Goal: Information Seeking & Learning: Learn about a topic

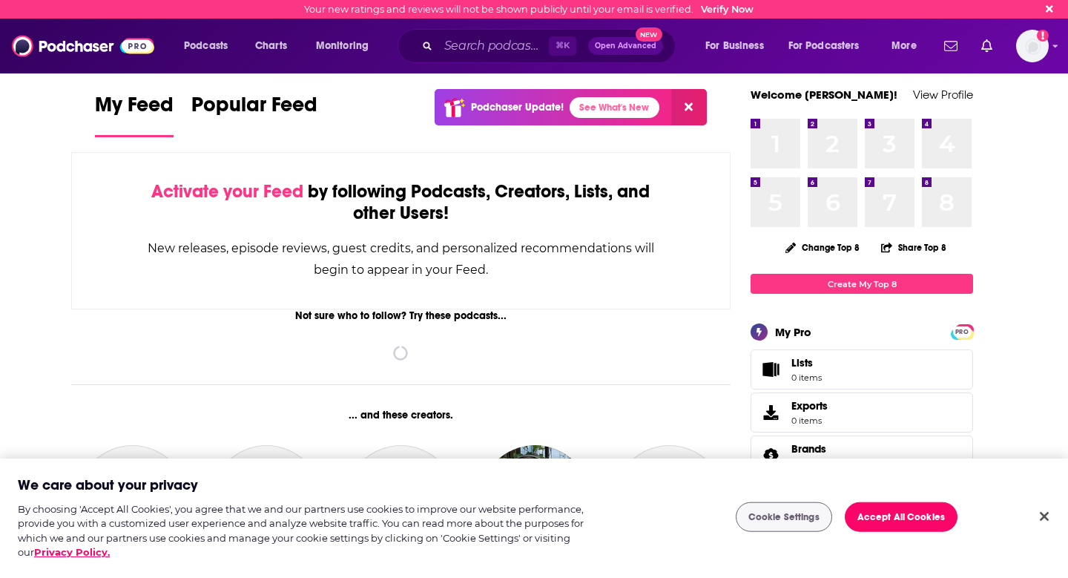
scroll to position [128, 0]
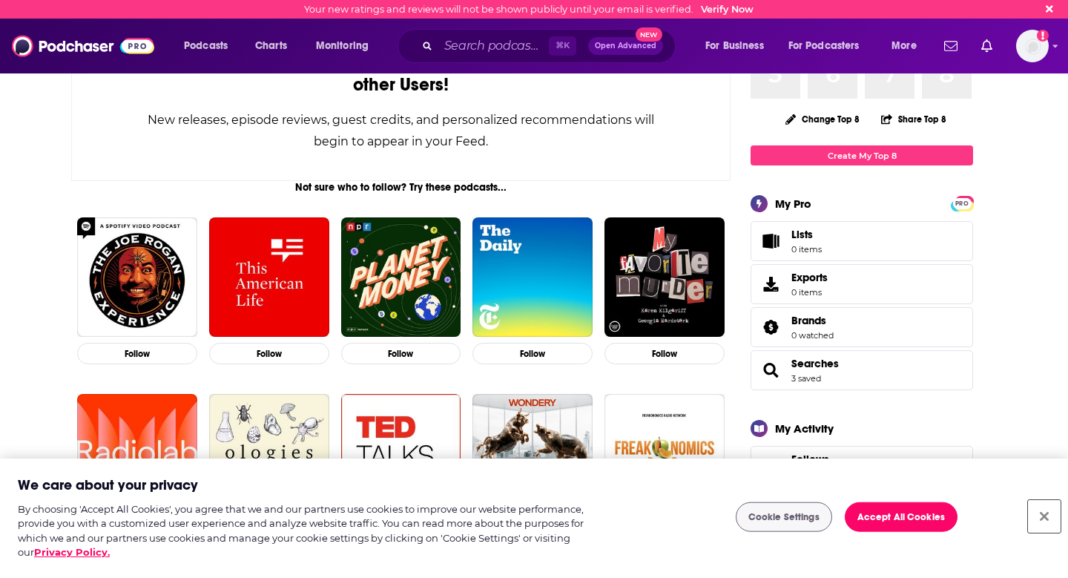
click at [1041, 516] on button "Close" at bounding box center [1044, 516] width 33 height 33
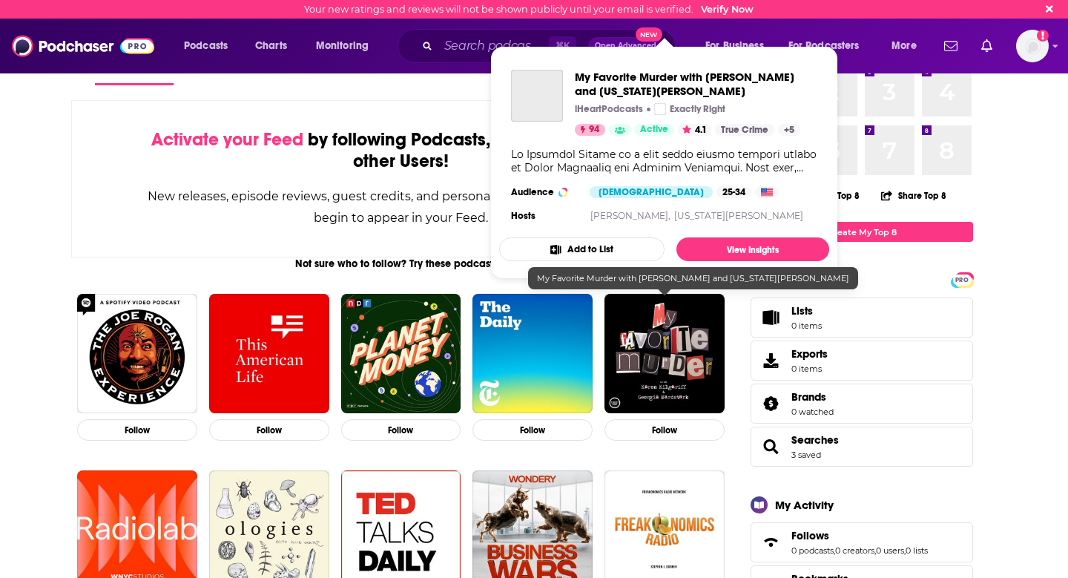
scroll to position [0, 0]
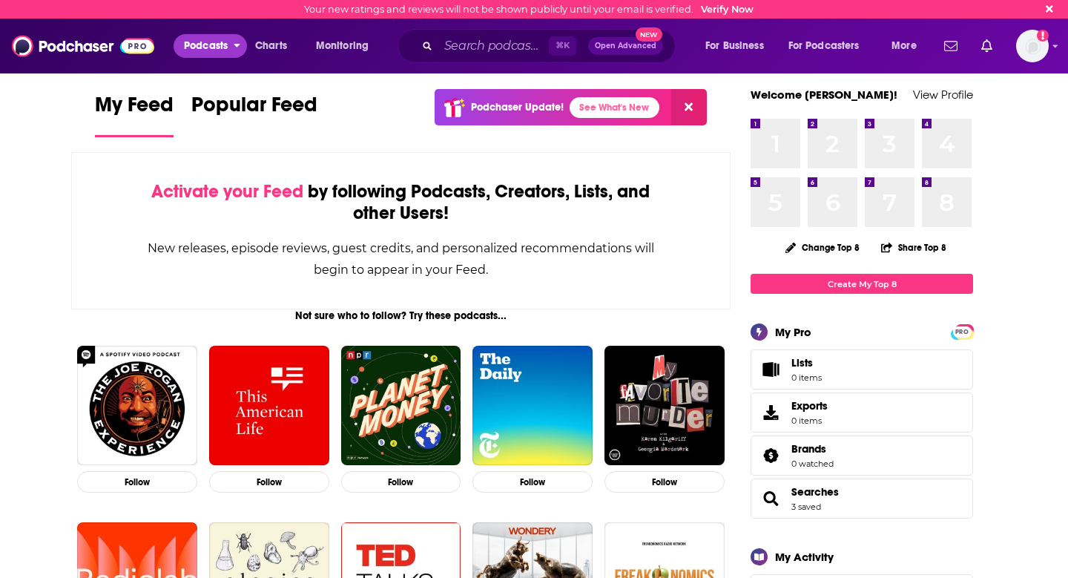
click at [204, 43] on span "Podcasts" at bounding box center [206, 46] width 44 height 21
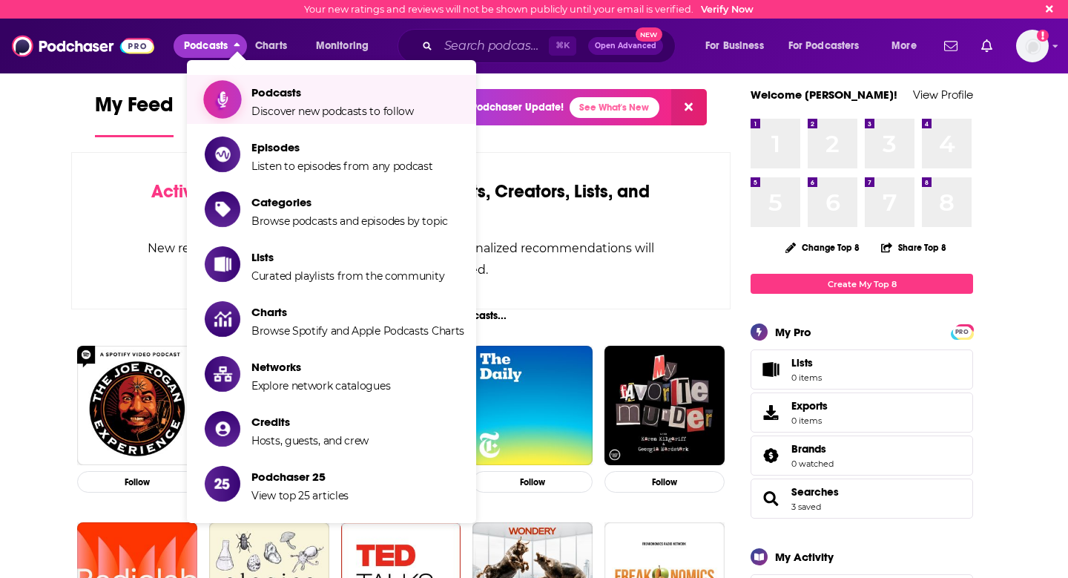
click at [254, 112] on span "Discover new podcasts to follow" at bounding box center [332, 111] width 162 height 13
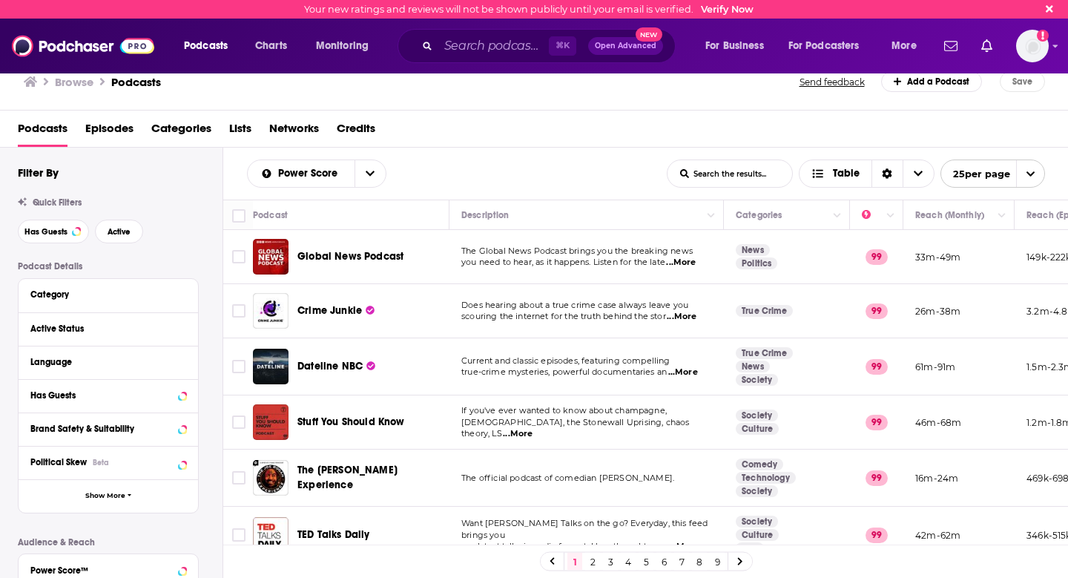
click at [111, 130] on span "Episodes" at bounding box center [109, 131] width 48 height 30
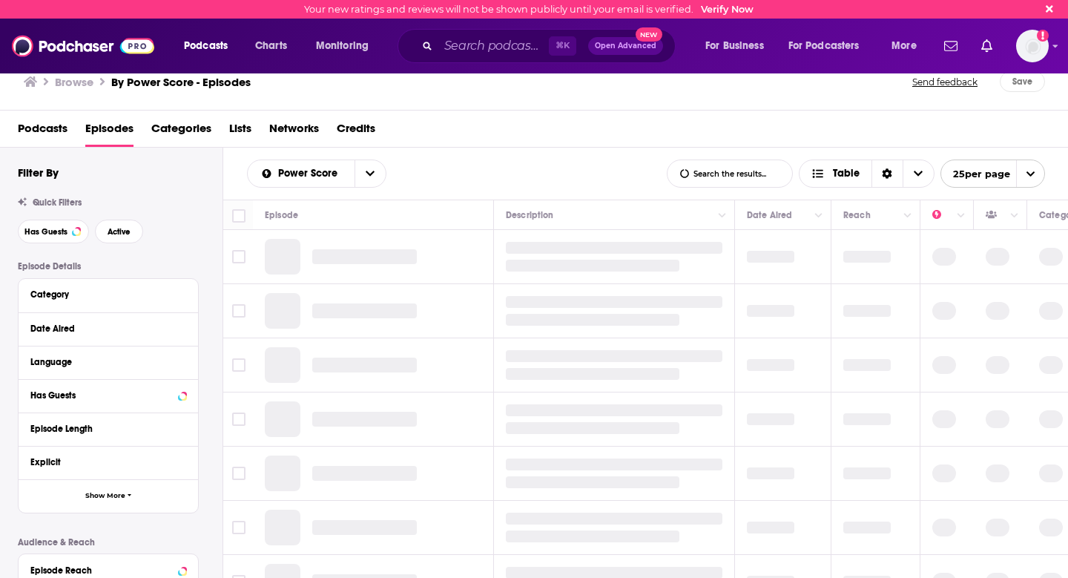
click at [202, 130] on span "Categories" at bounding box center [181, 131] width 60 height 30
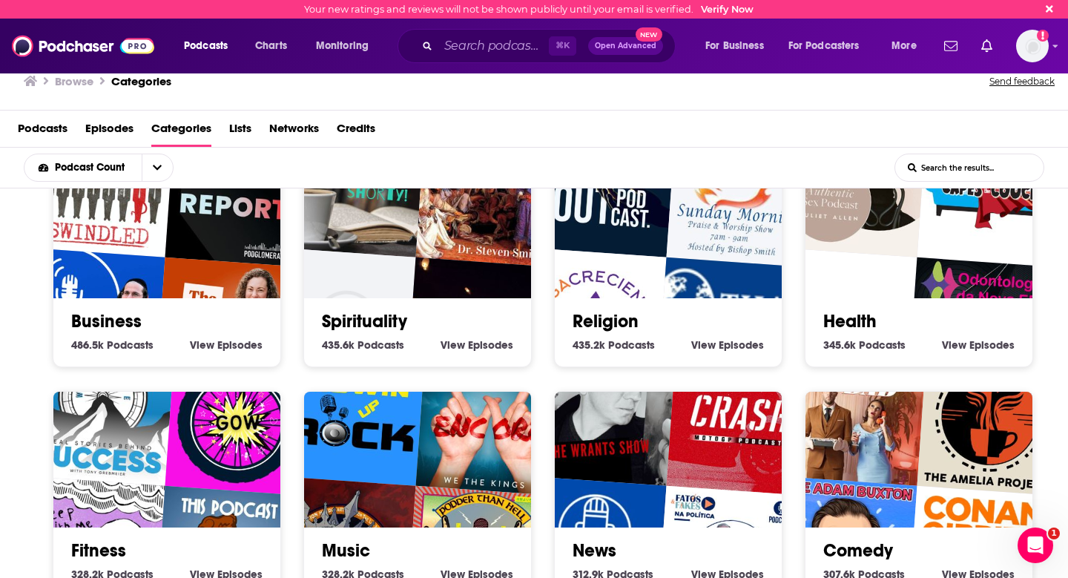
click at [224, 345] on span "Episodes" at bounding box center [239, 344] width 45 height 13
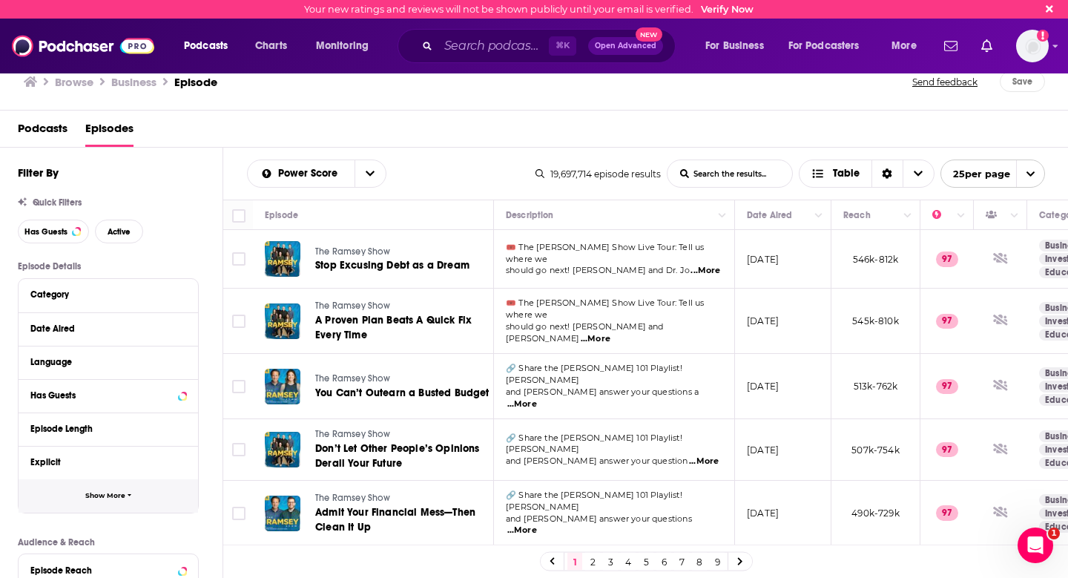
click at [99, 505] on button "Show More" at bounding box center [108, 495] width 179 height 33
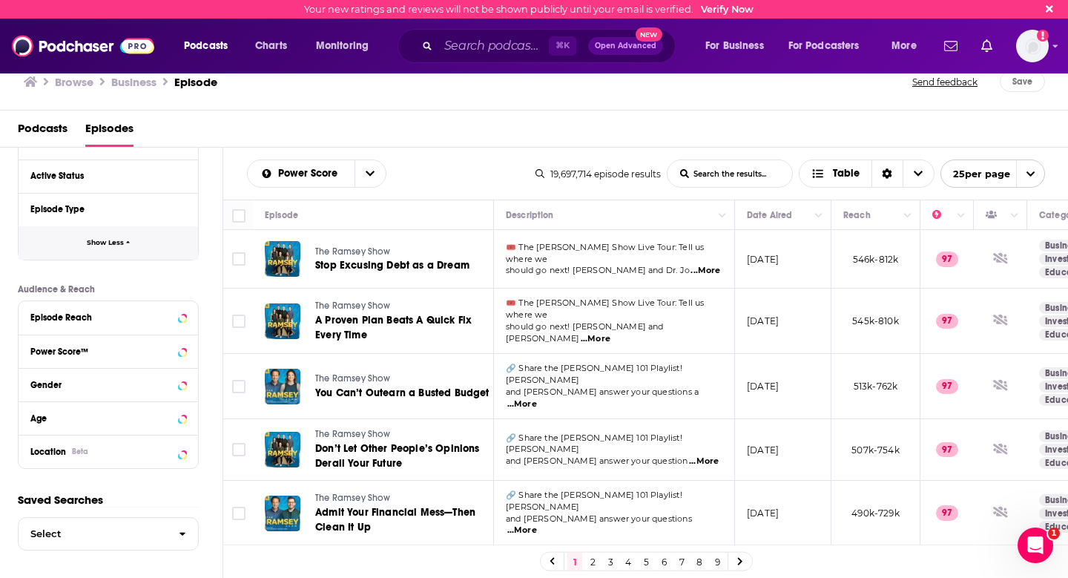
scroll to position [320, 0]
click at [102, 315] on div "Episode Reach" at bounding box center [89, 317] width 118 height 10
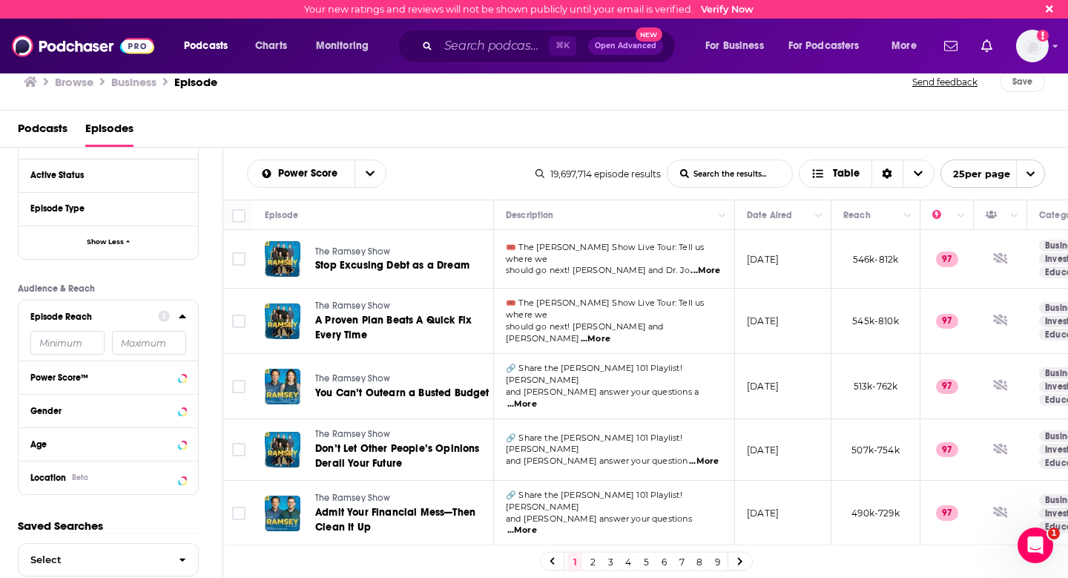
click at [137, 343] on input "number" at bounding box center [149, 343] width 74 height 24
type input "0"
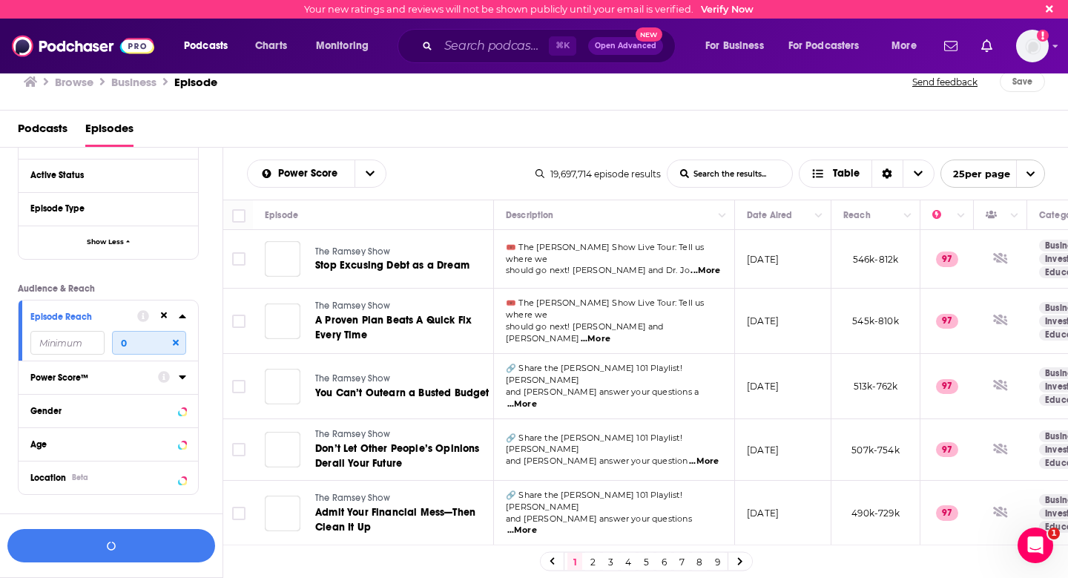
scroll to position [348, 0]
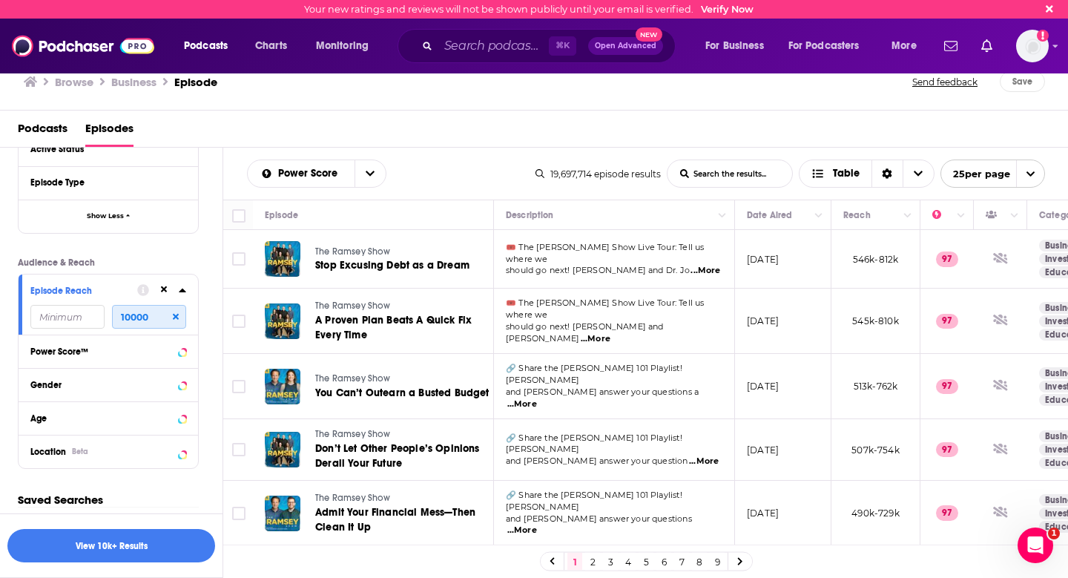
click at [159, 321] on input "10000" at bounding box center [149, 317] width 74 height 24
click at [144, 319] on input "10000" at bounding box center [149, 317] width 74 height 24
click at [156, 354] on button "Power Score™" at bounding box center [94, 350] width 128 height 19
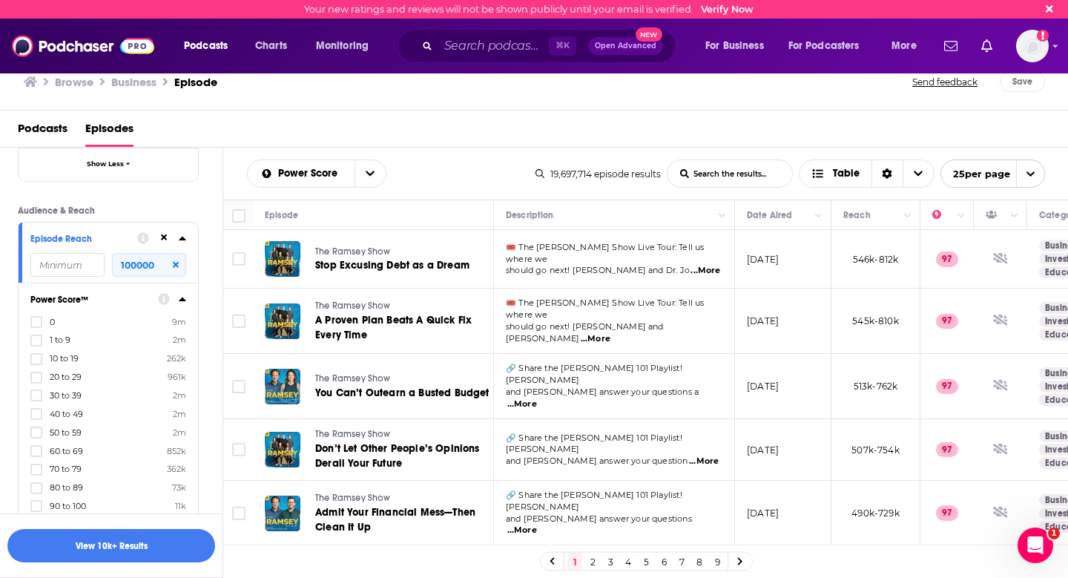
scroll to position [472, 0]
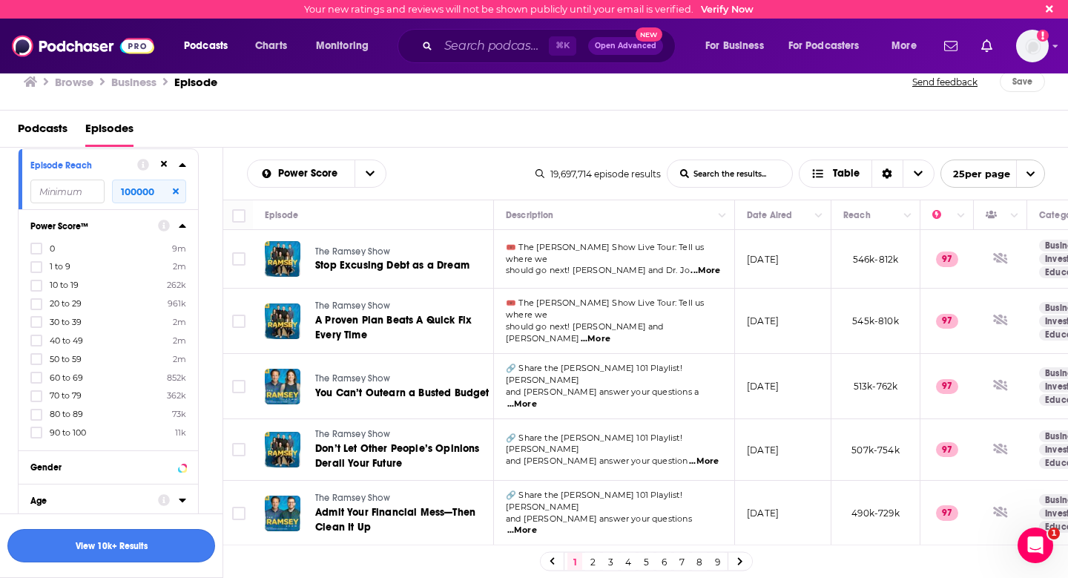
click at [108, 552] on button "View 10k+ Results" at bounding box center [111, 545] width 208 height 33
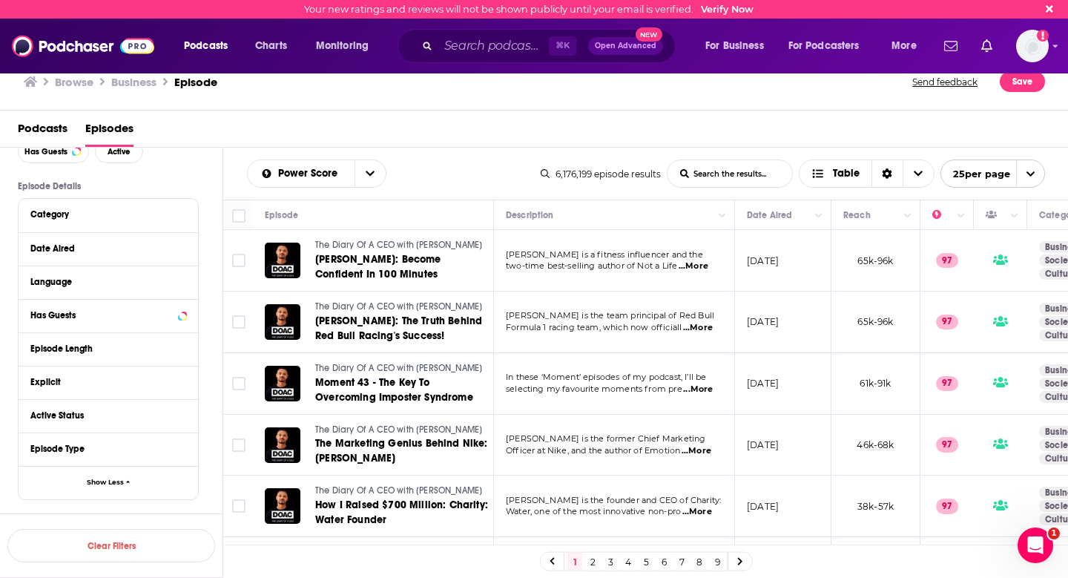
scroll to position [74, 0]
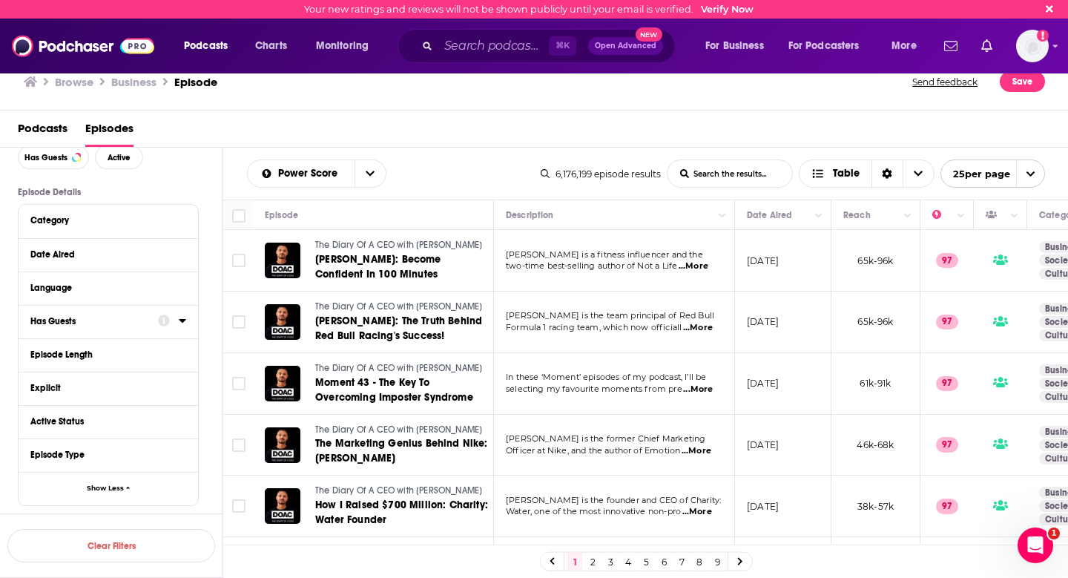
click at [125, 317] on div "Has Guests" at bounding box center [89, 321] width 118 height 10
click at [86, 358] on span "All" at bounding box center [100, 348] width 139 height 19
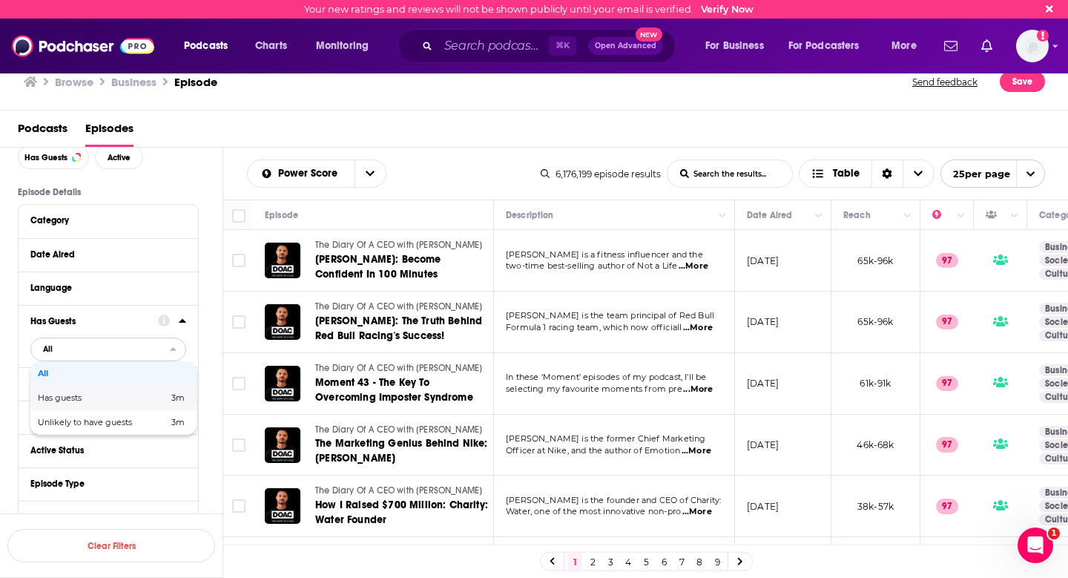
click at [87, 398] on span "Has guests" at bounding box center [81, 398] width 87 height 8
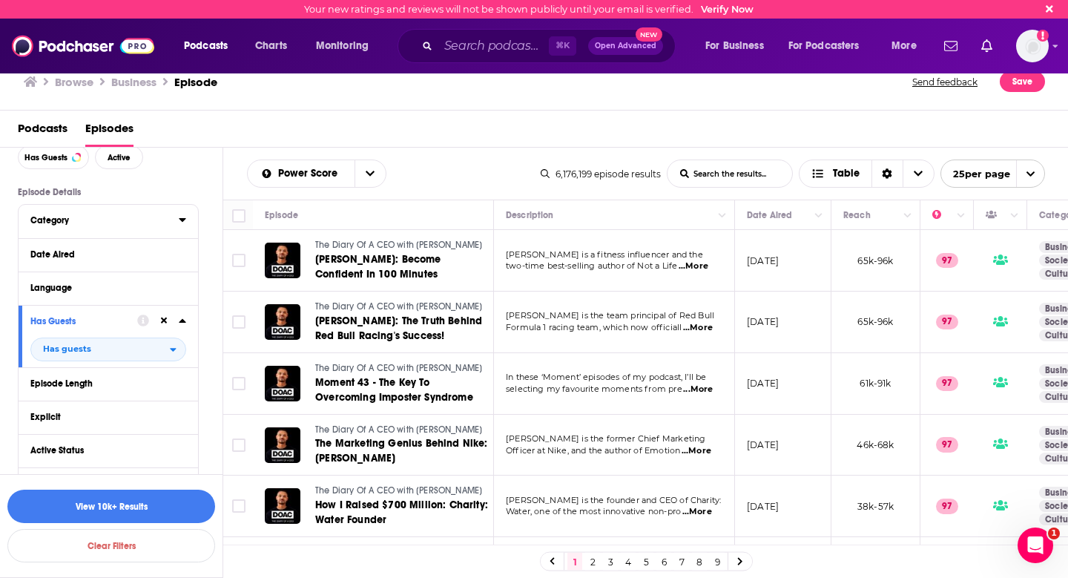
click at [113, 214] on button "Category" at bounding box center [104, 220] width 148 height 19
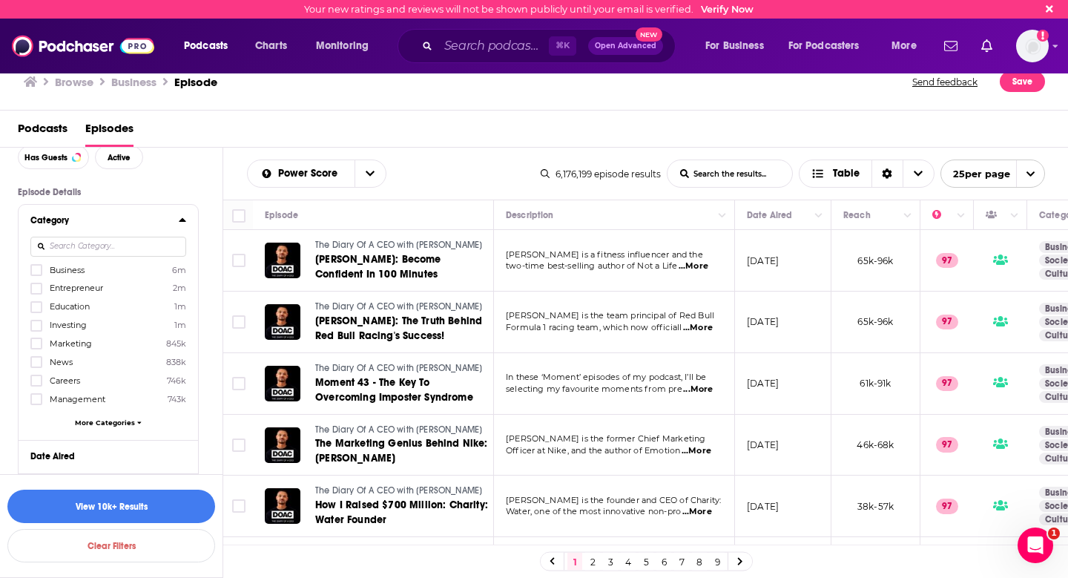
click at [115, 254] on input at bounding box center [108, 247] width 156 height 20
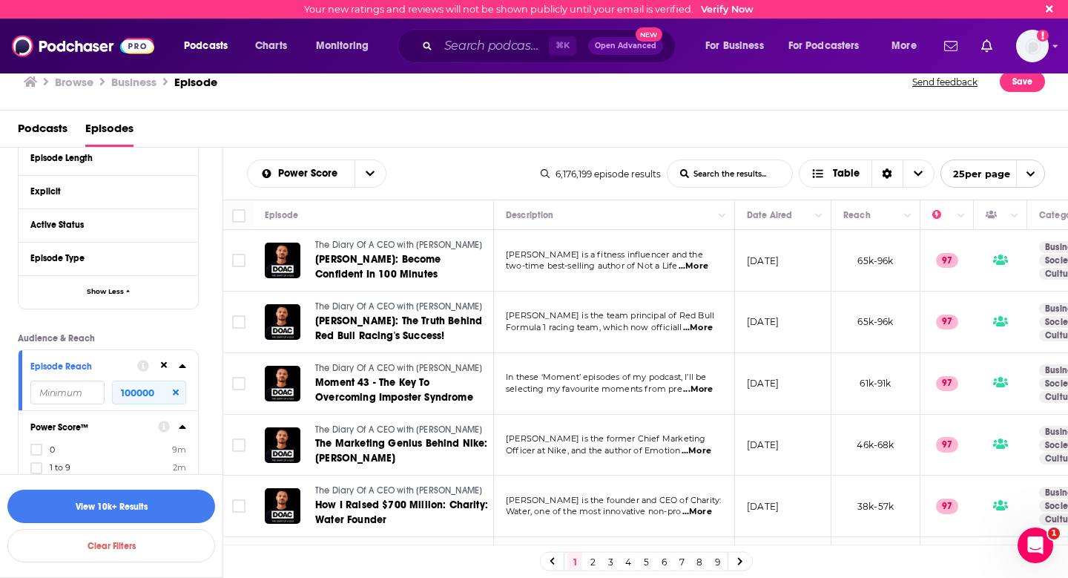
scroll to position [526, 0]
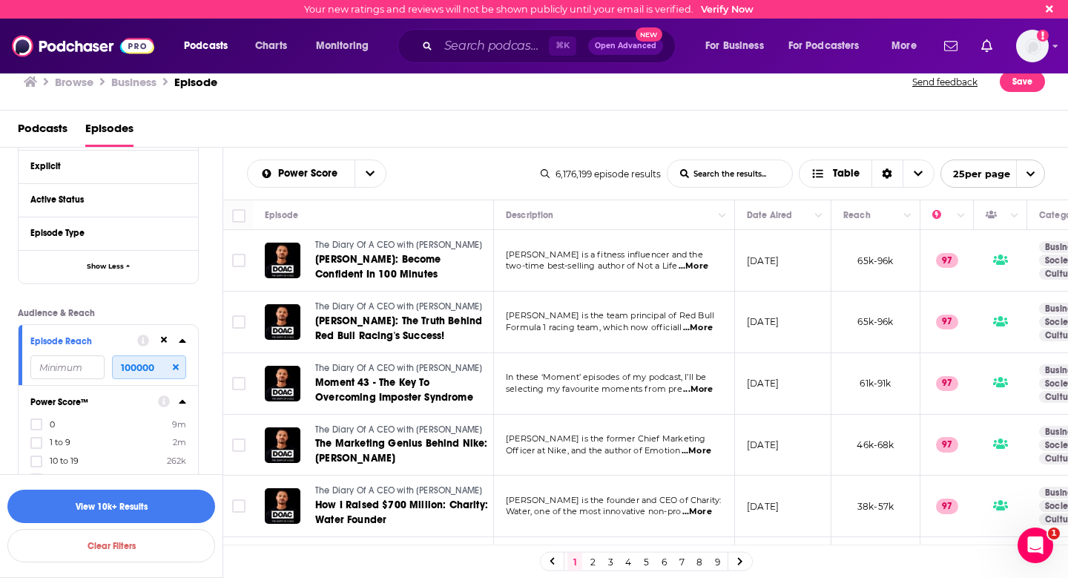
click at [132, 368] on input "100000" at bounding box center [149, 367] width 74 height 24
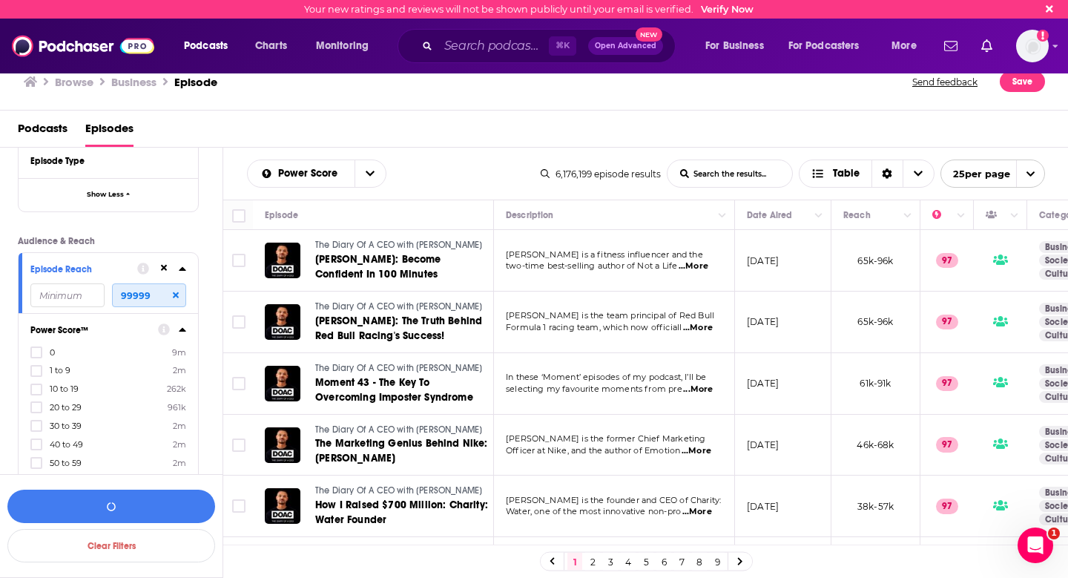
scroll to position [612, 0]
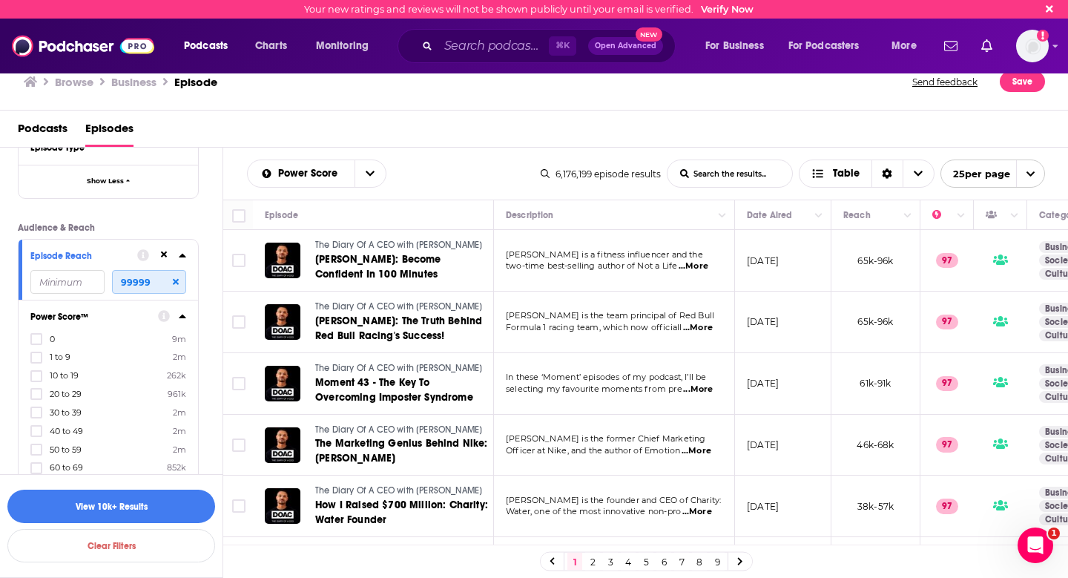
click at [136, 283] on input "99999" at bounding box center [149, 282] width 74 height 24
click at [139, 280] on input "99999" at bounding box center [149, 282] width 74 height 24
type input "10000"
click at [161, 513] on button "View 10k+ Results" at bounding box center [111, 505] width 208 height 33
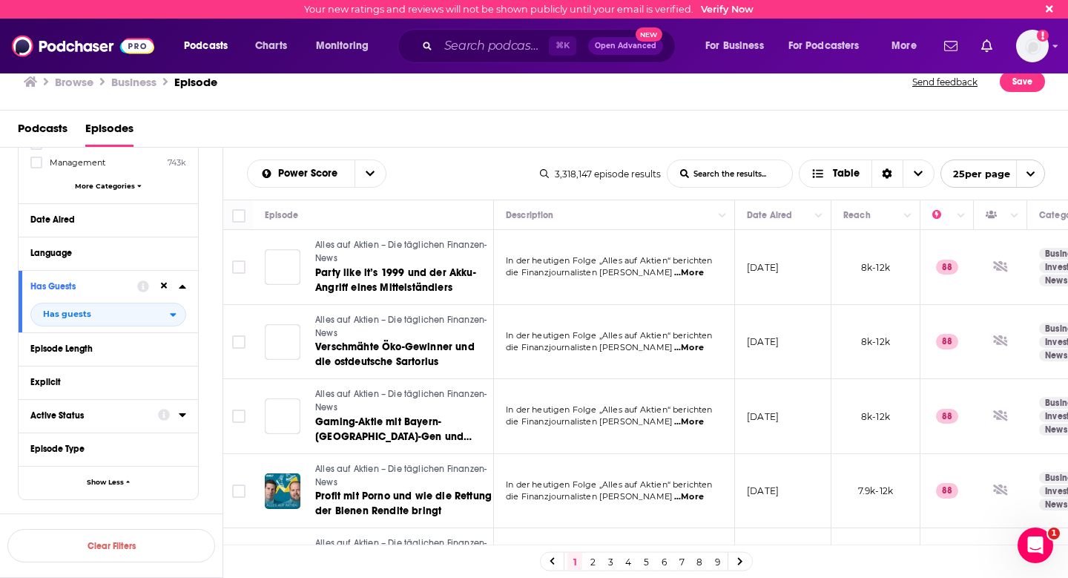
scroll to position [781, 0]
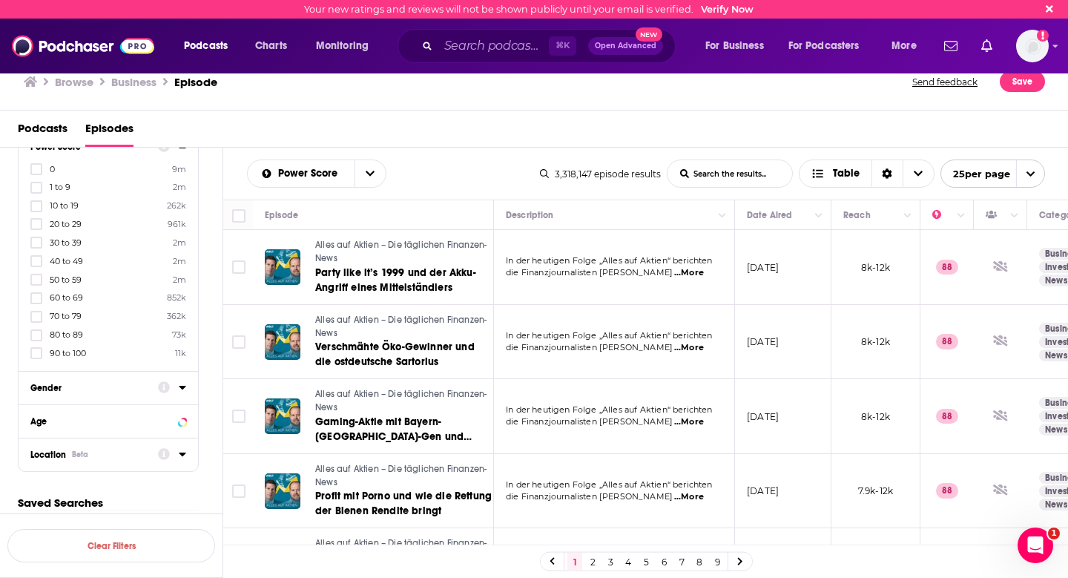
click at [182, 454] on icon at bounding box center [182, 454] width 7 height 12
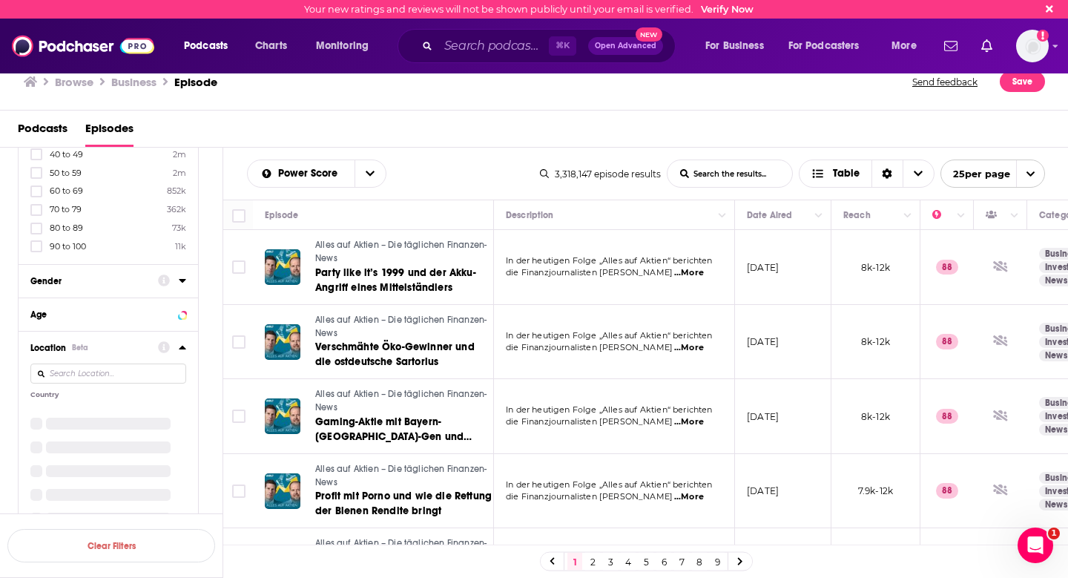
scroll to position [1050, 0]
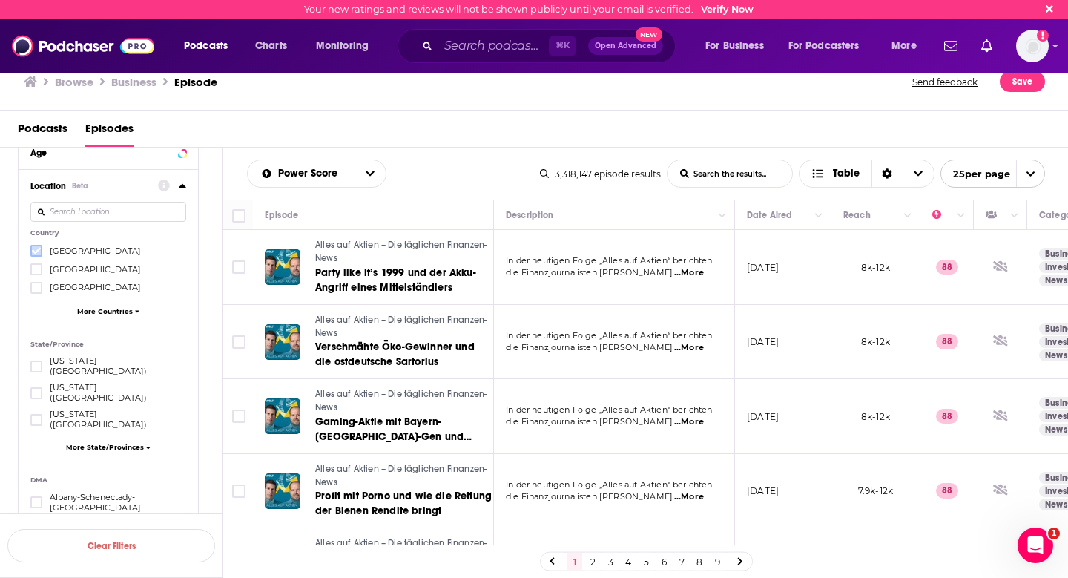
click at [35, 247] on icon at bounding box center [36, 250] width 9 height 9
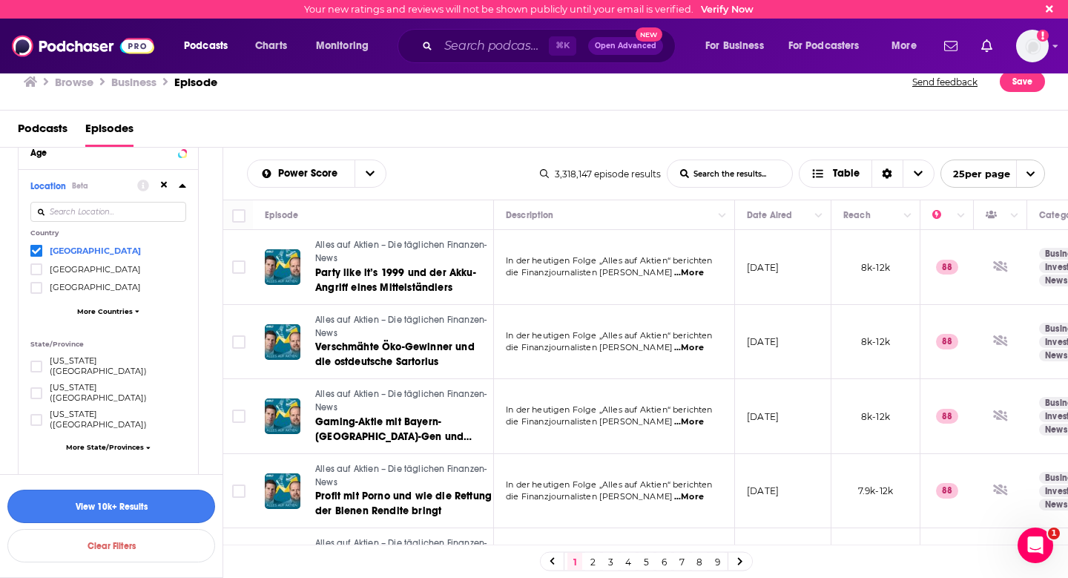
click at [149, 505] on button "View 10k+ Results" at bounding box center [111, 505] width 208 height 33
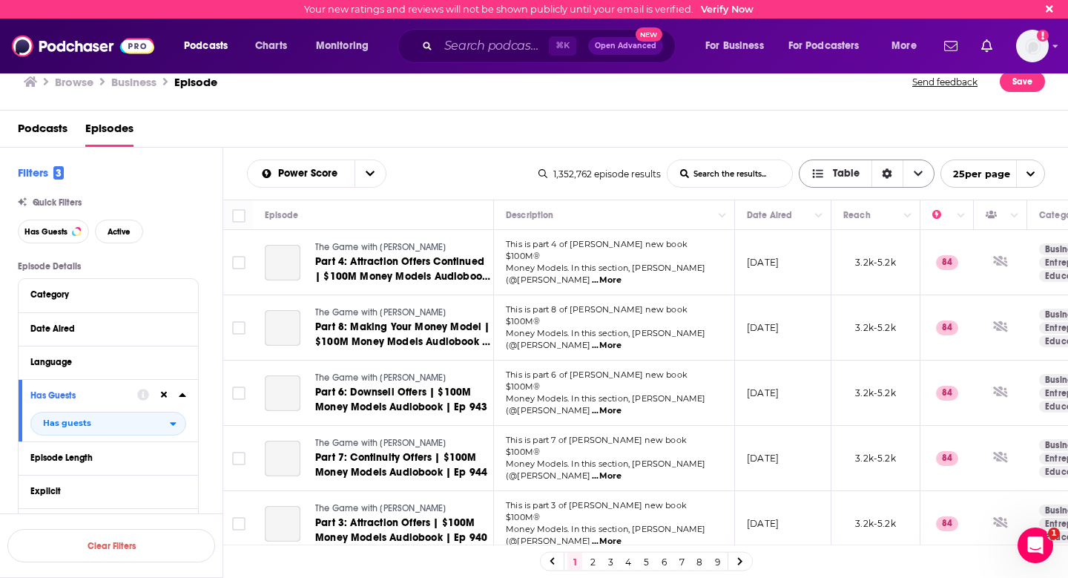
scroll to position [687, 0]
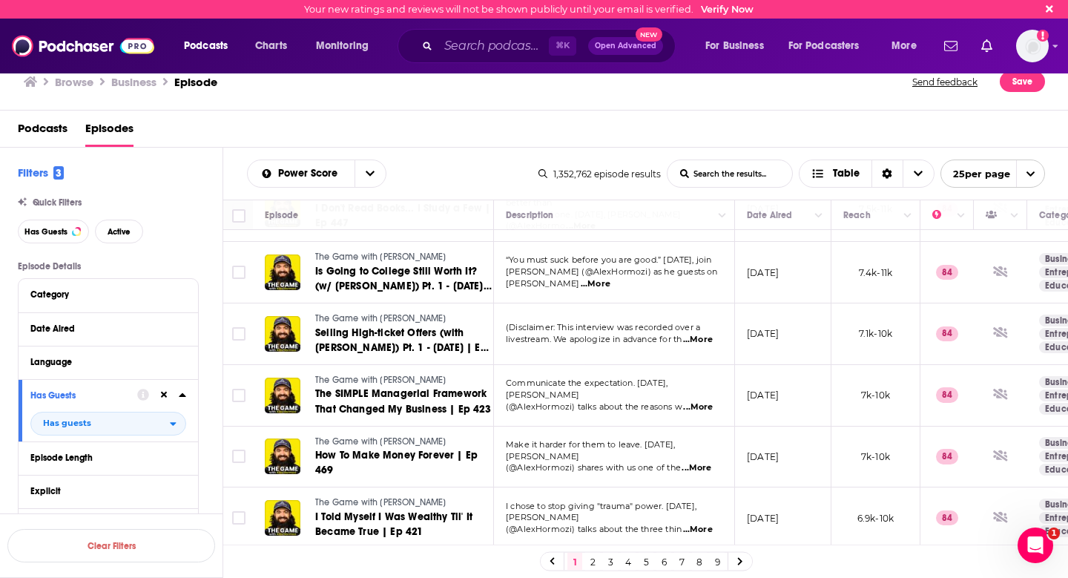
click at [50, 125] on span "Podcasts" at bounding box center [43, 131] width 50 height 30
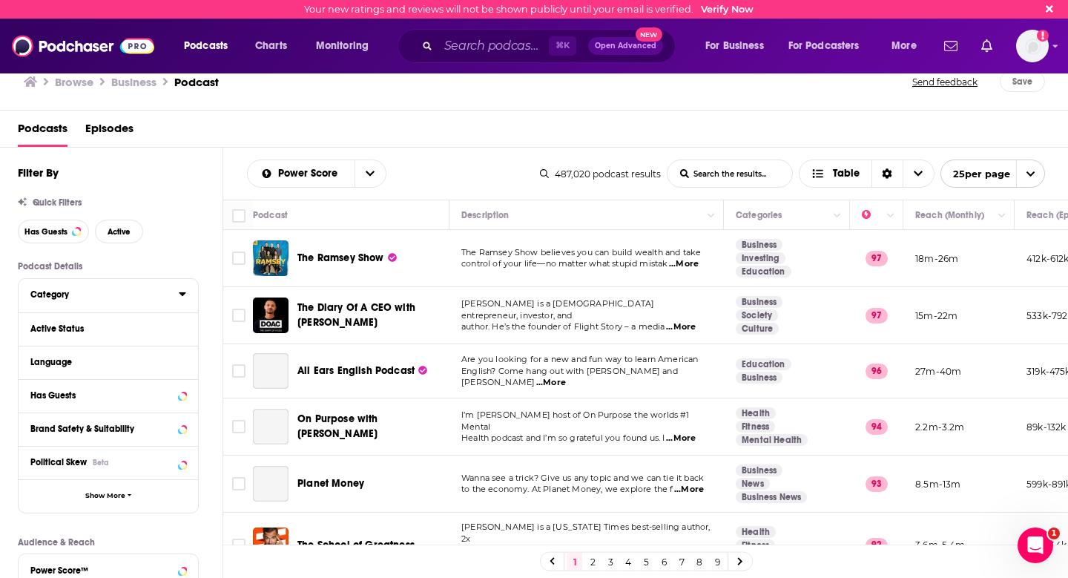
click at [182, 296] on icon at bounding box center [182, 294] width 7 height 4
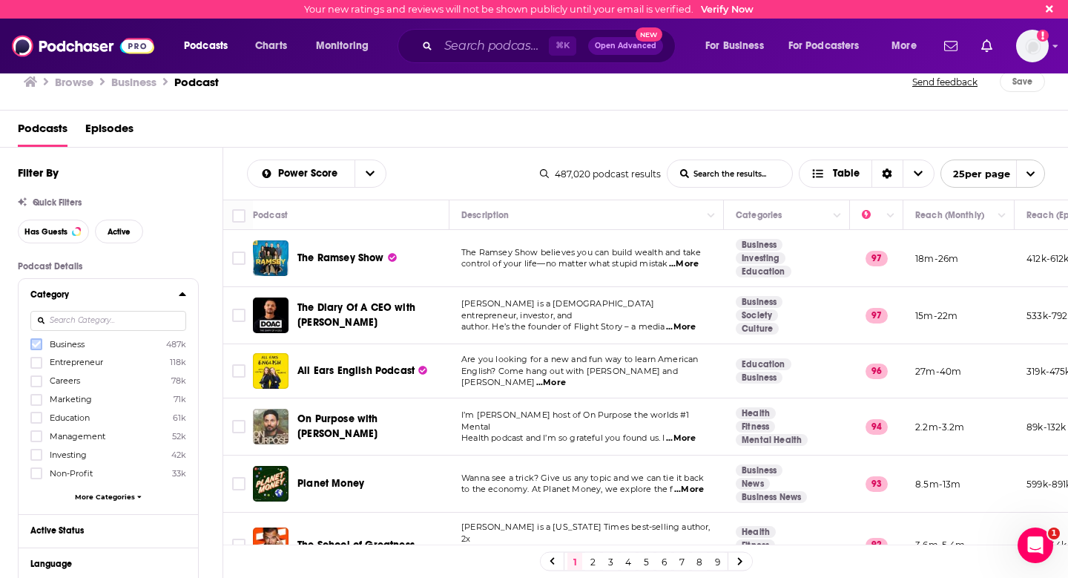
click at [36, 345] on icon at bounding box center [36, 344] width 9 height 9
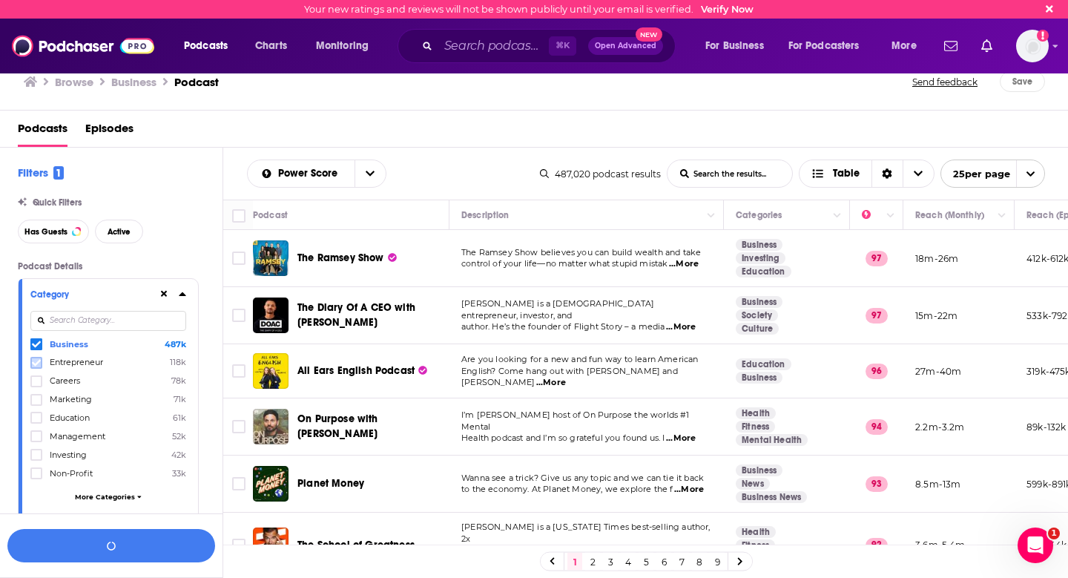
click at [37, 360] on icon at bounding box center [36, 362] width 9 height 9
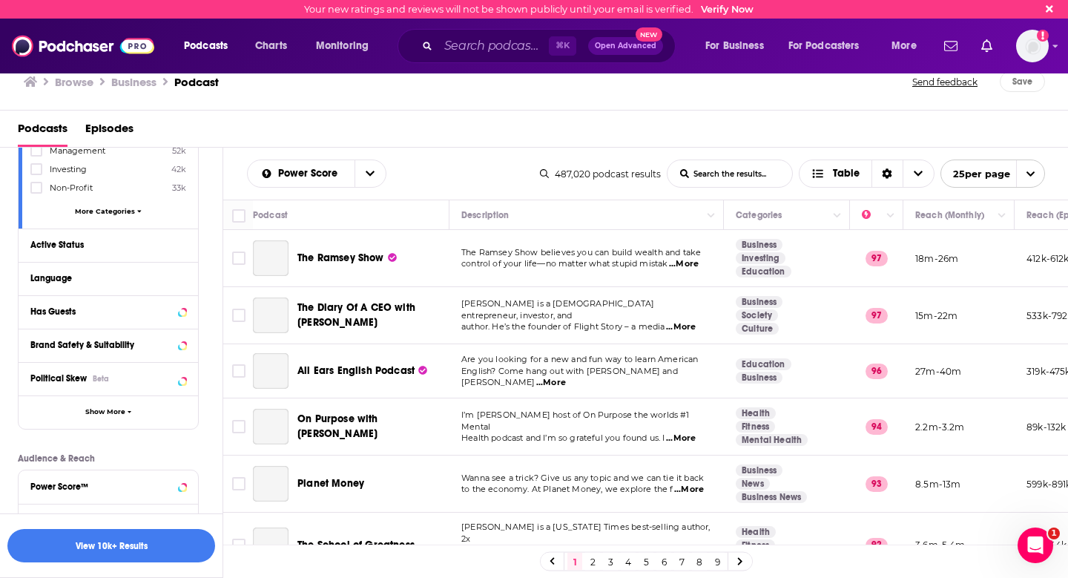
scroll to position [371, 0]
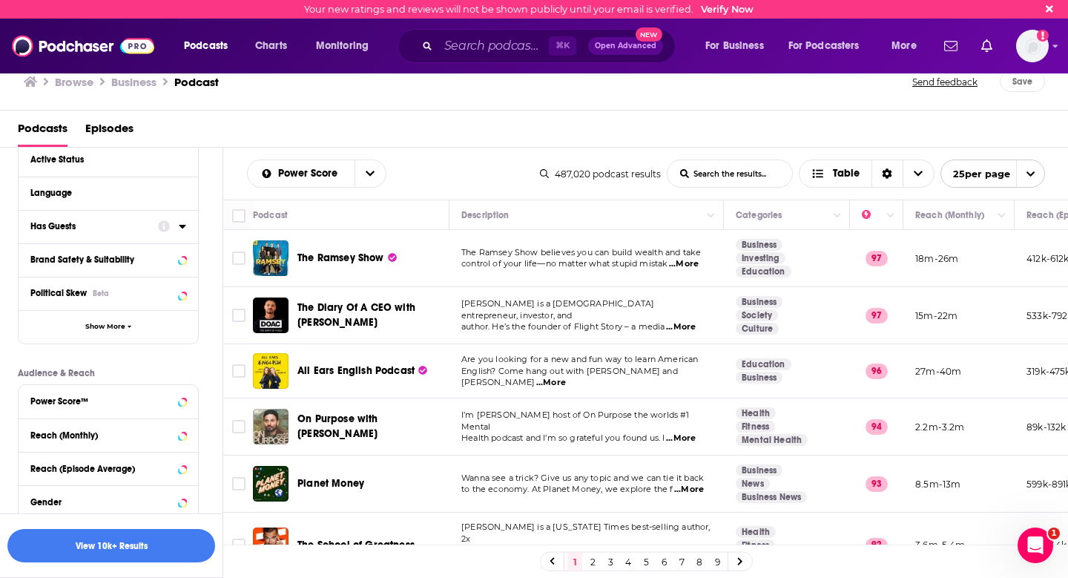
click at [182, 231] on icon at bounding box center [182, 226] width 7 height 12
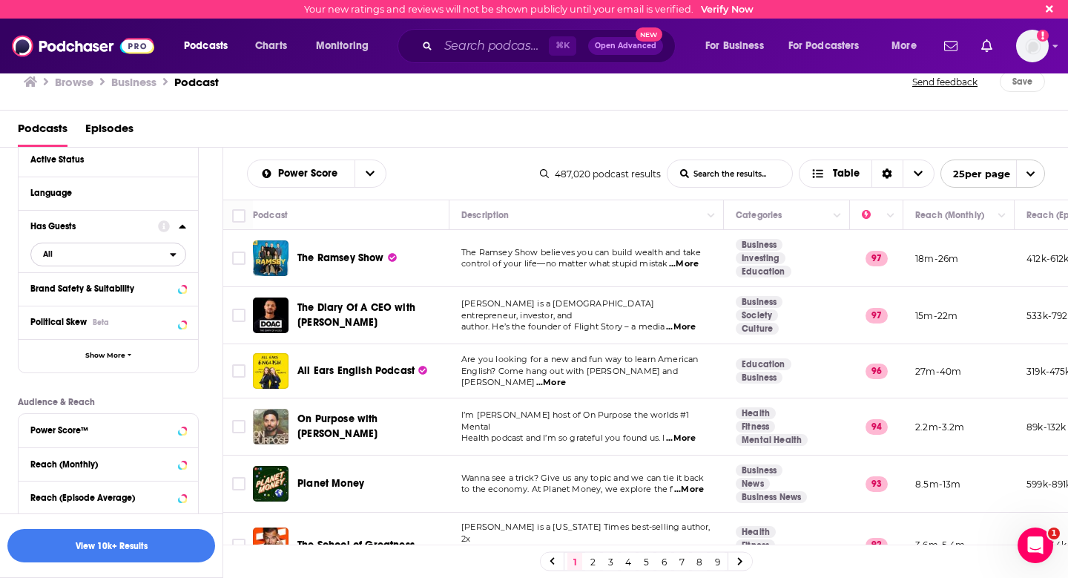
click at [46, 254] on span "All" at bounding box center [48, 254] width 10 height 8
click at [51, 296] on div "Has guests 96k" at bounding box center [113, 303] width 166 height 24
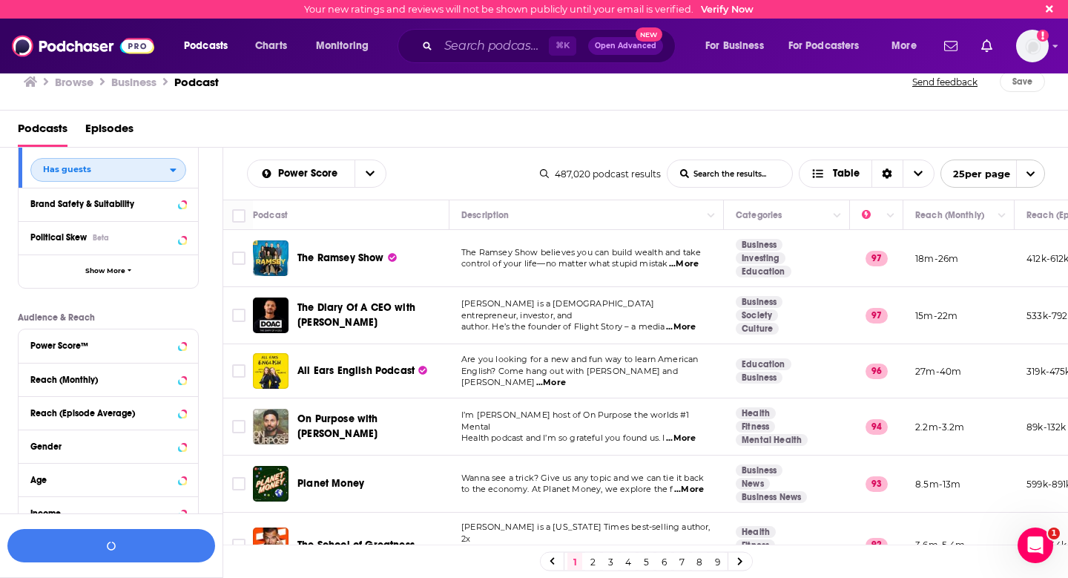
scroll to position [549, 0]
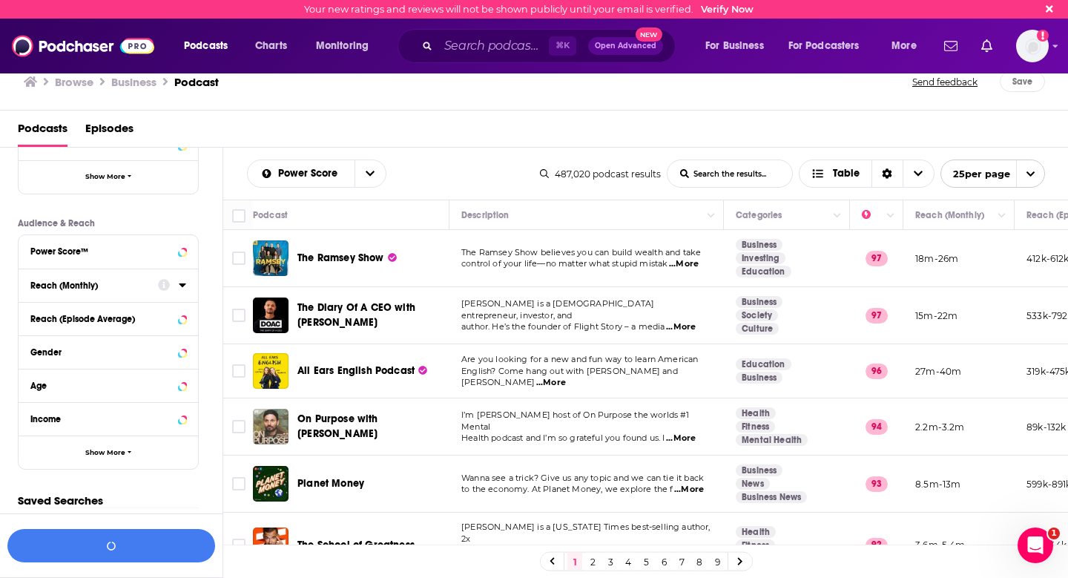
click at [158, 290] on div at bounding box center [172, 284] width 28 height 19
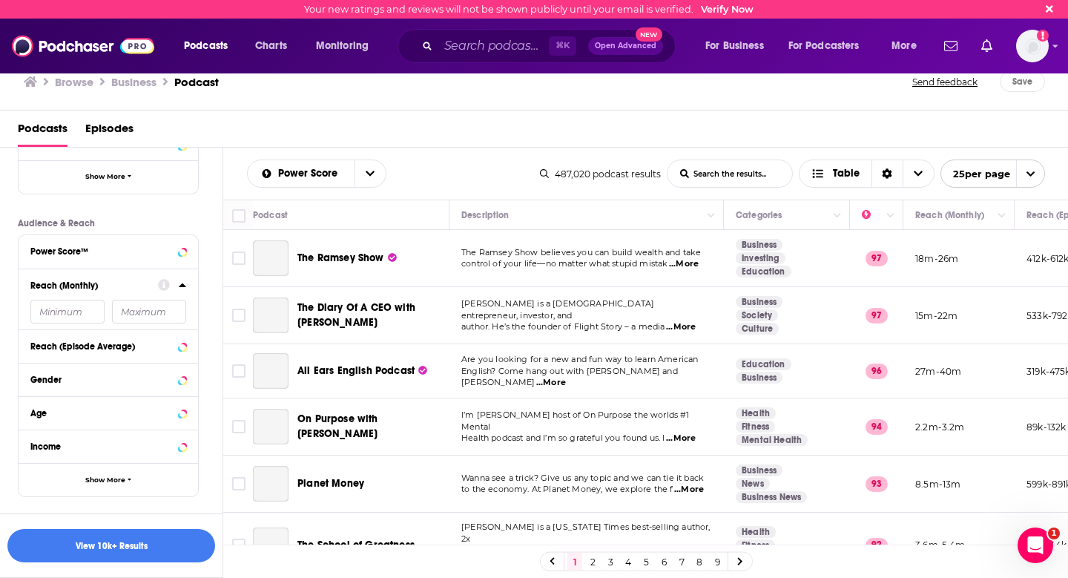
click at [157, 315] on input "number" at bounding box center [149, 312] width 74 height 24
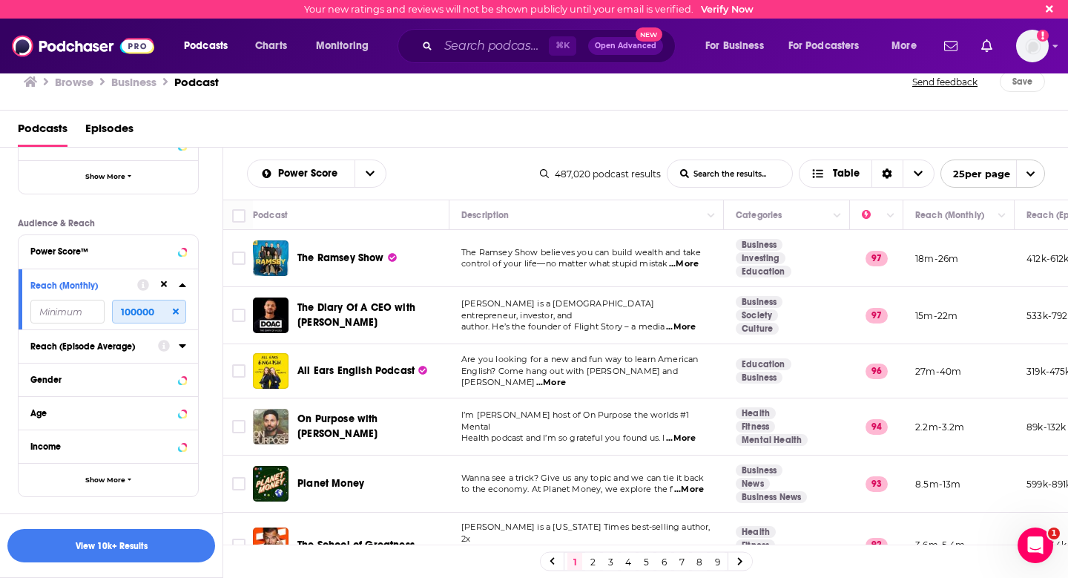
type input "100000"
click at [183, 346] on icon at bounding box center [182, 346] width 7 height 4
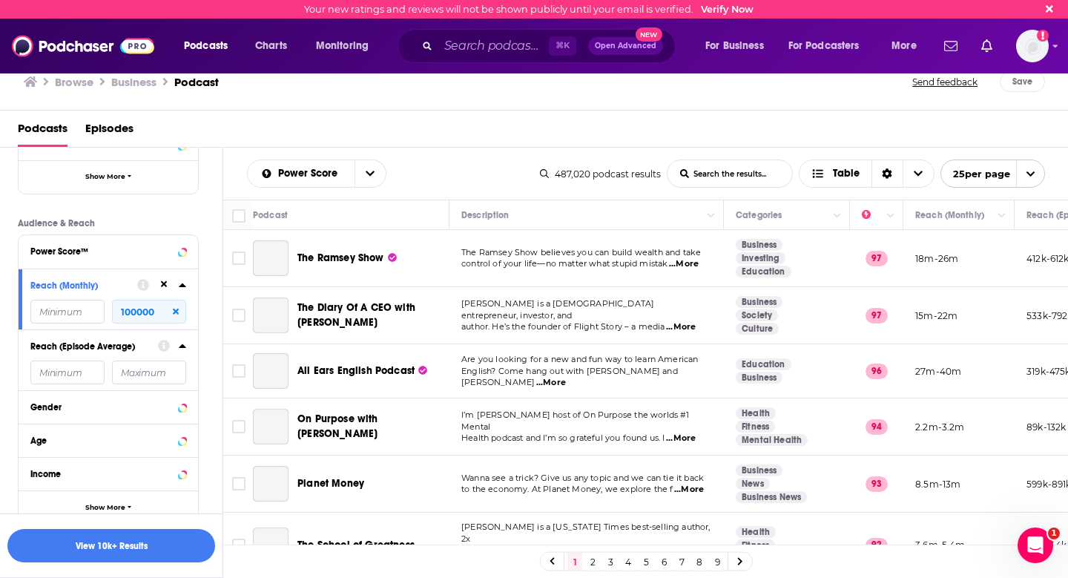
click at [144, 375] on input "number" at bounding box center [149, 372] width 74 height 24
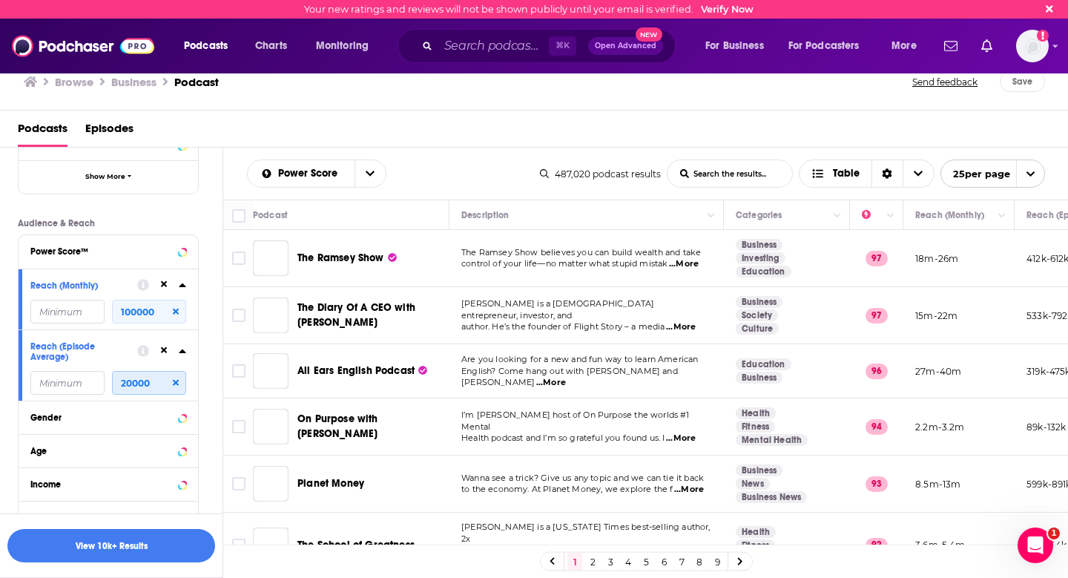
type input "20000"
click at [215, 414] on div "Podcast Details Category Business 487k Entrepreneur 118k Careers 78k Marketing …" at bounding box center [120, 123] width 205 height 823
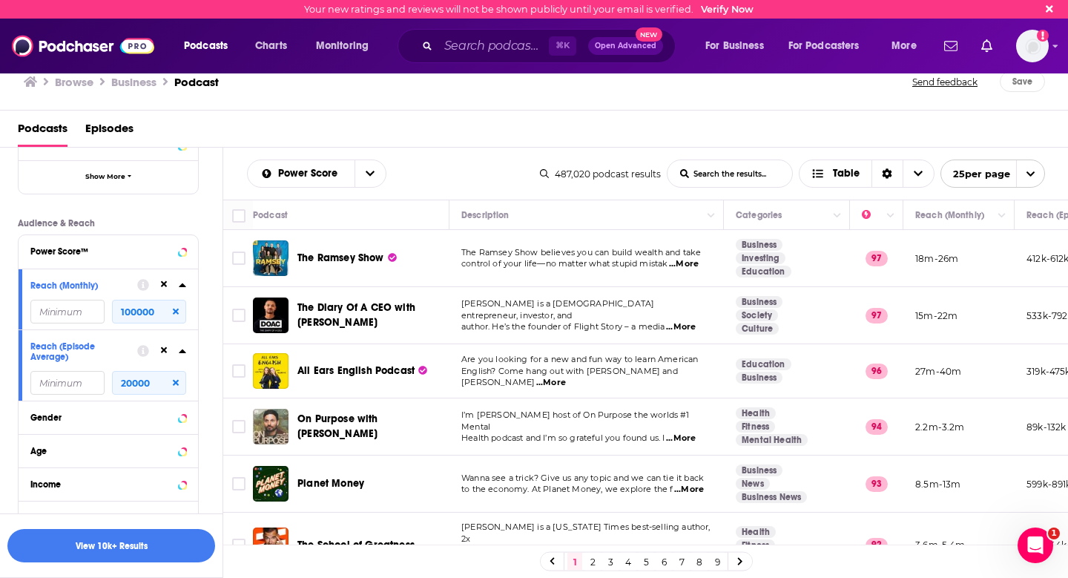
click at [79, 304] on input "number" at bounding box center [67, 312] width 74 height 24
type input "0"
click at [62, 380] on input "number" at bounding box center [67, 383] width 74 height 24
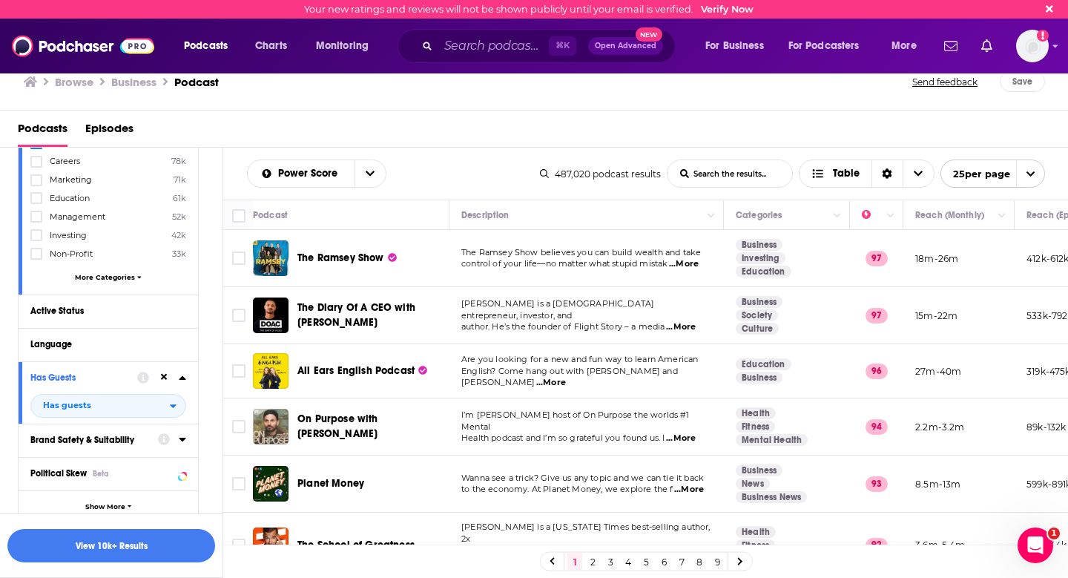
scroll to position [179, 0]
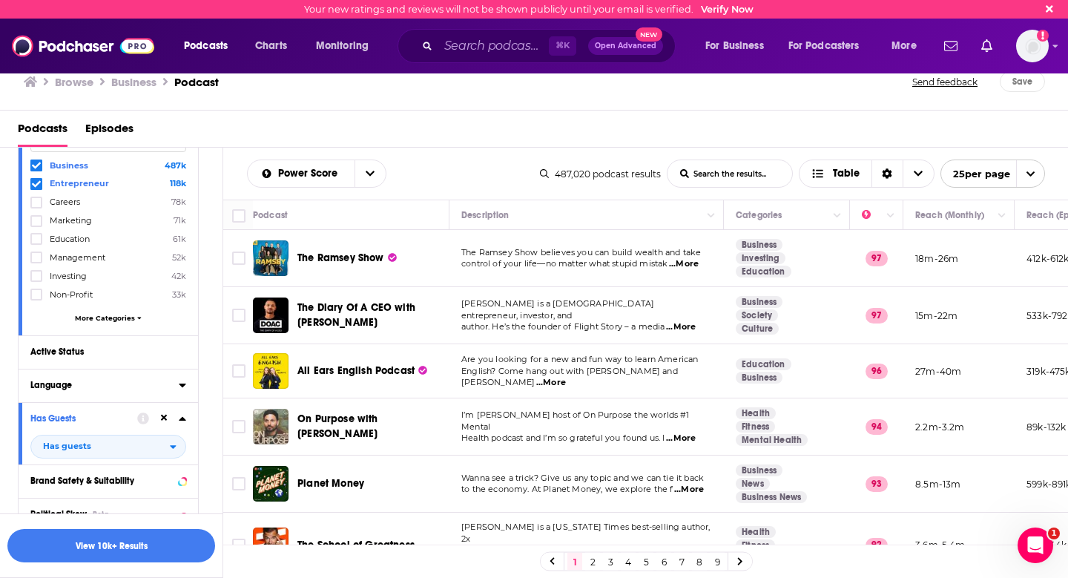
type input "0"
click at [176, 383] on button "Language" at bounding box center [104, 384] width 148 height 19
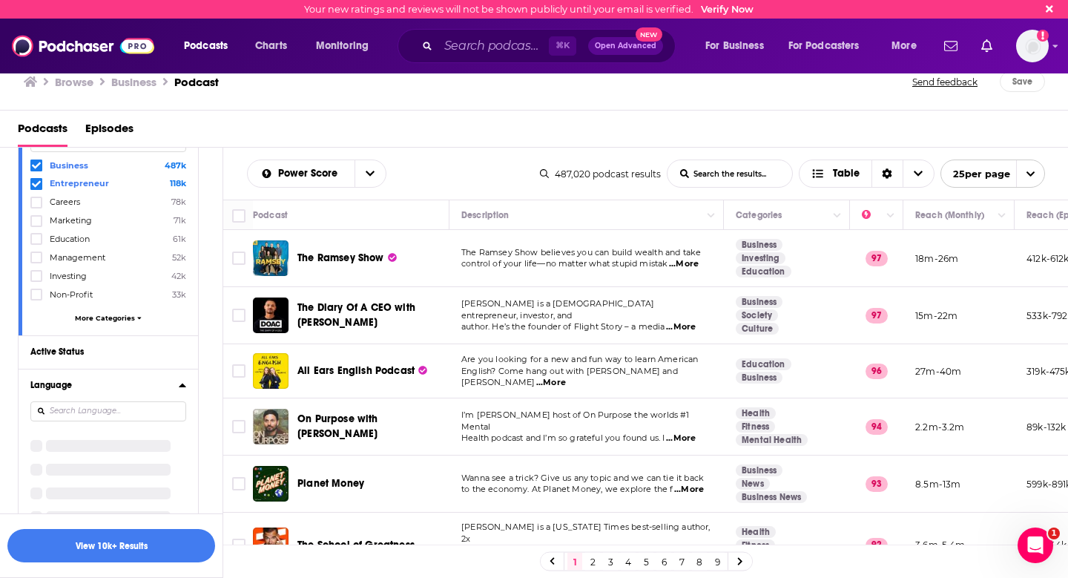
click at [179, 382] on icon at bounding box center [182, 385] width 7 height 12
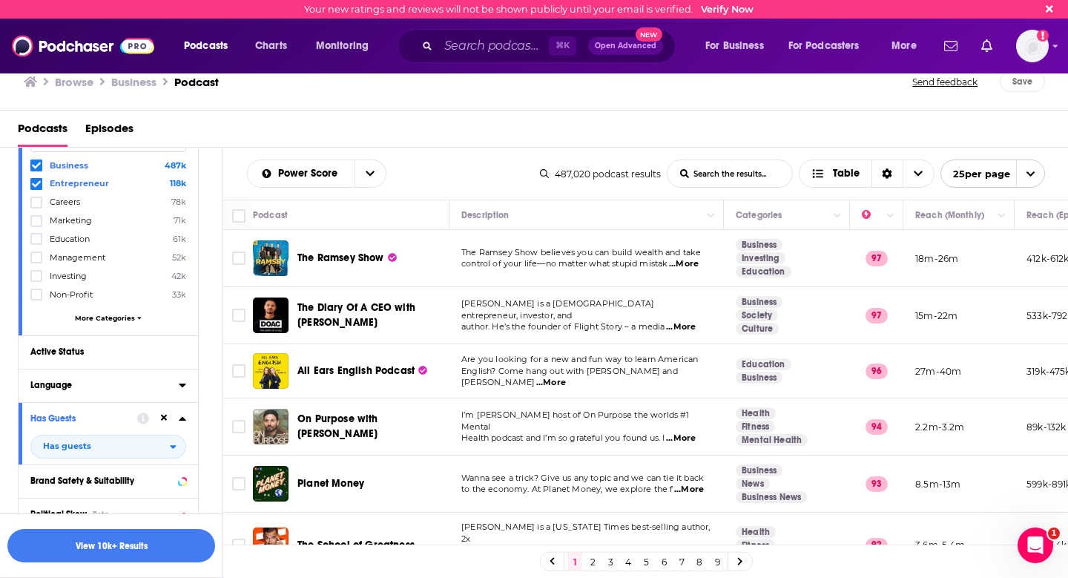
click at [179, 382] on icon at bounding box center [182, 385] width 7 height 12
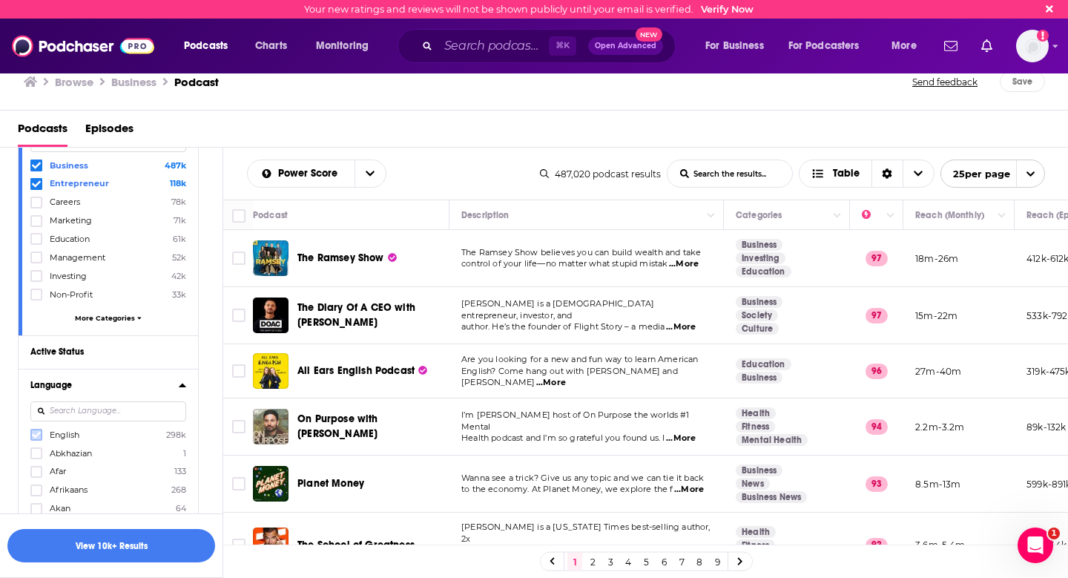
click at [36, 431] on icon at bounding box center [36, 434] width 9 height 9
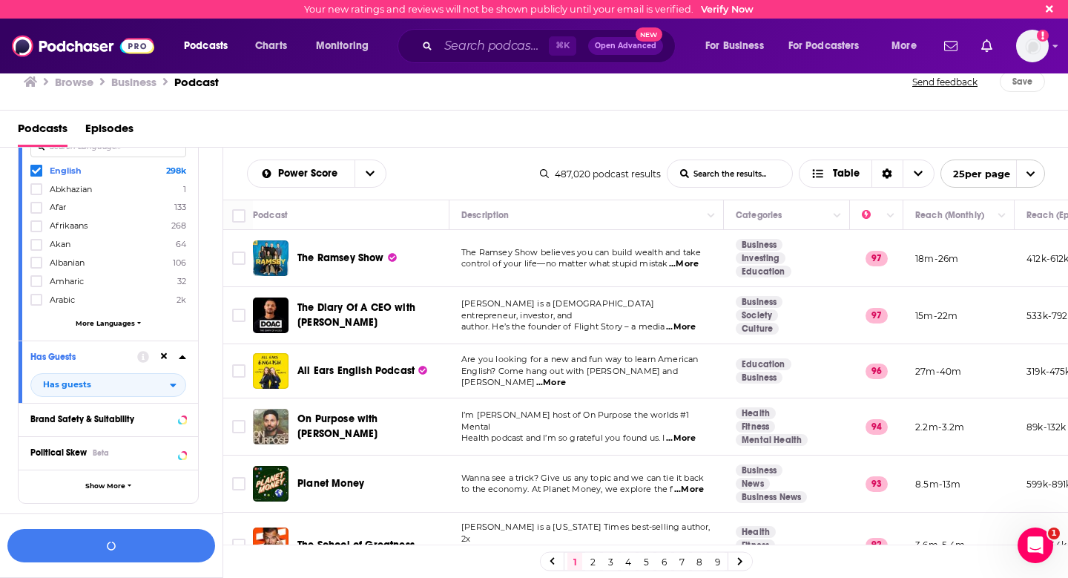
scroll to position [590, 0]
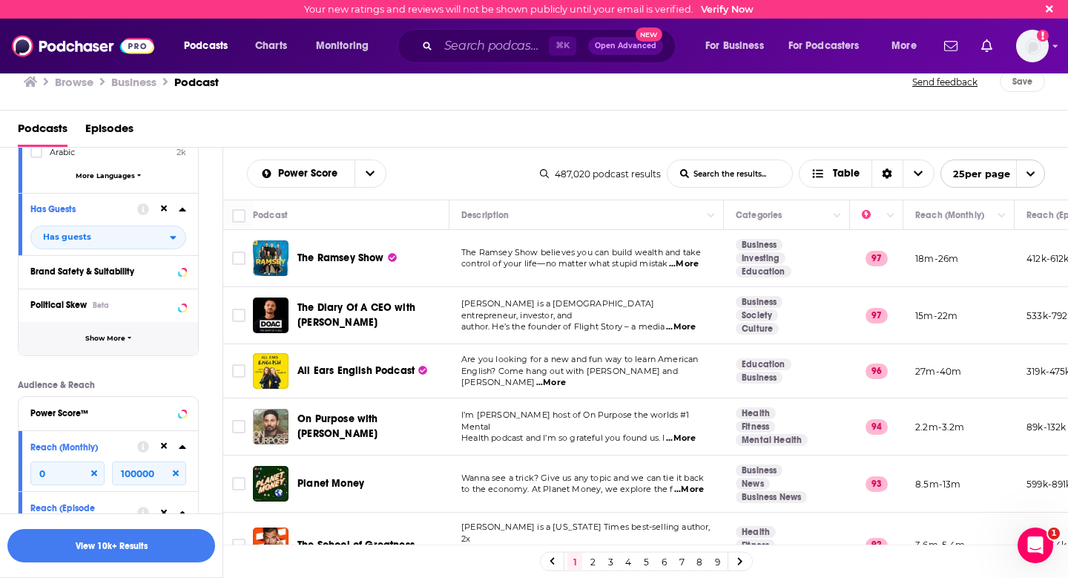
click at [114, 339] on span "Show More" at bounding box center [105, 338] width 40 height 8
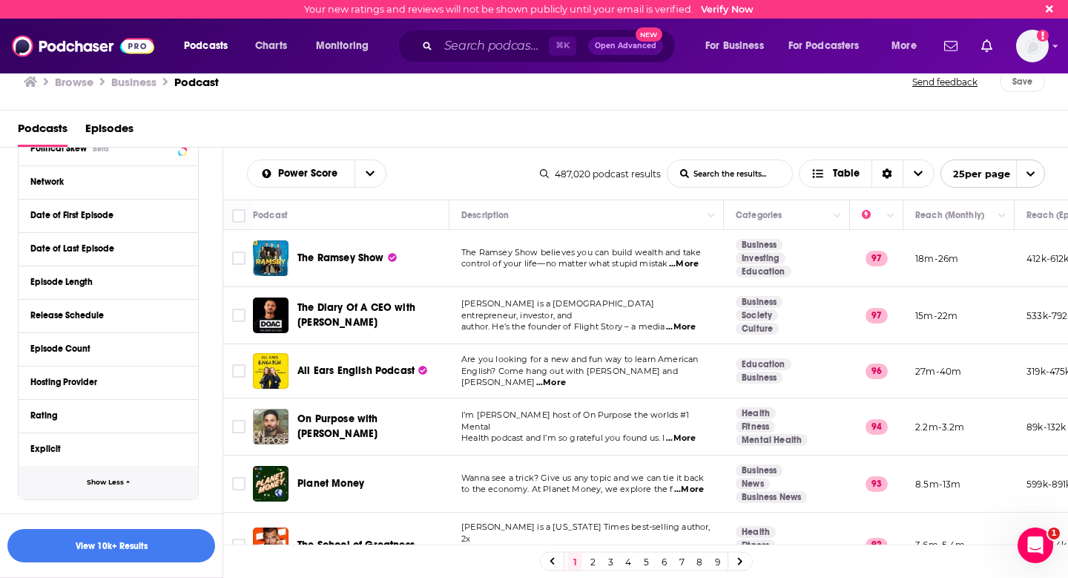
scroll to position [748, 0]
click at [142, 550] on button "View 10k+ Results" at bounding box center [111, 545] width 208 height 33
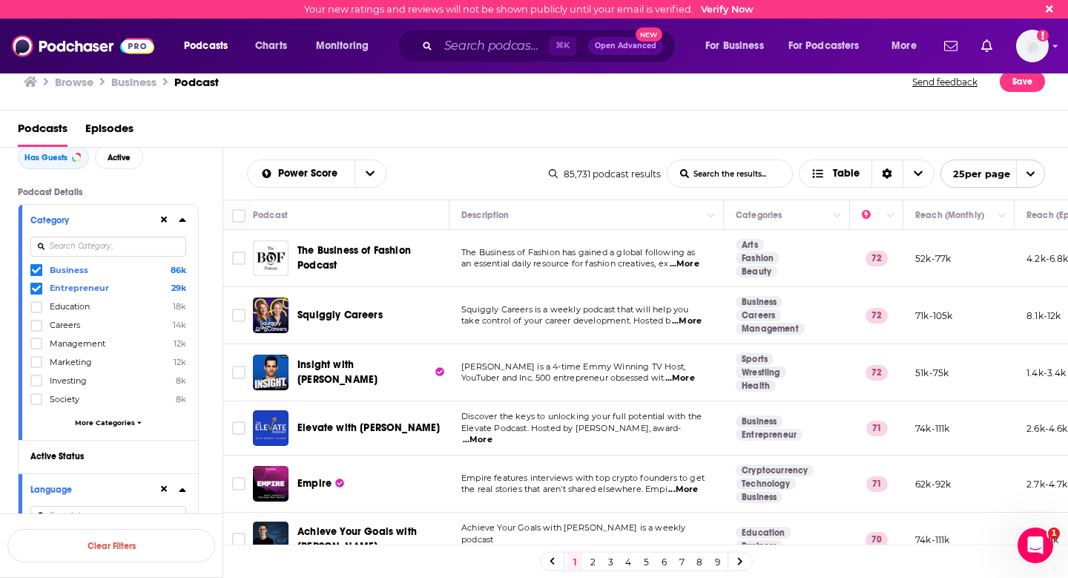
scroll to position [167, 0]
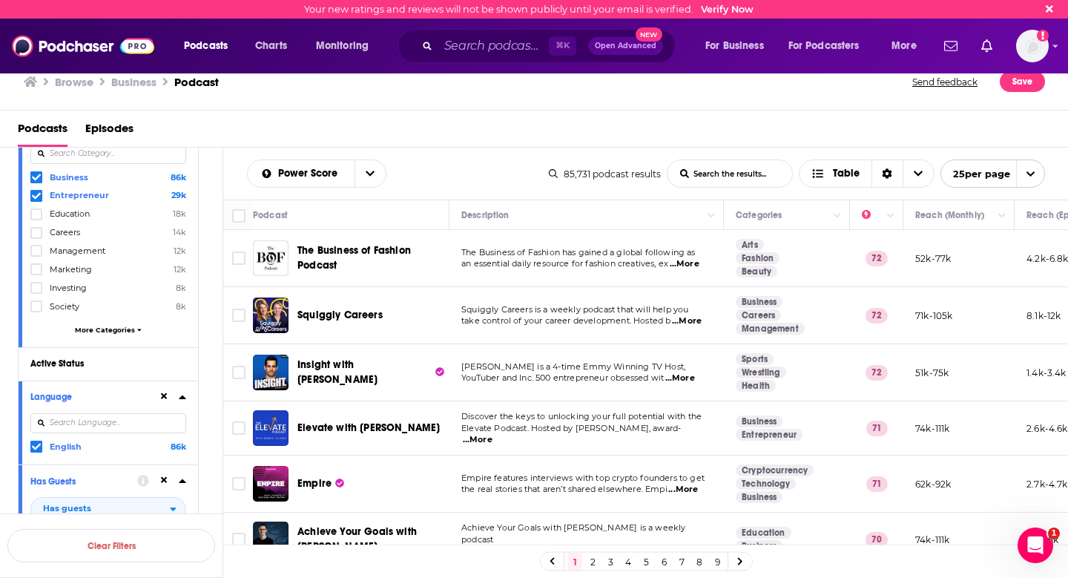
click at [182, 394] on icon at bounding box center [182, 396] width 7 height 4
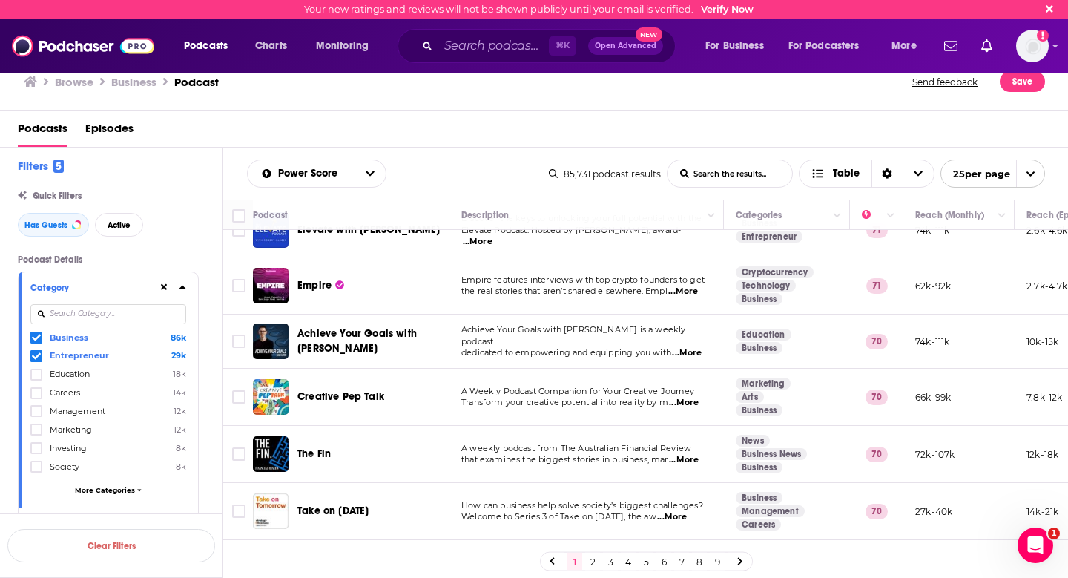
scroll to position [0, 0]
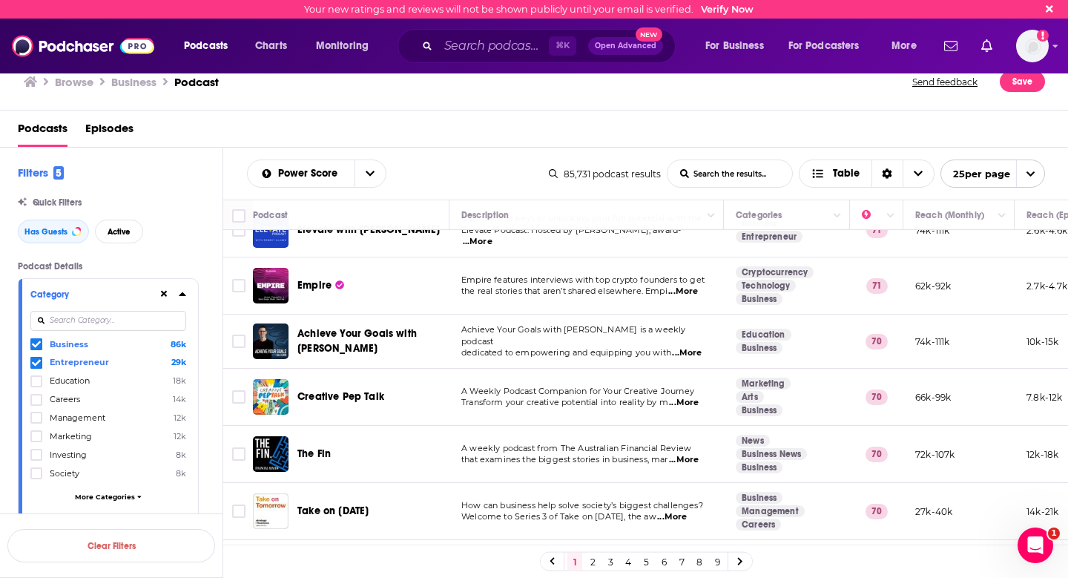
click at [98, 314] on input at bounding box center [108, 321] width 156 height 20
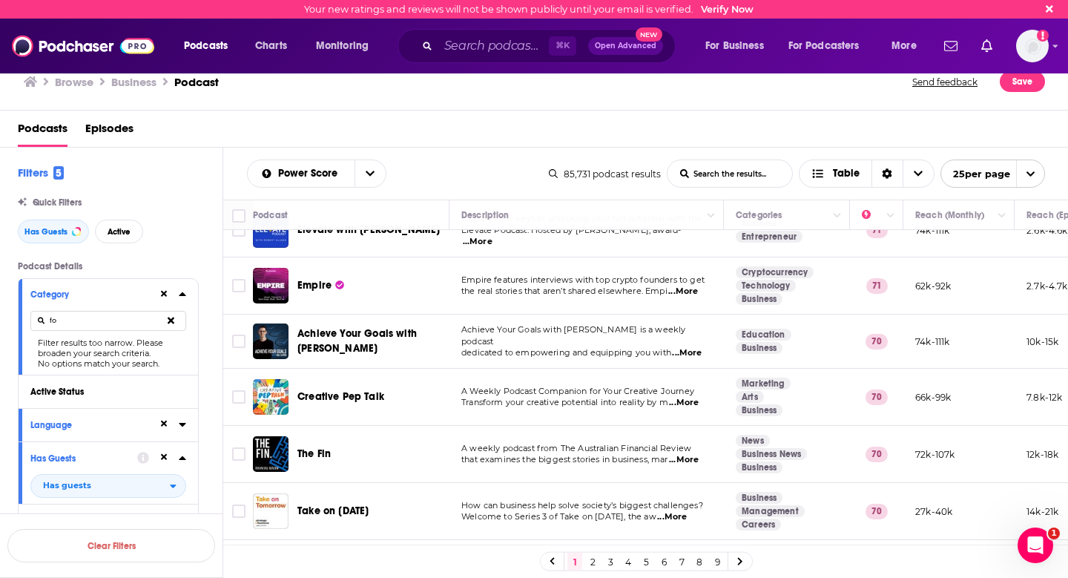
type input "f"
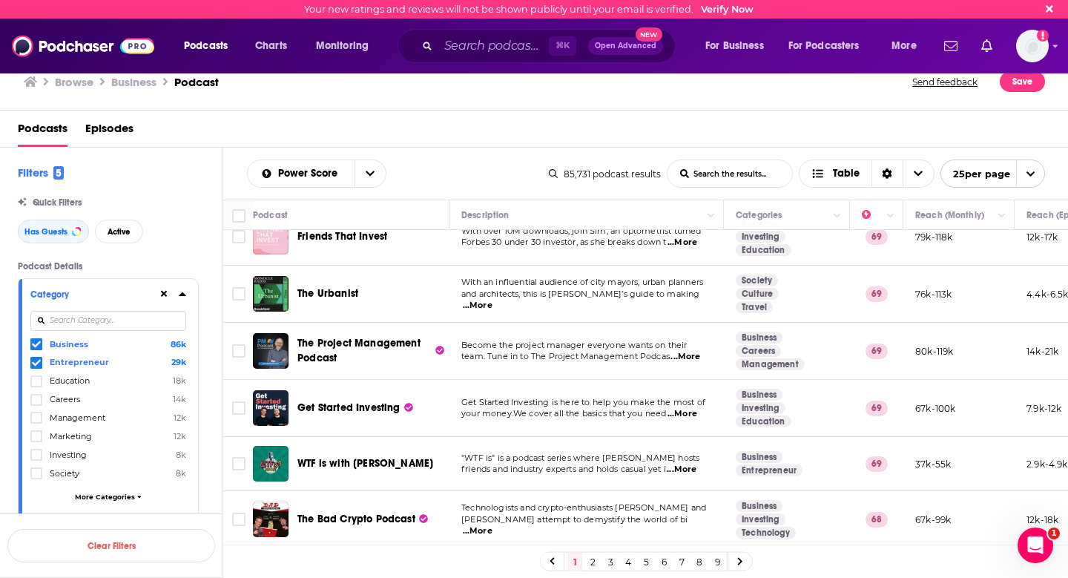
scroll to position [991, 0]
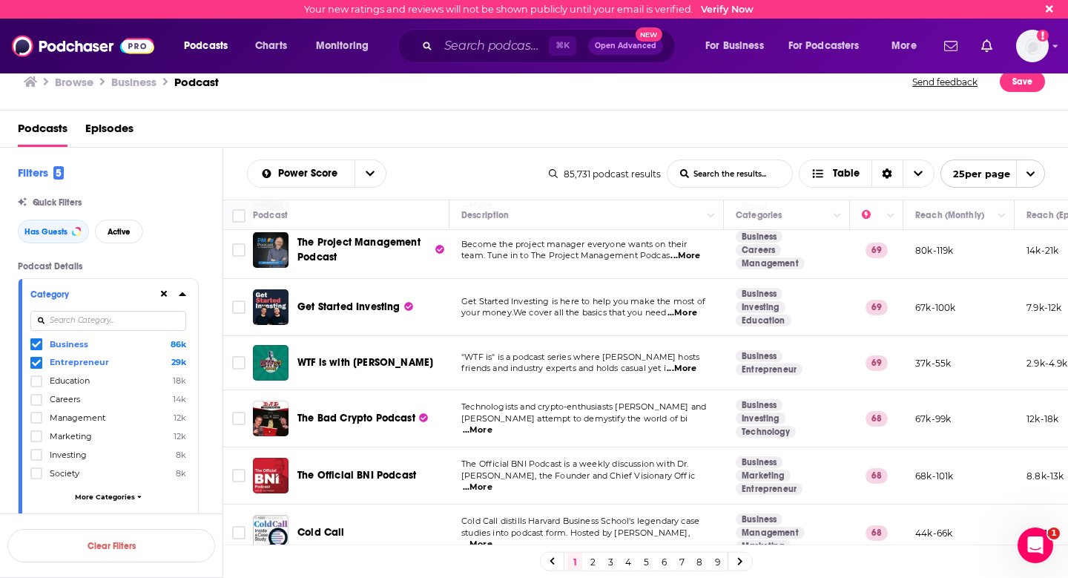
click at [691, 374] on span "...More" at bounding box center [682, 369] width 30 height 12
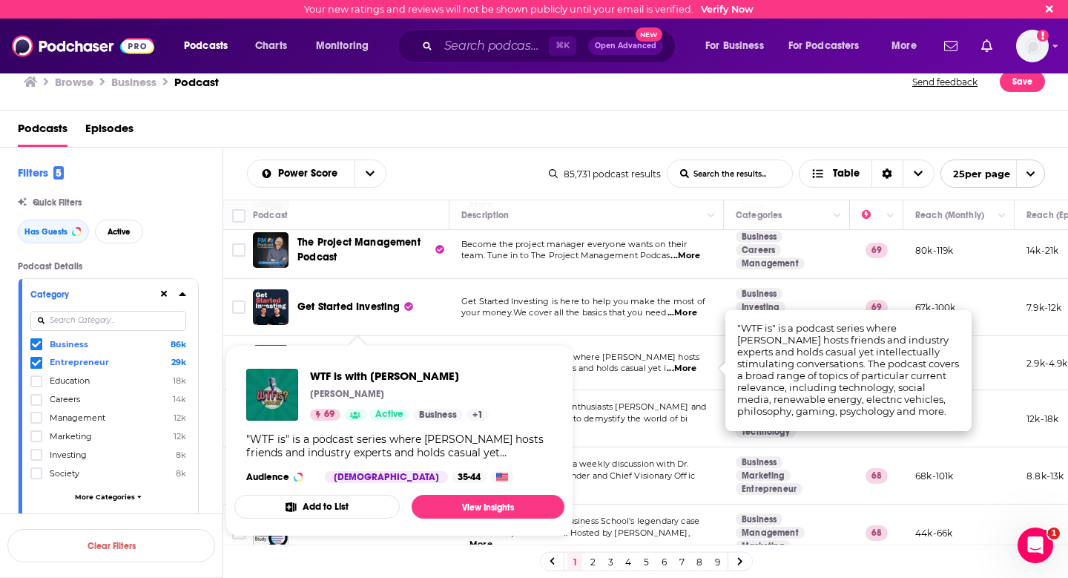
click at [393, 360] on div "WTF is with [PERSON_NAME] [PERSON_NAME] 69 Active Business + 1 "WTF is" is a po…" at bounding box center [399, 426] width 330 height 138
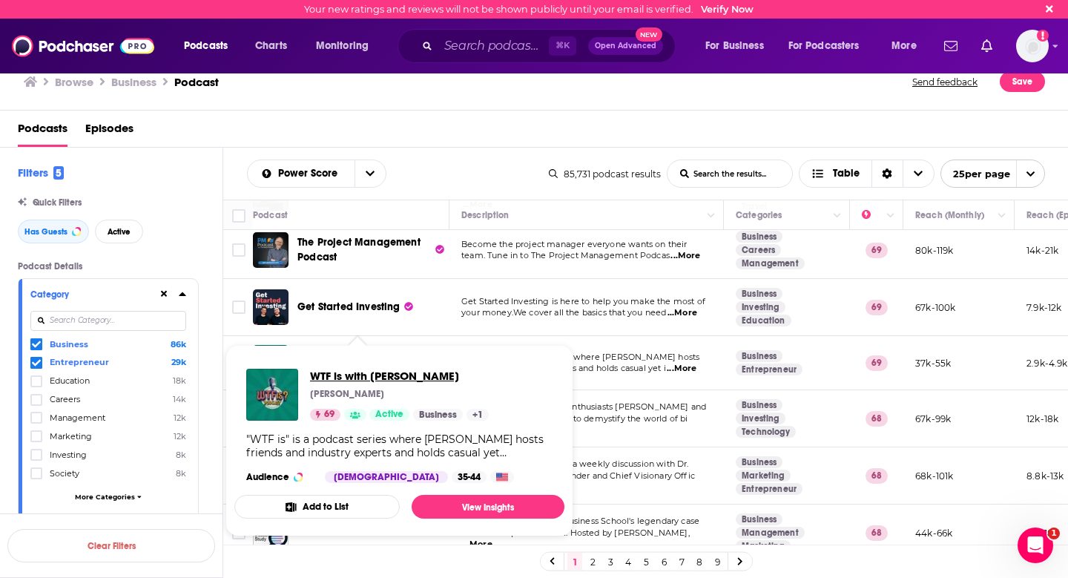
click at [389, 380] on span "WTF is with [PERSON_NAME]" at bounding box center [399, 375] width 179 height 14
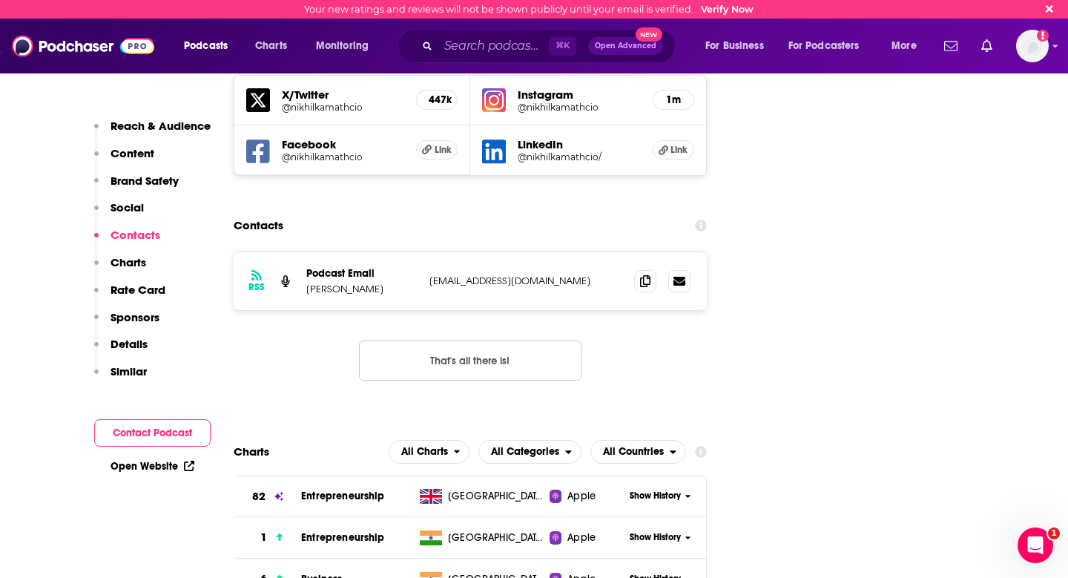
scroll to position [1719, 0]
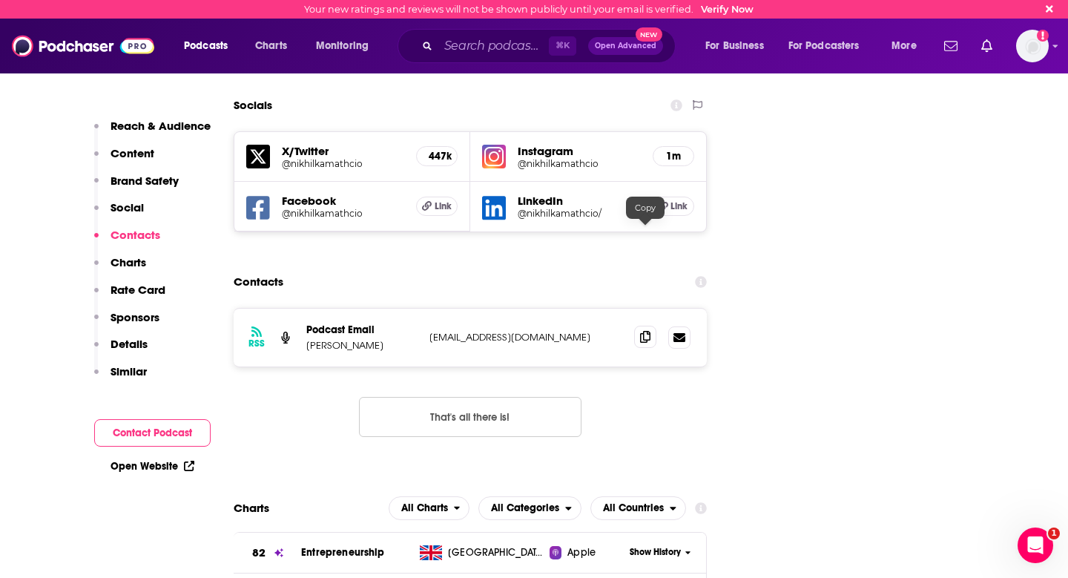
click at [651, 325] on span at bounding box center [645, 336] width 22 height 22
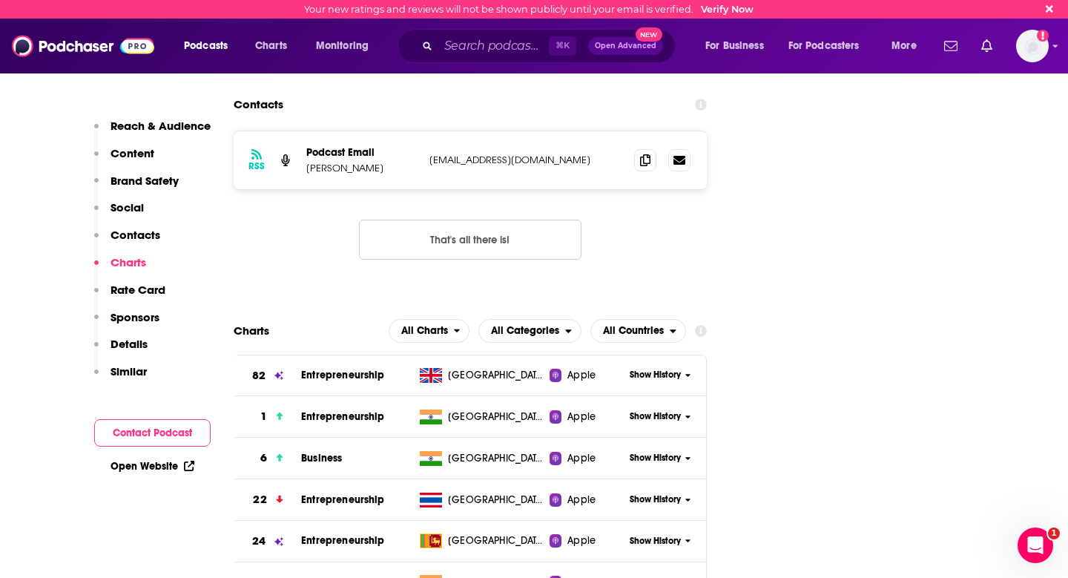
scroll to position [2166, 0]
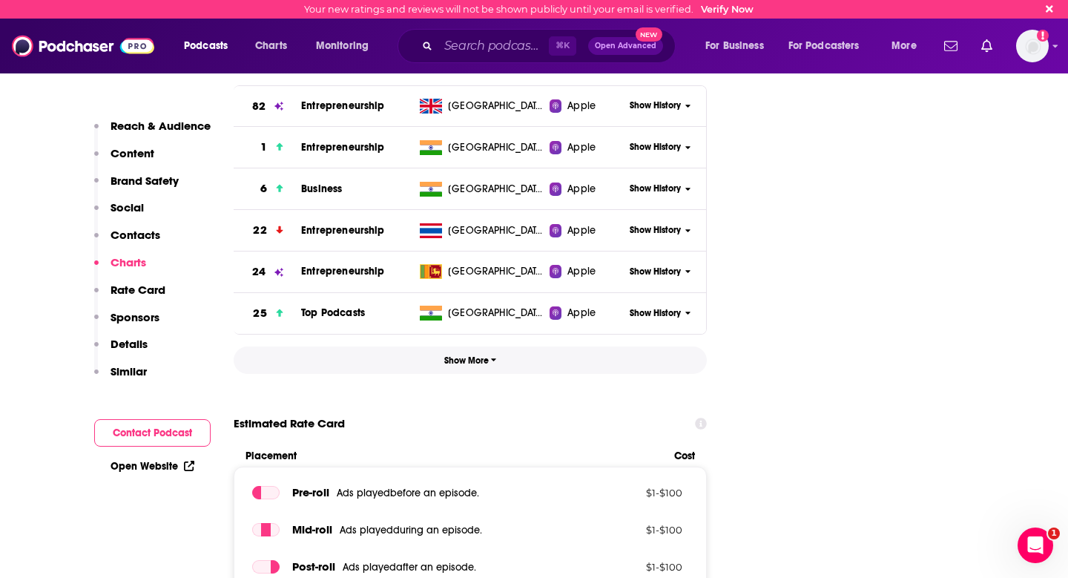
click at [485, 346] on button "Show More" at bounding box center [470, 359] width 473 height 27
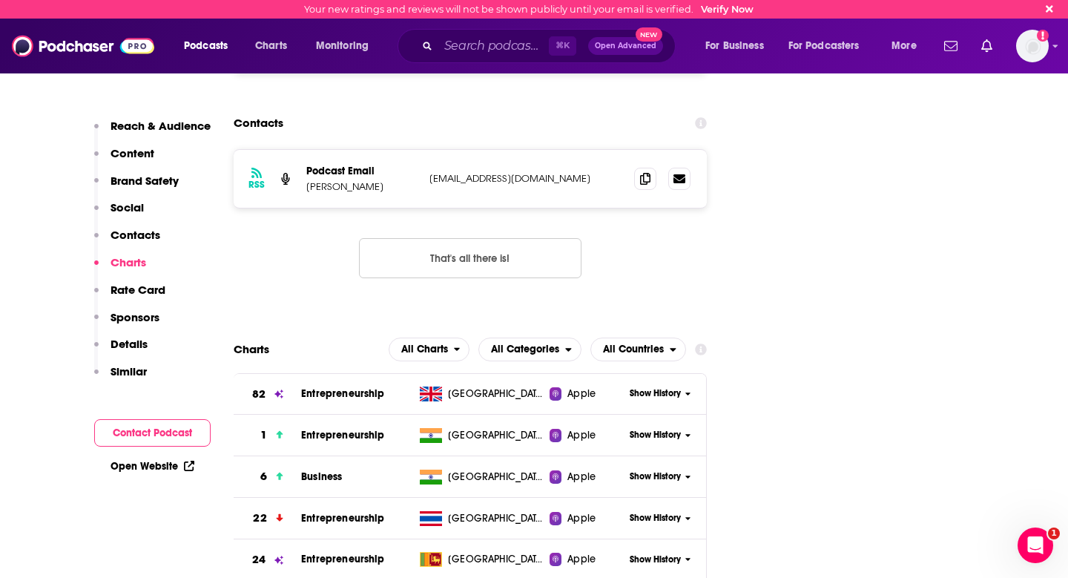
scroll to position [1636, 0]
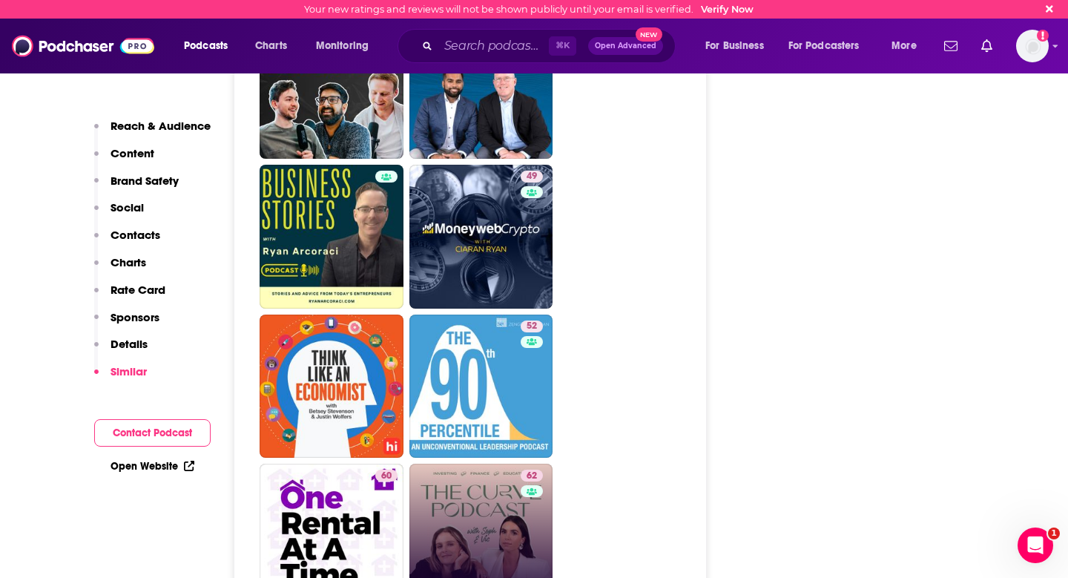
scroll to position [3155, 0]
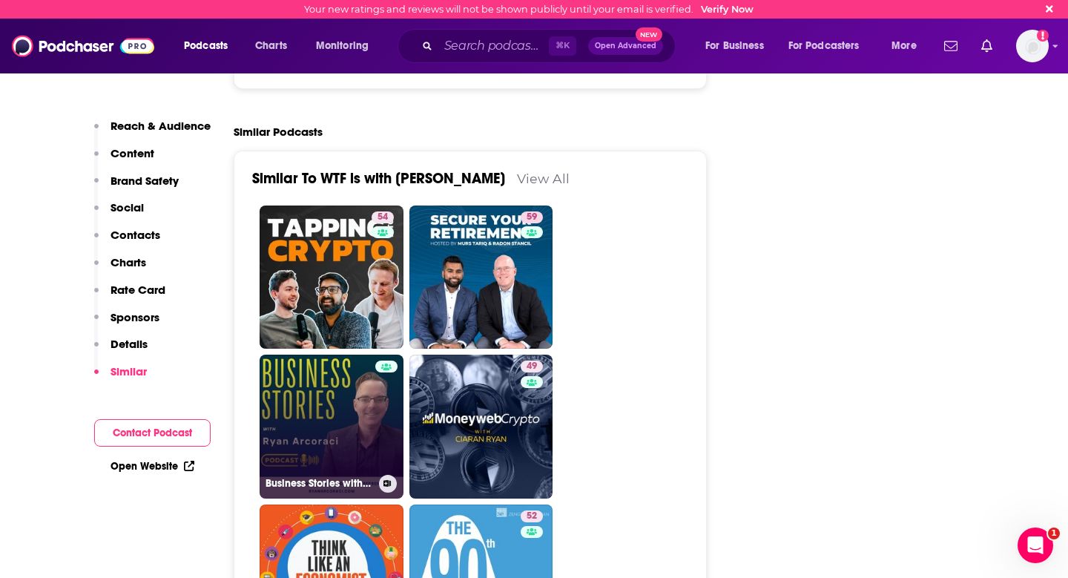
click at [354, 354] on link "Business Stories with [PERSON_NAME]" at bounding box center [331, 426] width 144 height 144
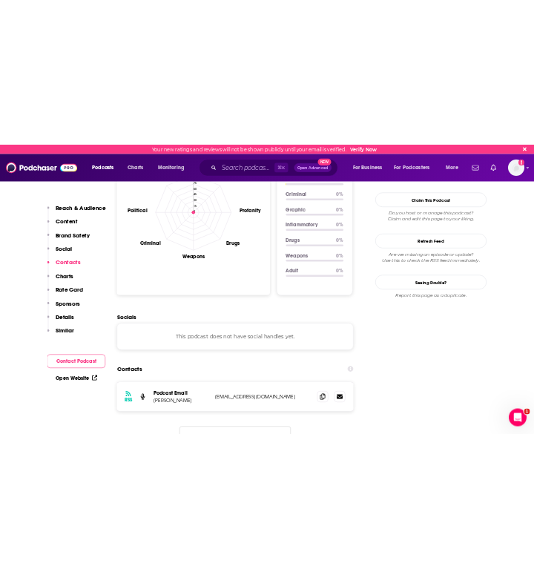
scroll to position [1513, 0]
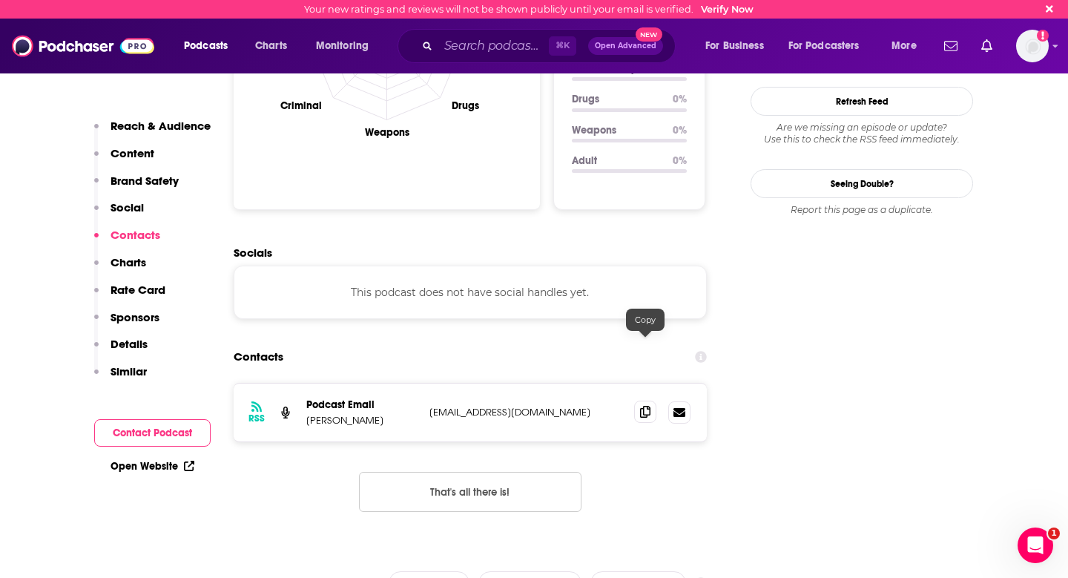
click at [649, 406] on icon at bounding box center [645, 412] width 10 height 12
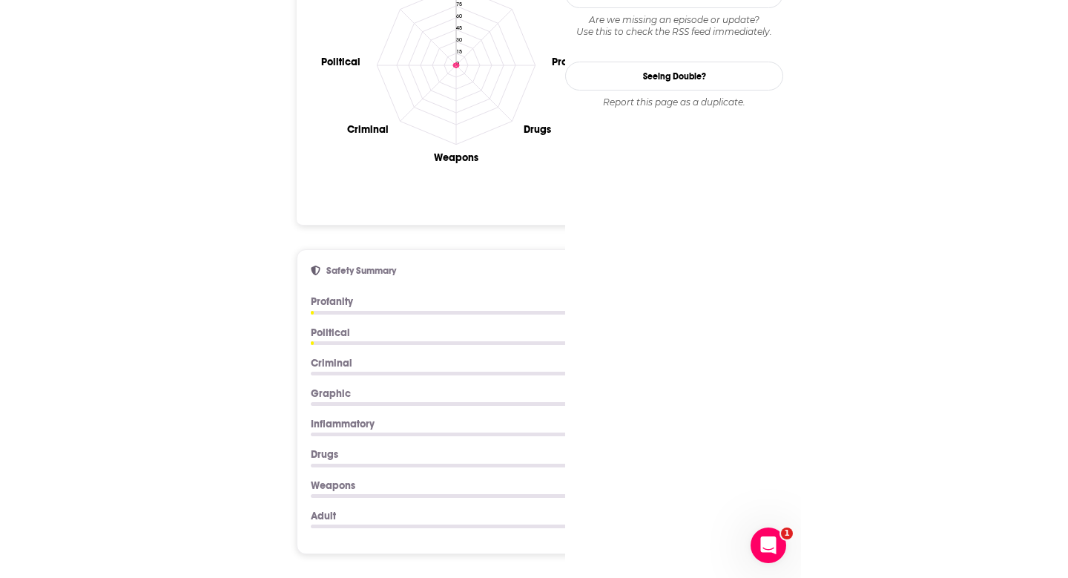
scroll to position [0, 0]
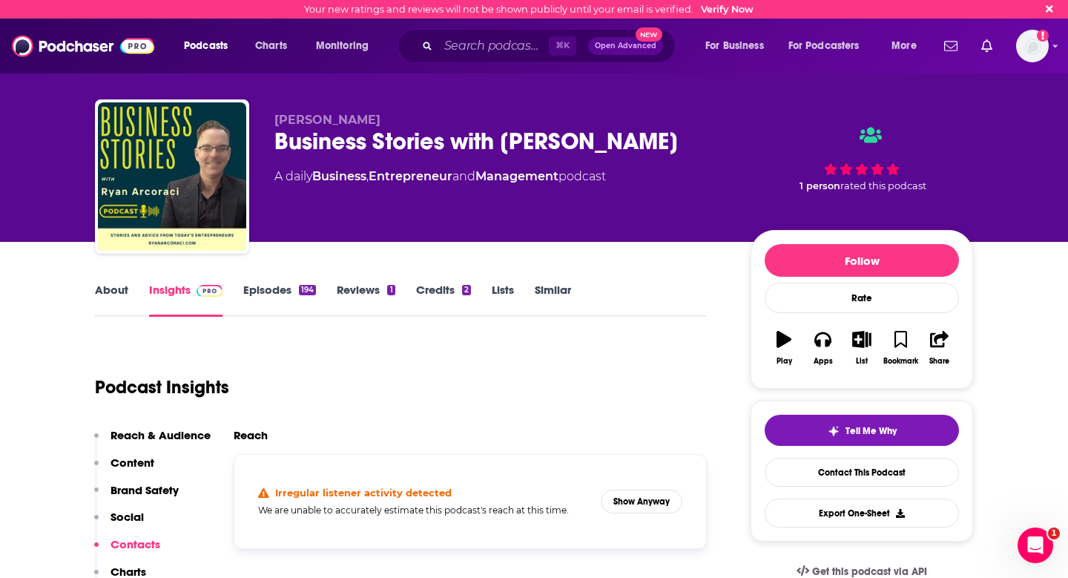
type input "[URL][DOMAIN_NAME][PERSON_NAME]"
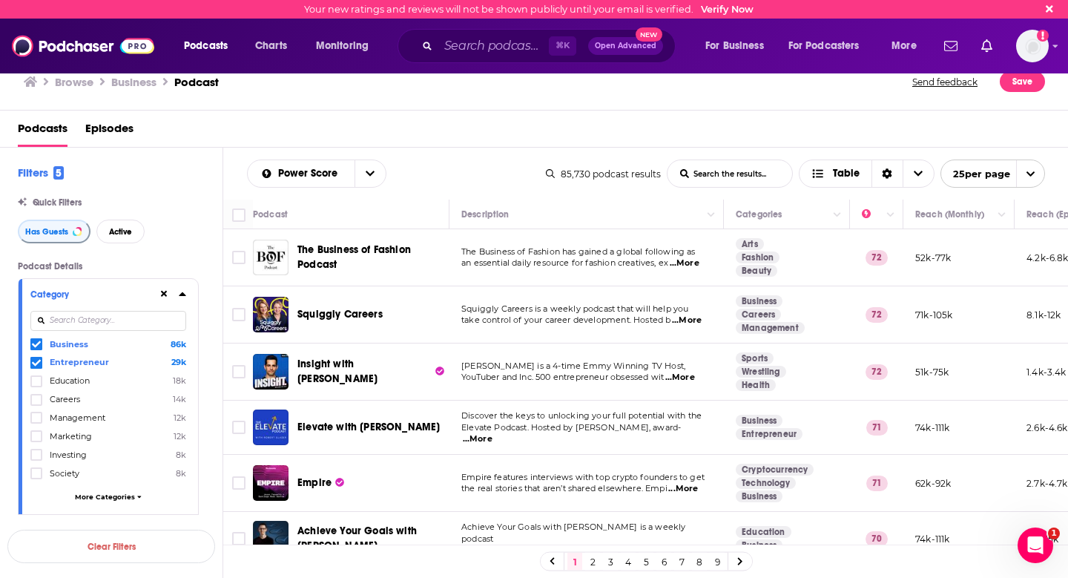
click at [182, 295] on icon at bounding box center [182, 294] width 7 height 4
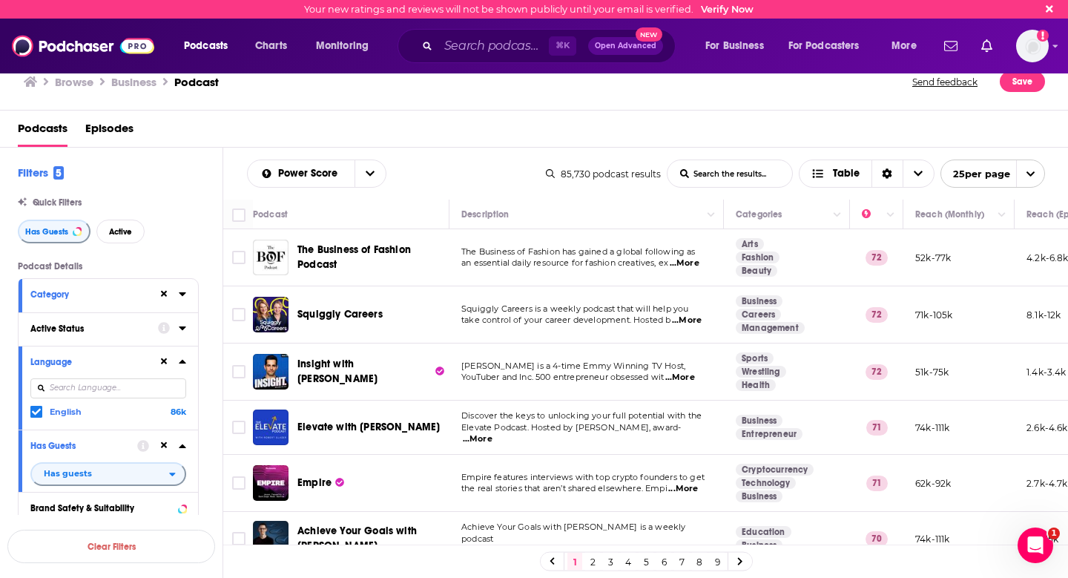
click at [125, 323] on button "Active Status" at bounding box center [94, 328] width 128 height 19
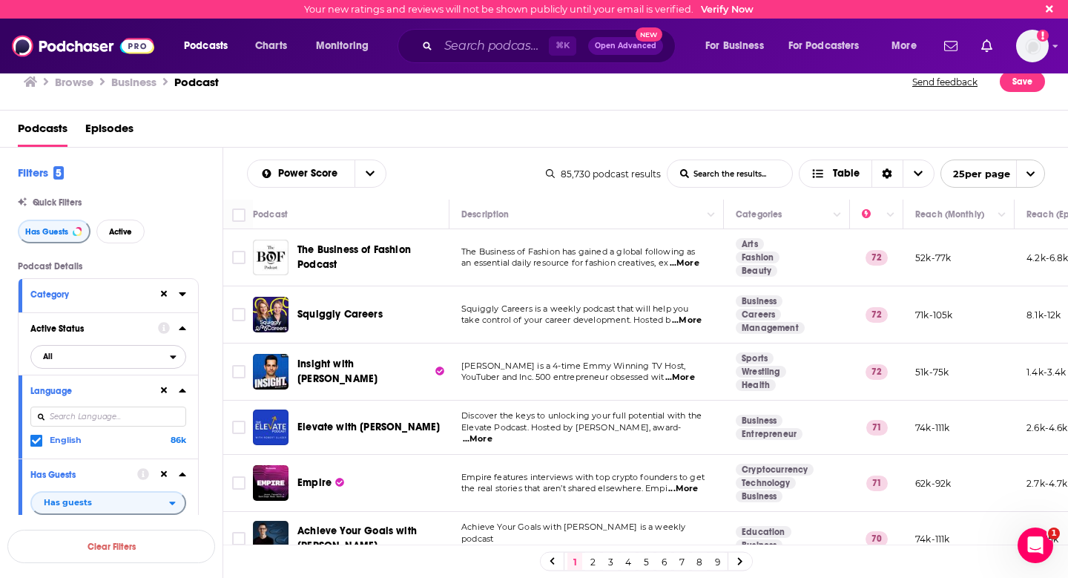
click at [61, 366] on span "All" at bounding box center [100, 355] width 139 height 19
click at [58, 405] on span "Active" at bounding box center [76, 405] width 77 height 8
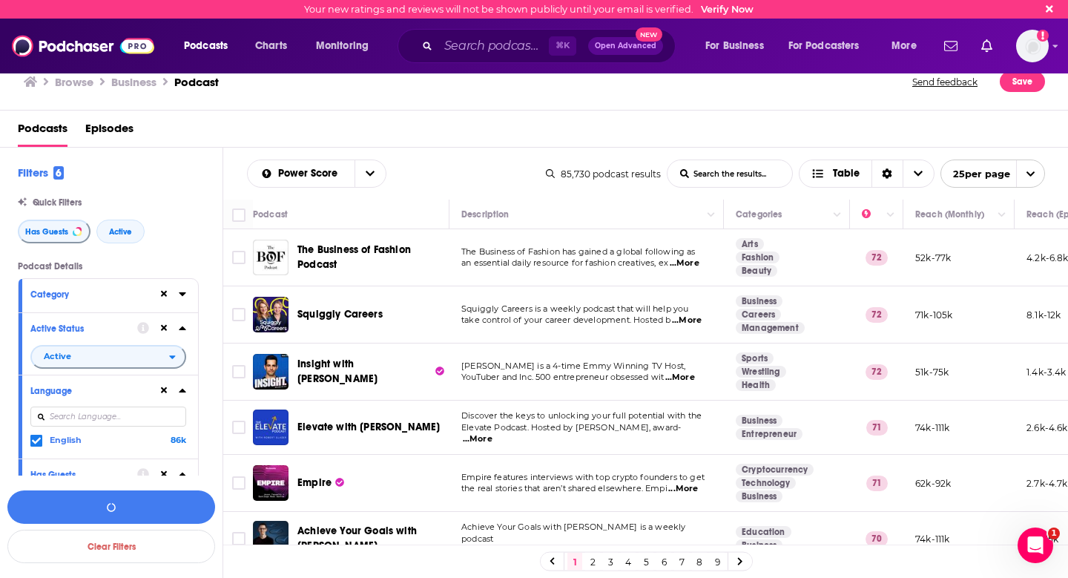
click at [185, 392] on icon at bounding box center [182, 390] width 7 height 4
click at [182, 426] on icon at bounding box center [182, 424] width 7 height 4
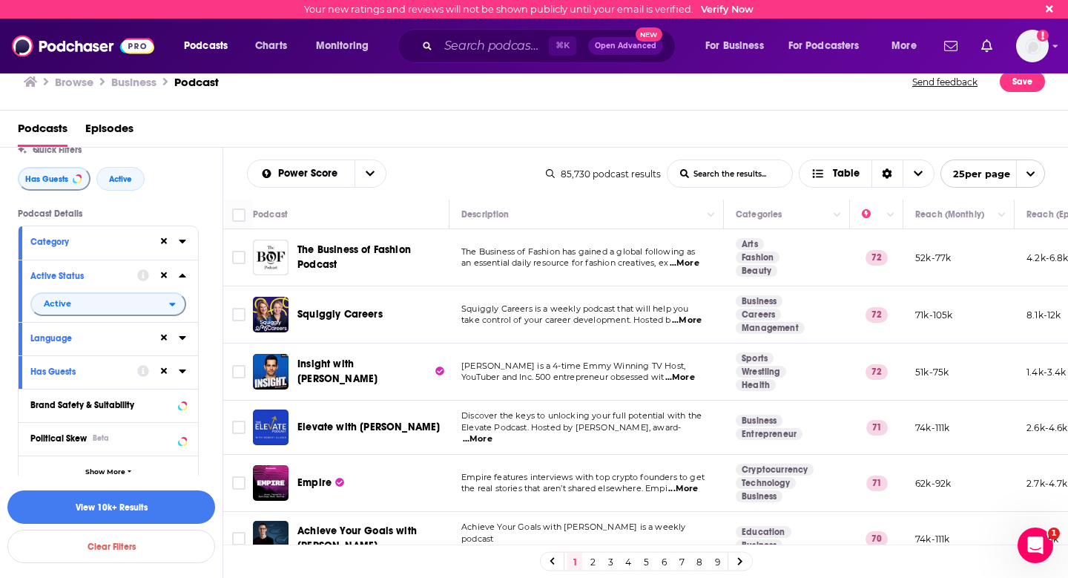
scroll to position [106, 0]
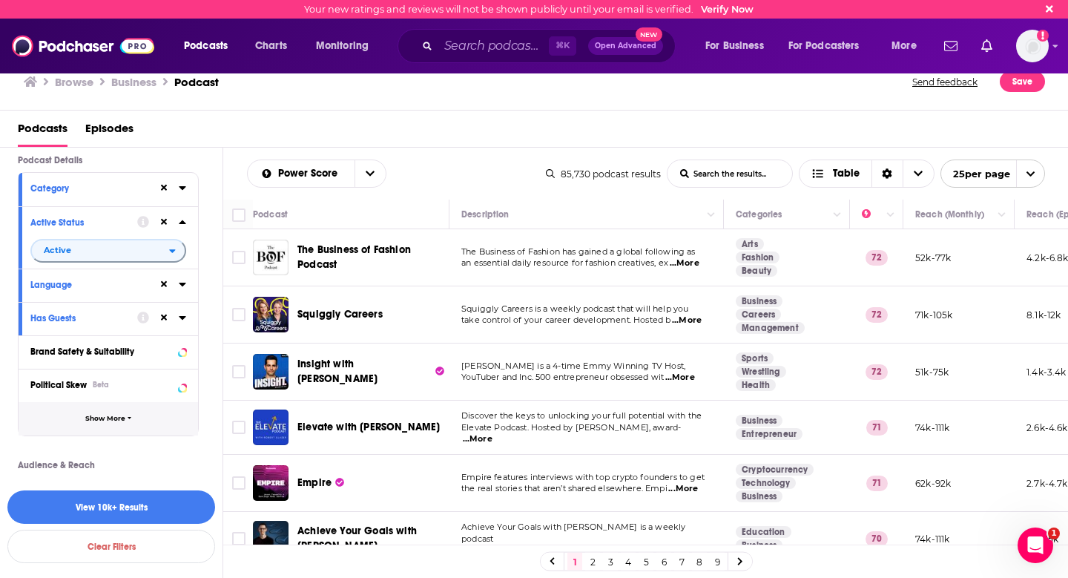
click at [145, 414] on button "Show More" at bounding box center [108, 418] width 179 height 33
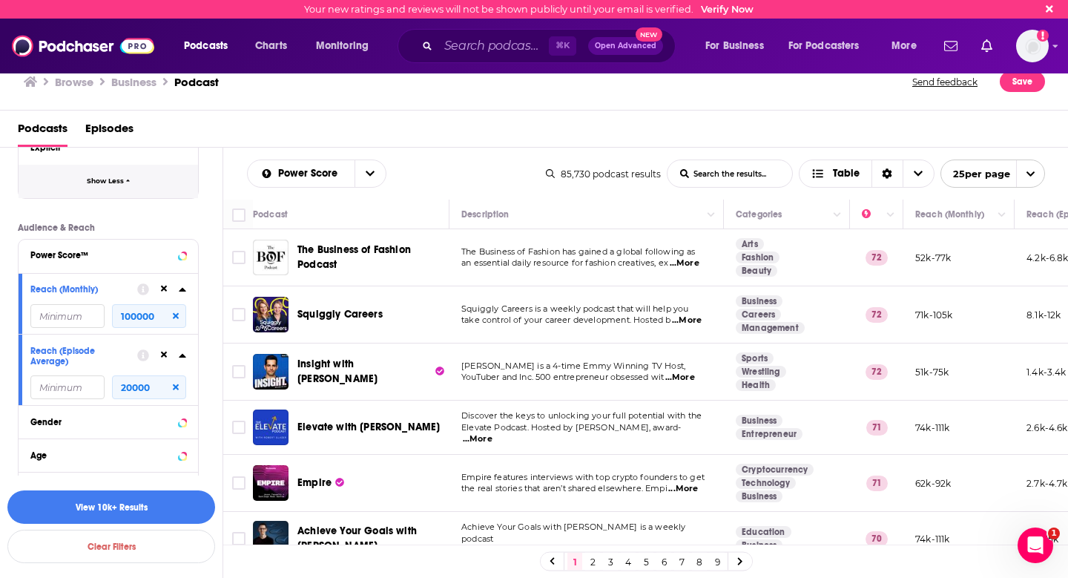
scroll to position [648, 0]
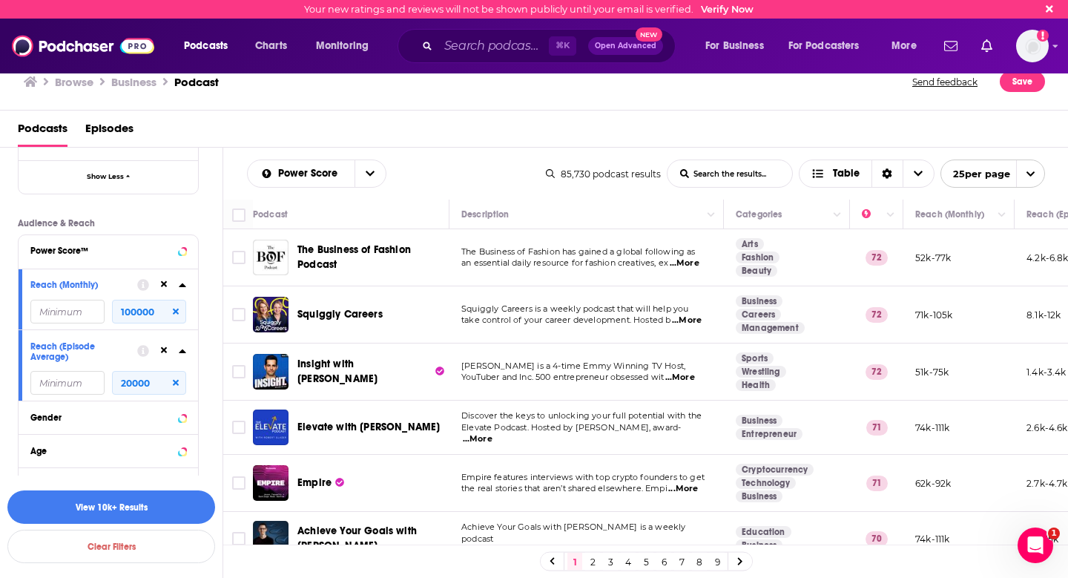
click at [182, 291] on icon at bounding box center [182, 285] width 7 height 12
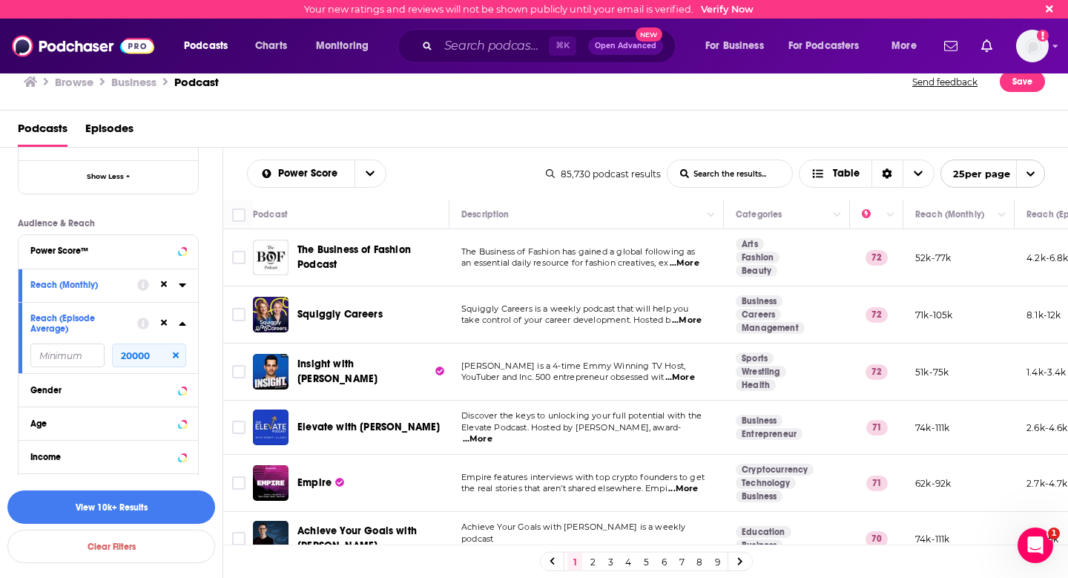
click at [182, 323] on icon at bounding box center [182, 323] width 7 height 12
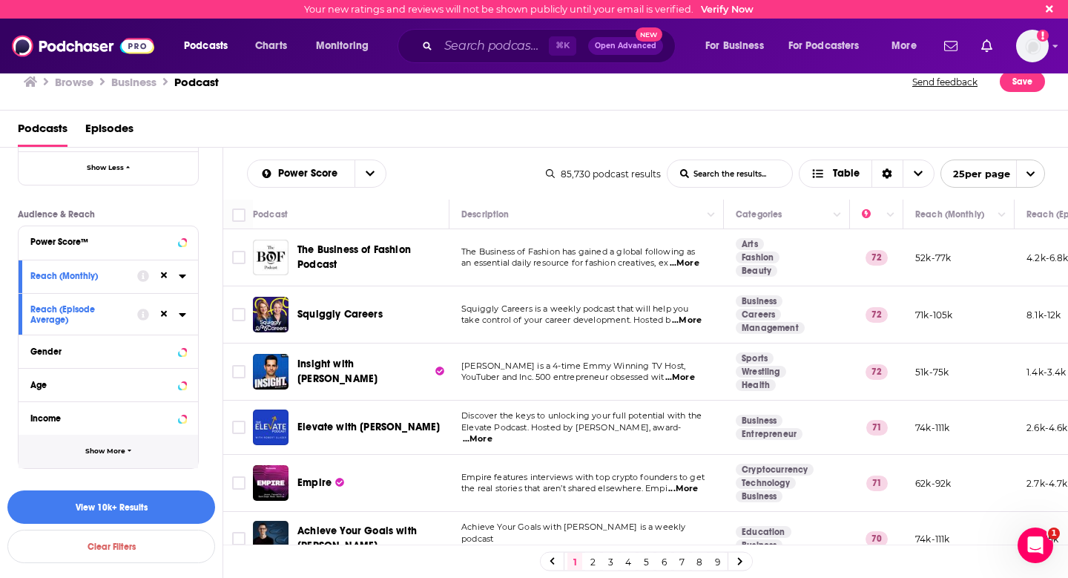
click at [111, 448] on span "Show More" at bounding box center [105, 451] width 40 height 8
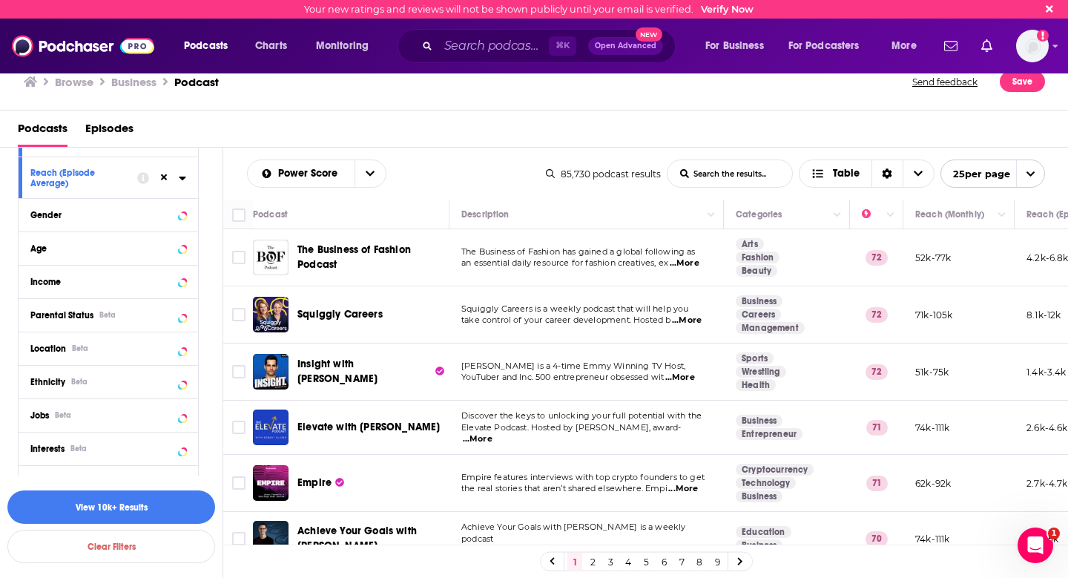
scroll to position [815, 0]
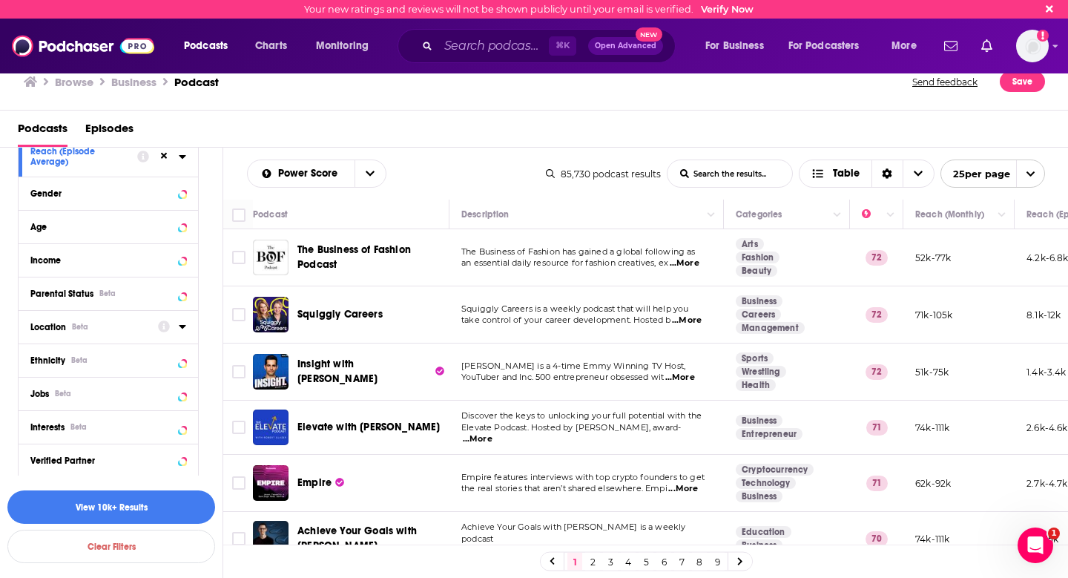
click at [133, 335] on button "Location Beta" at bounding box center [94, 326] width 128 height 19
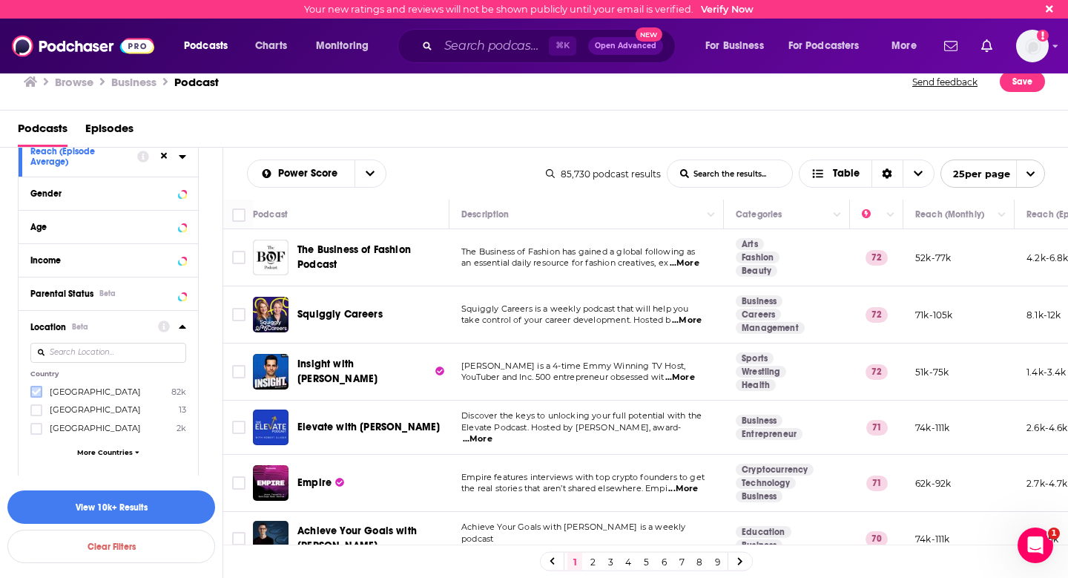
click at [33, 392] on icon at bounding box center [36, 391] width 9 height 9
click at [180, 162] on icon at bounding box center [182, 157] width 7 height 12
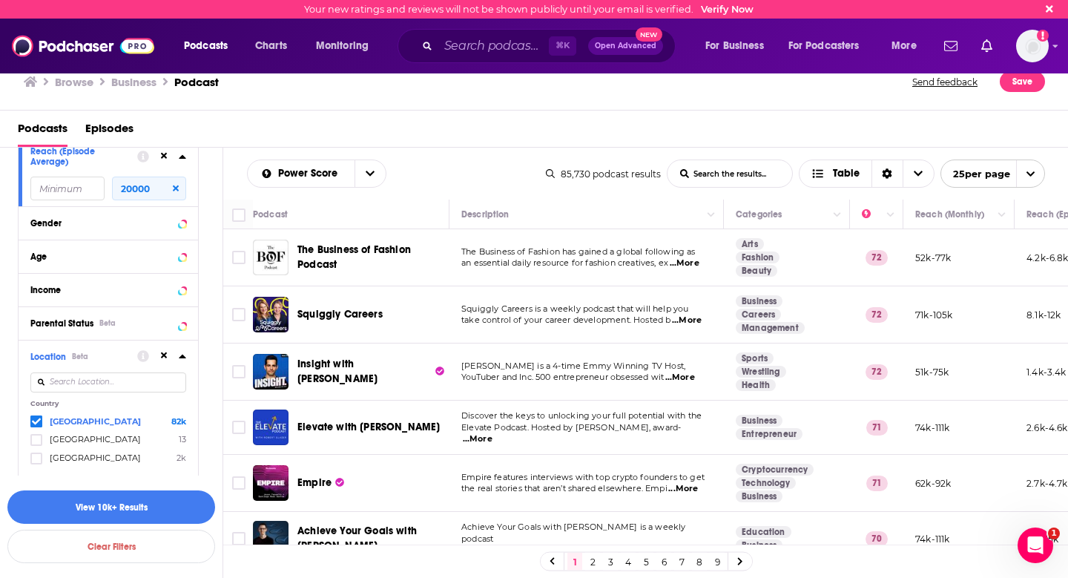
click at [87, 191] on input "number" at bounding box center [67, 188] width 74 height 24
type input "0"
click at [153, 503] on button "View 10k+ Results" at bounding box center [111, 506] width 208 height 33
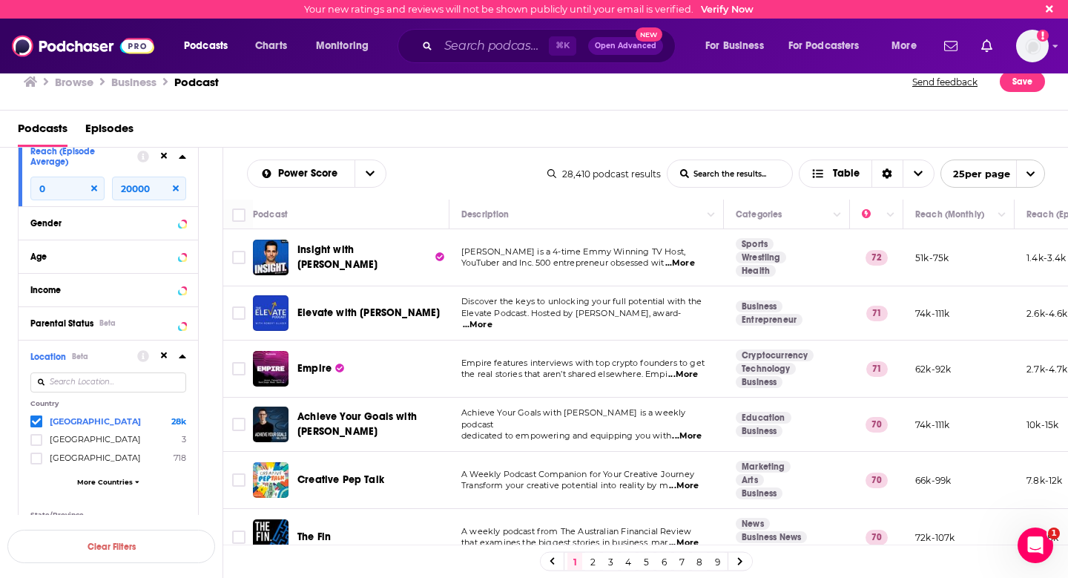
click at [690, 265] on span "...More" at bounding box center [680, 263] width 30 height 12
click at [701, 306] on span "Discover the keys to unlocking your full potential with the" at bounding box center [581, 301] width 240 height 10
click at [492, 319] on span "...More" at bounding box center [478, 325] width 30 height 12
click at [649, 317] on span "Elevate Podcast. Hosted by [PERSON_NAME], award-" at bounding box center [570, 313] width 219 height 10
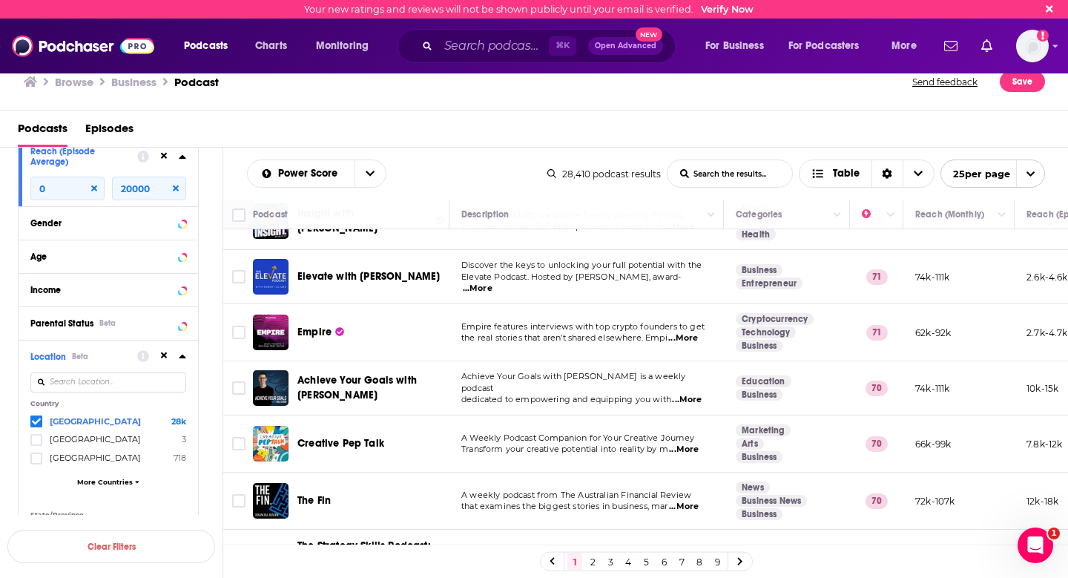
scroll to position [103, 0]
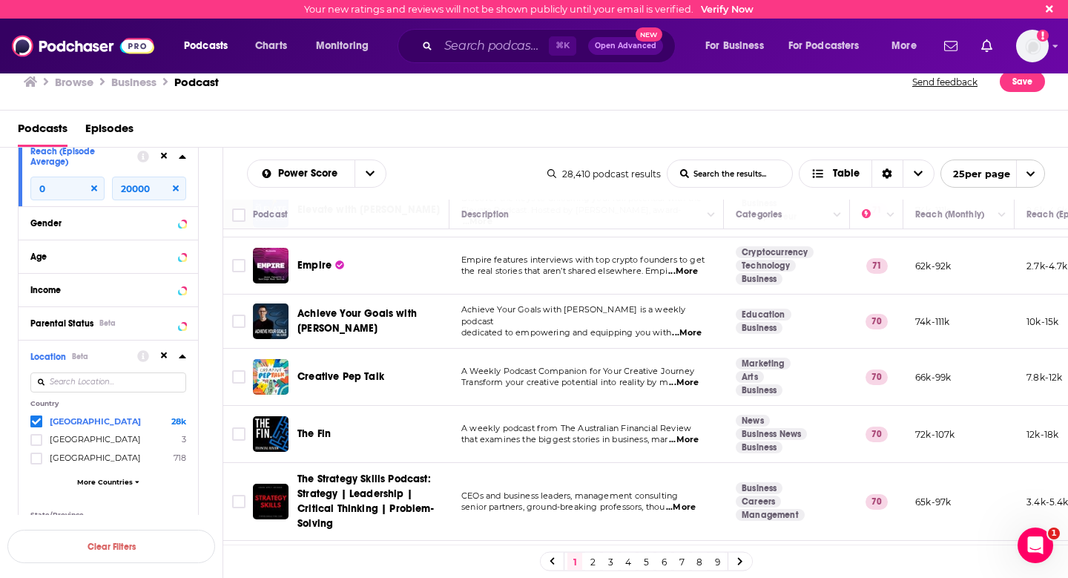
click at [686, 382] on span "...More" at bounding box center [684, 383] width 30 height 12
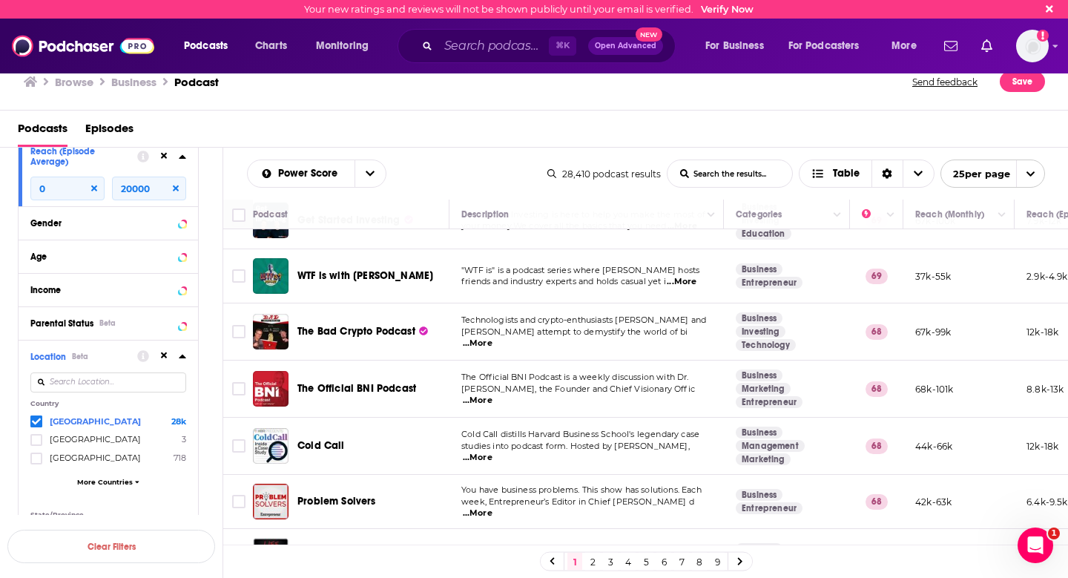
scroll to position [942, 0]
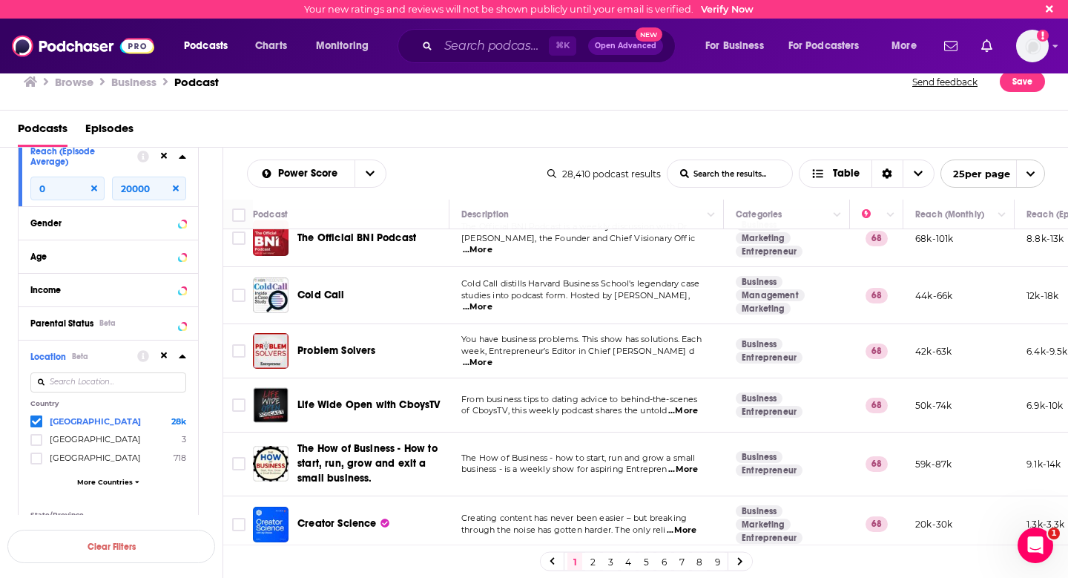
click at [492, 357] on span "...More" at bounding box center [478, 363] width 30 height 12
click at [690, 469] on span "...More" at bounding box center [683, 469] width 30 height 12
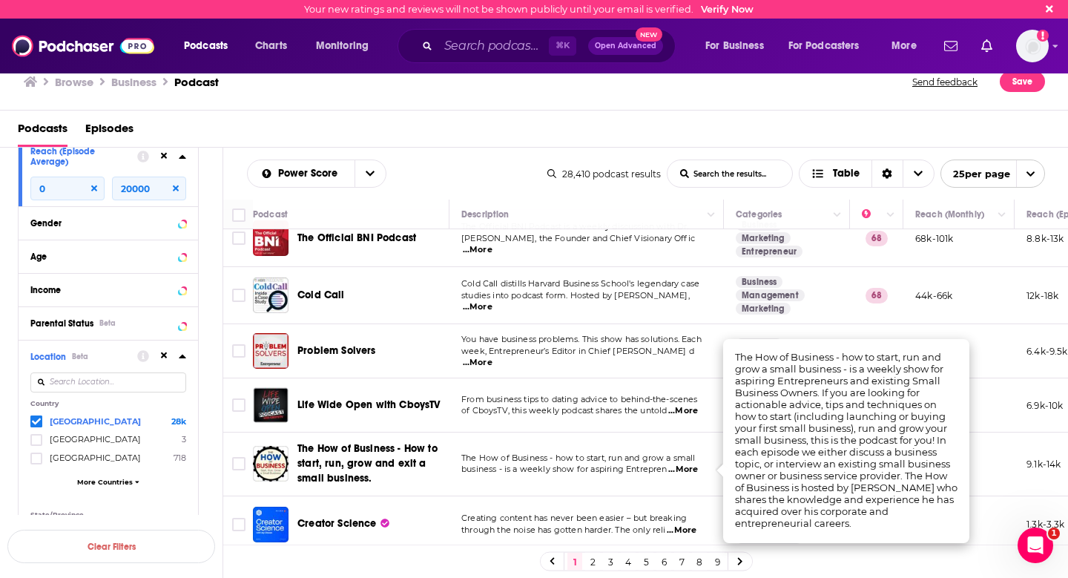
scroll to position [1118, 0]
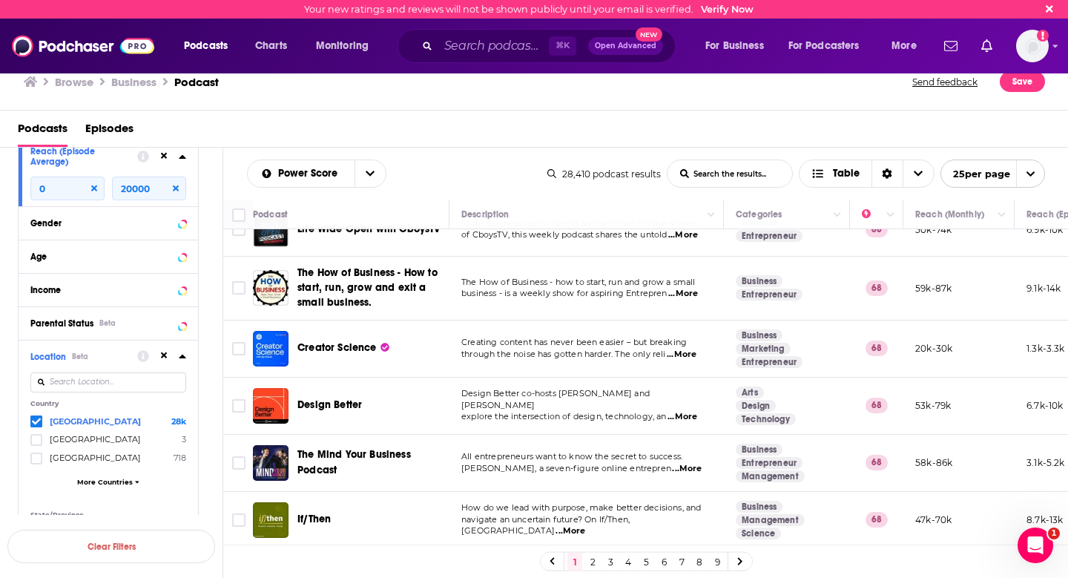
click at [677, 104] on div "Browse Business Podcast Send feedback Save" at bounding box center [534, 81] width 1068 height 57
click at [688, 468] on span "...More" at bounding box center [687, 469] width 30 height 12
click at [687, 413] on span "...More" at bounding box center [682, 417] width 30 height 12
click at [593, 562] on link "2" at bounding box center [592, 561] width 15 height 18
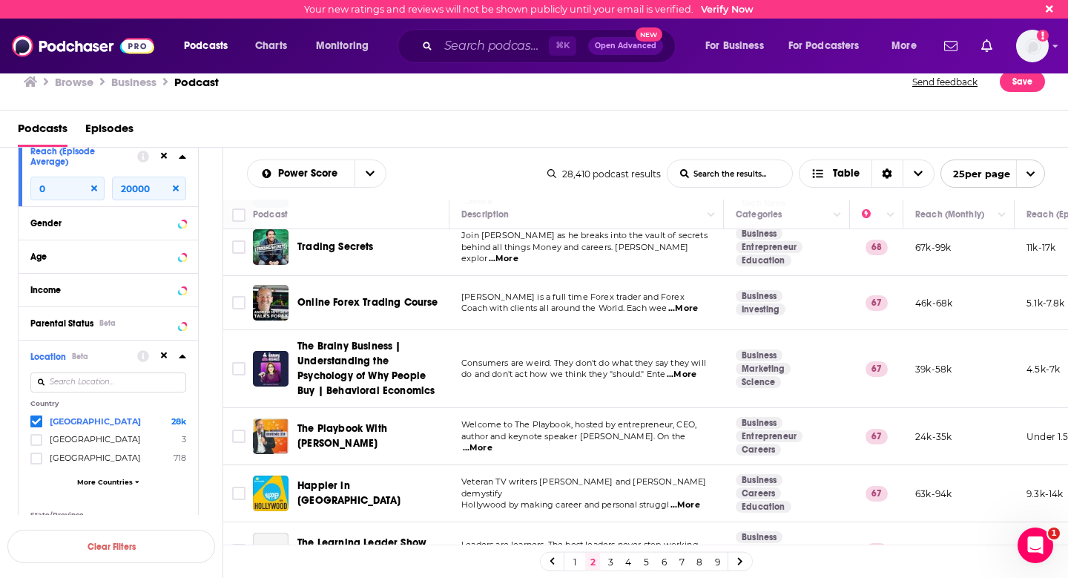
scroll to position [240, 0]
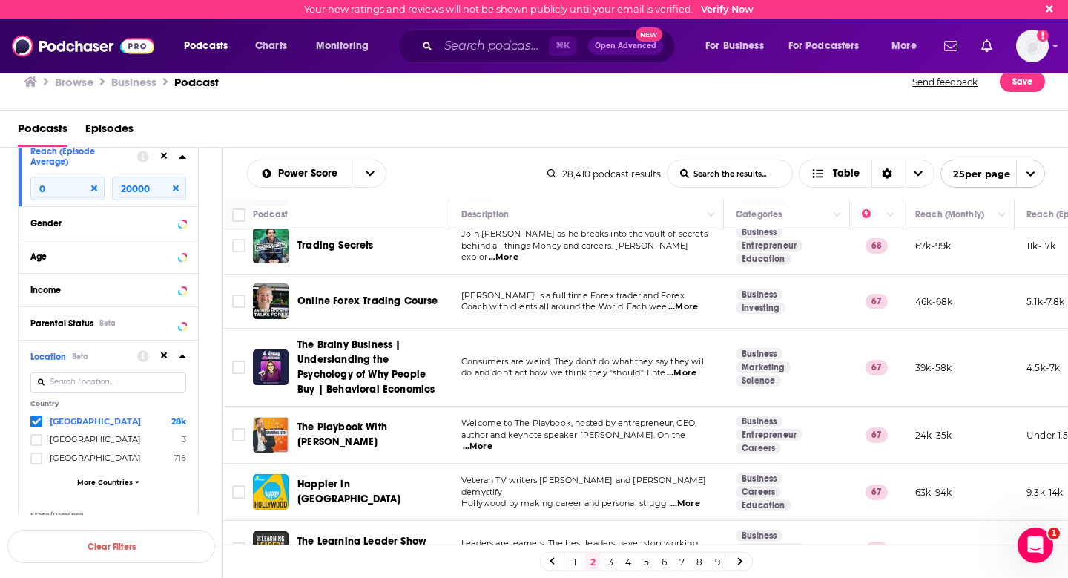
click at [492, 445] on span "...More" at bounding box center [478, 446] width 30 height 12
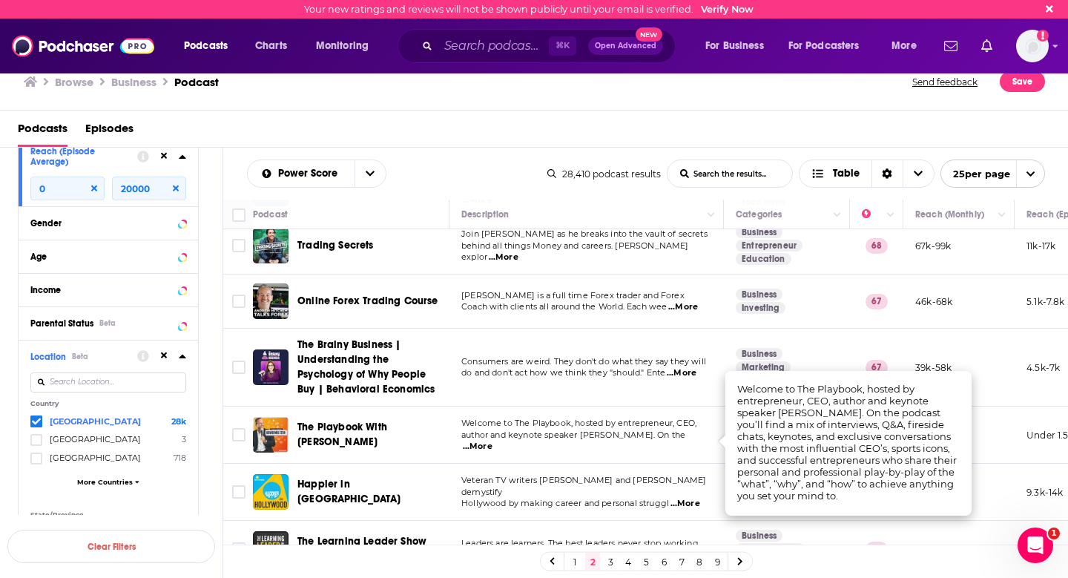
scroll to position [436, 0]
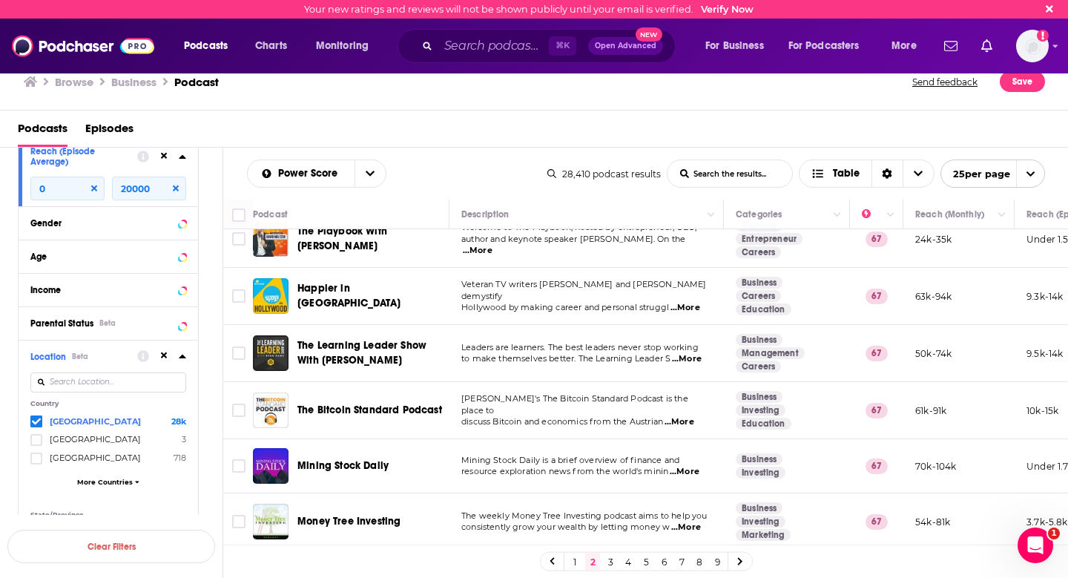
click at [690, 357] on span "...More" at bounding box center [687, 359] width 30 height 12
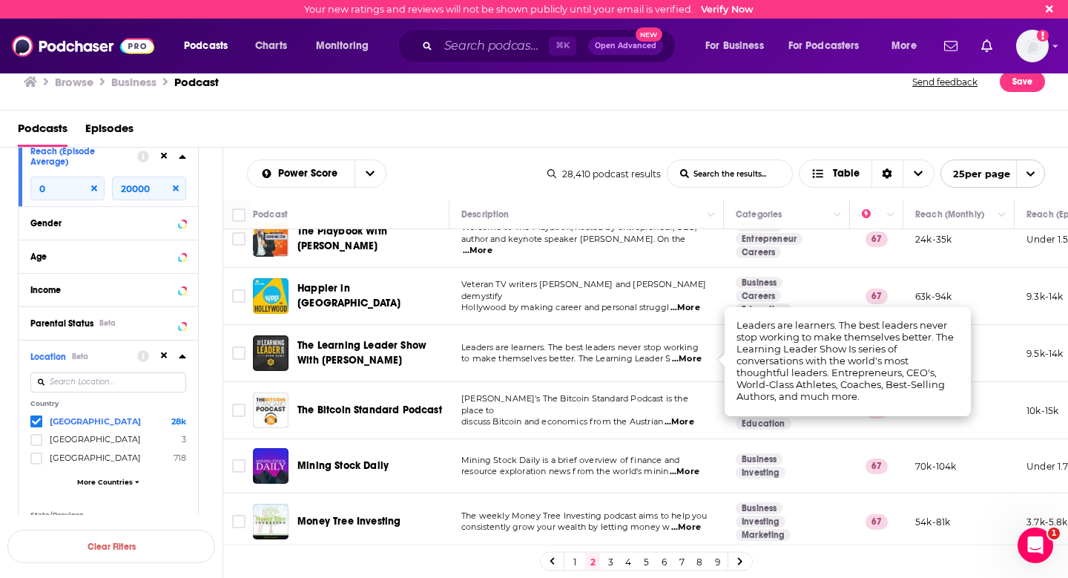
click at [690, 357] on span "...More" at bounding box center [687, 359] width 30 height 12
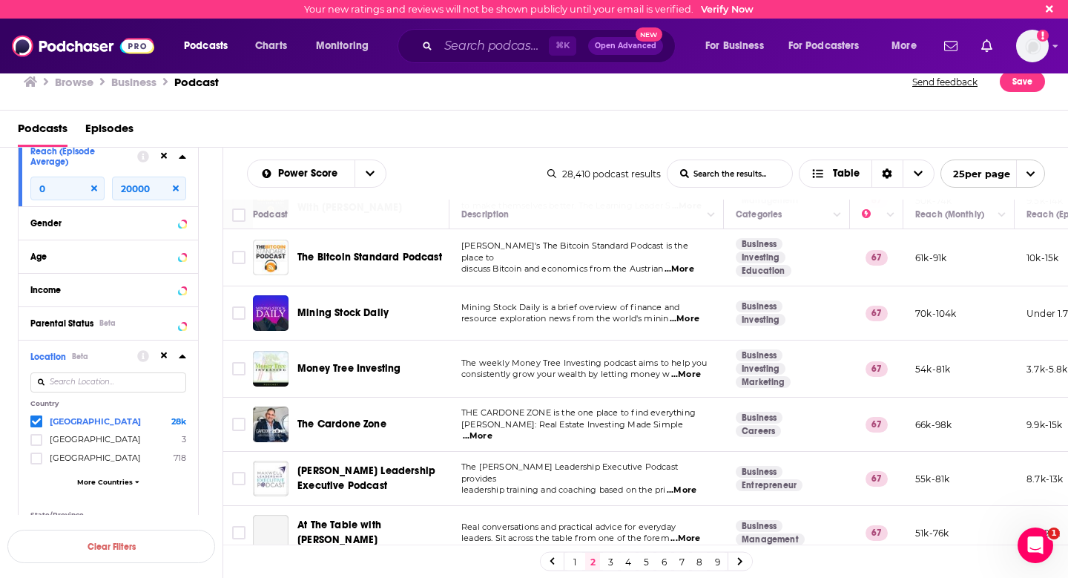
scroll to position [667, 0]
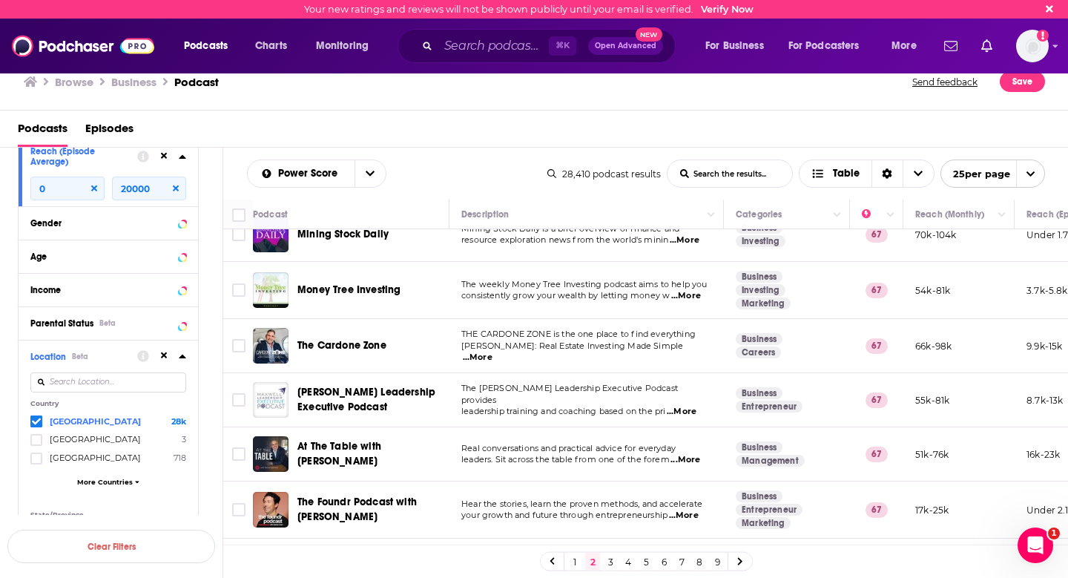
click at [693, 406] on span "...More" at bounding box center [682, 412] width 30 height 12
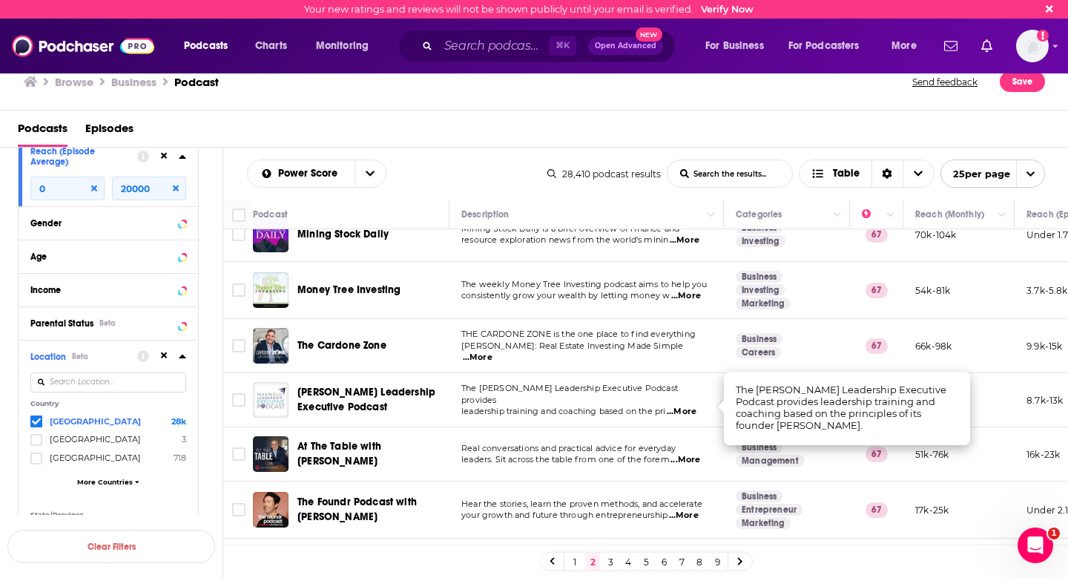
click at [693, 406] on span "...More" at bounding box center [682, 412] width 30 height 12
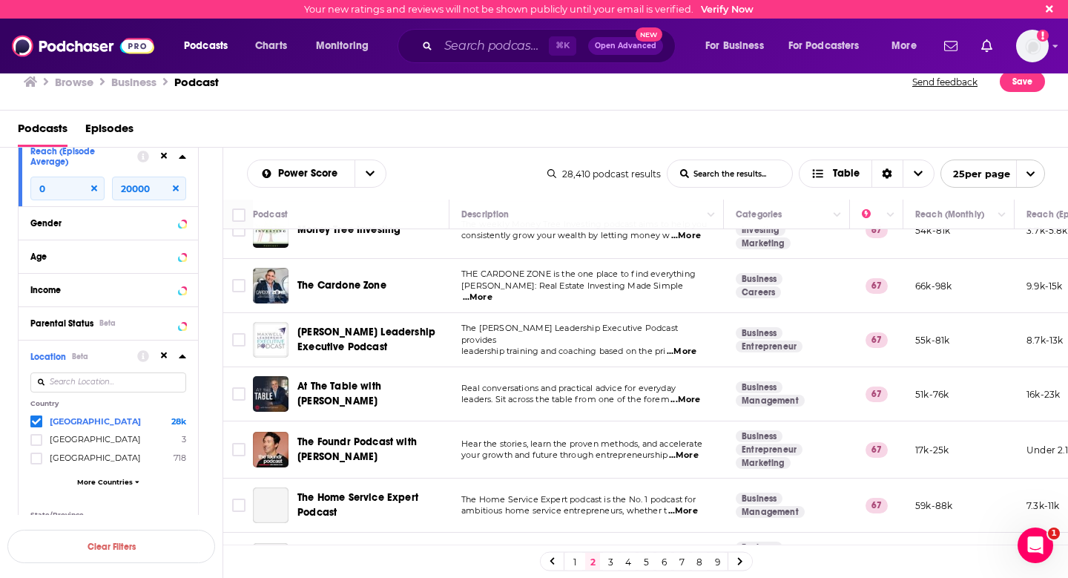
scroll to position [770, 0]
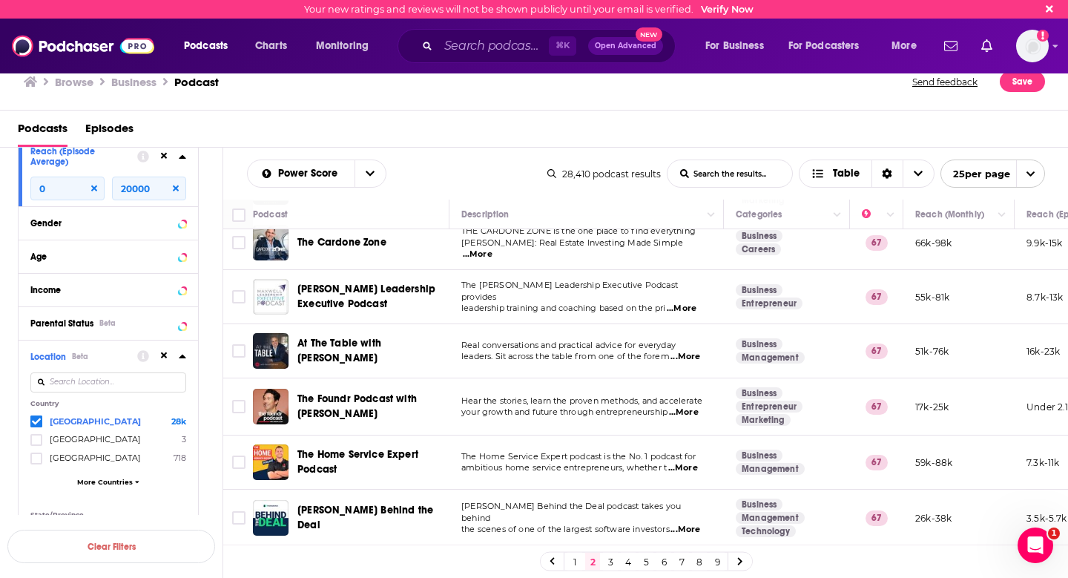
click at [696, 411] on span "...More" at bounding box center [684, 412] width 30 height 12
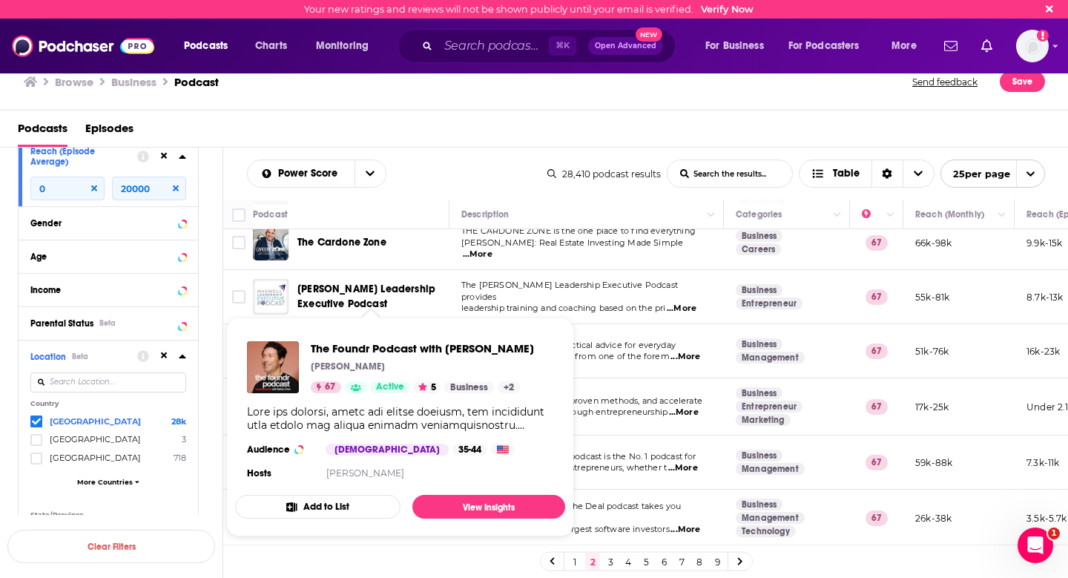
click at [586, 406] on span "Hear the stories, learn the proven methods, and accelerate" at bounding box center [581, 400] width 241 height 10
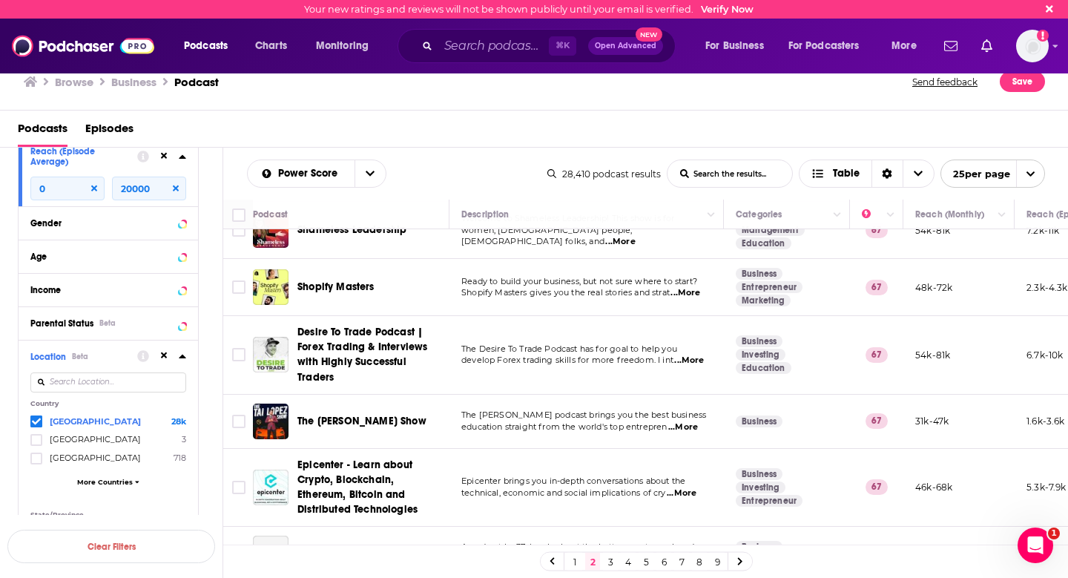
scroll to position [1133, 0]
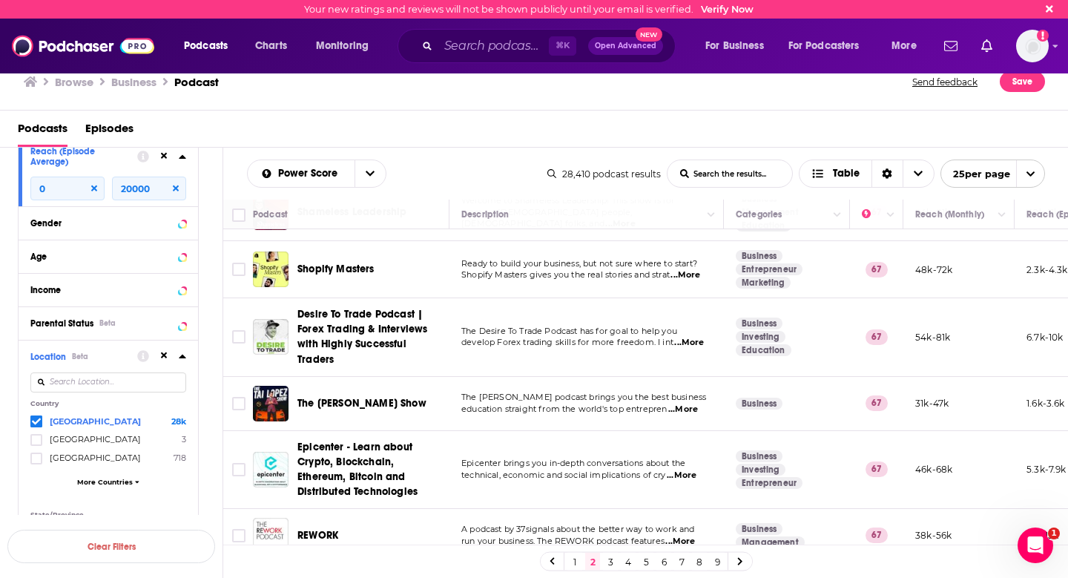
click at [691, 403] on span "...More" at bounding box center [683, 409] width 30 height 12
click at [612, 558] on link "3" at bounding box center [610, 561] width 15 height 18
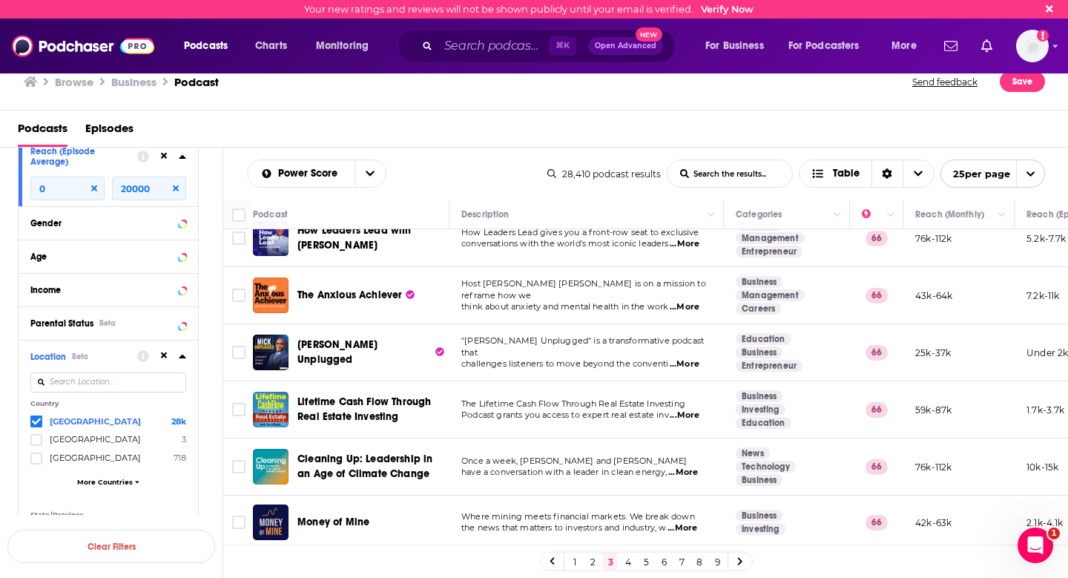
scroll to position [192, 0]
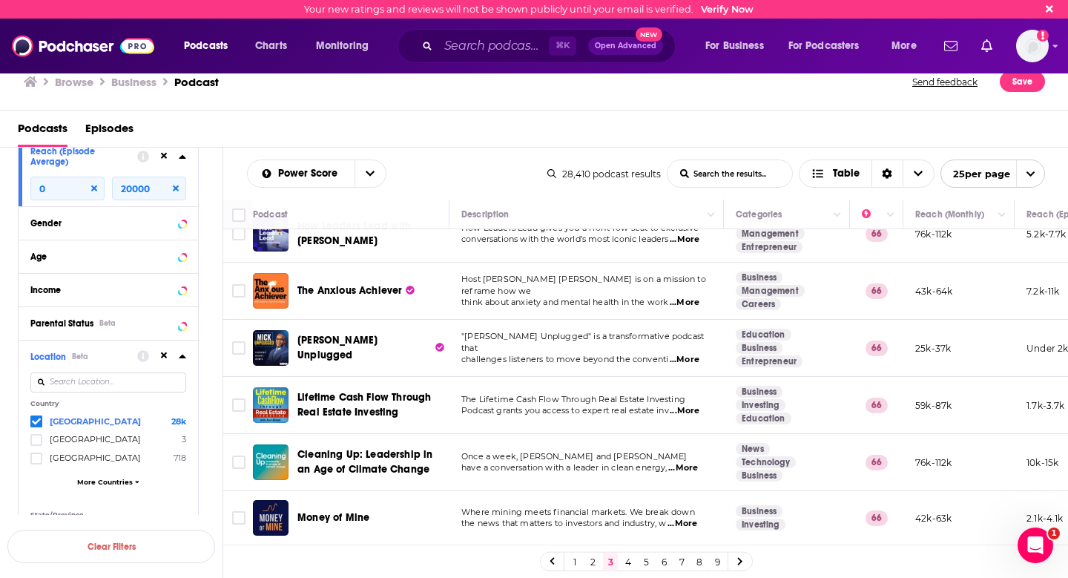
click at [690, 354] on span "...More" at bounding box center [684, 360] width 30 height 12
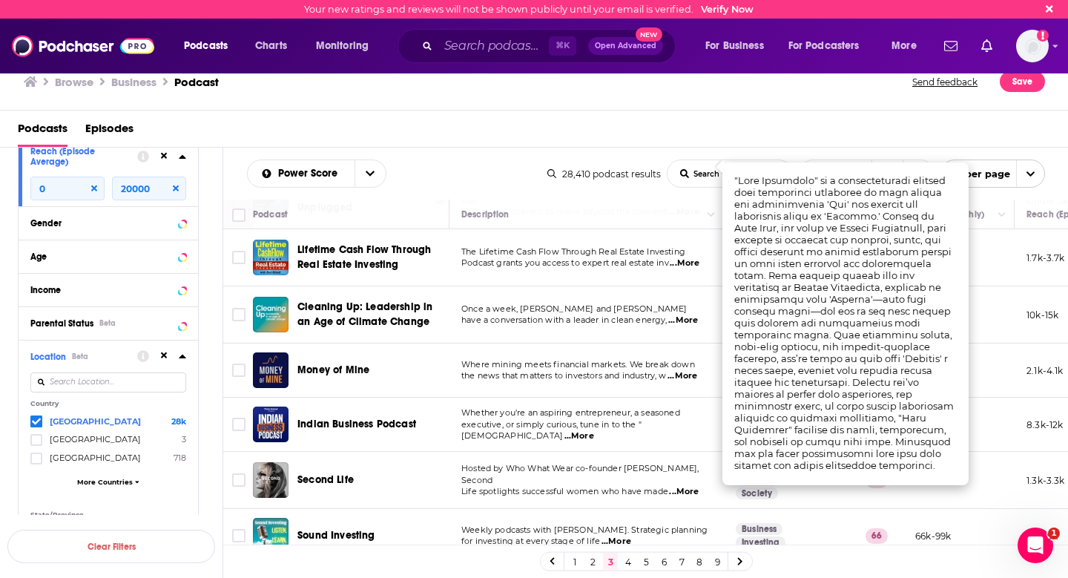
scroll to position [532, 0]
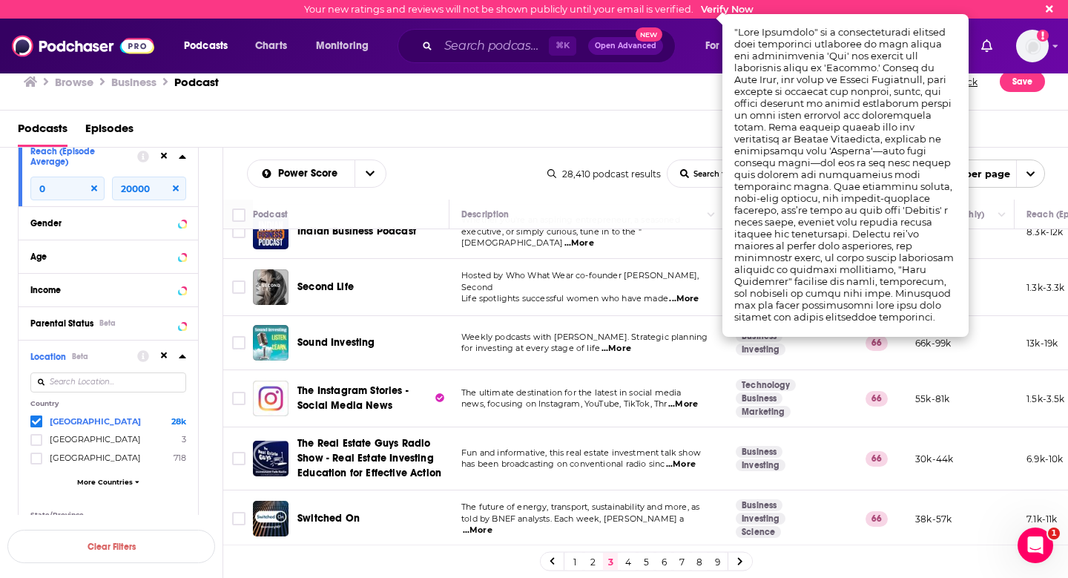
click at [685, 286] on span "Hosted by Who What Wear co-founder Hillary Kerr, Second" at bounding box center [579, 281] width 237 height 22
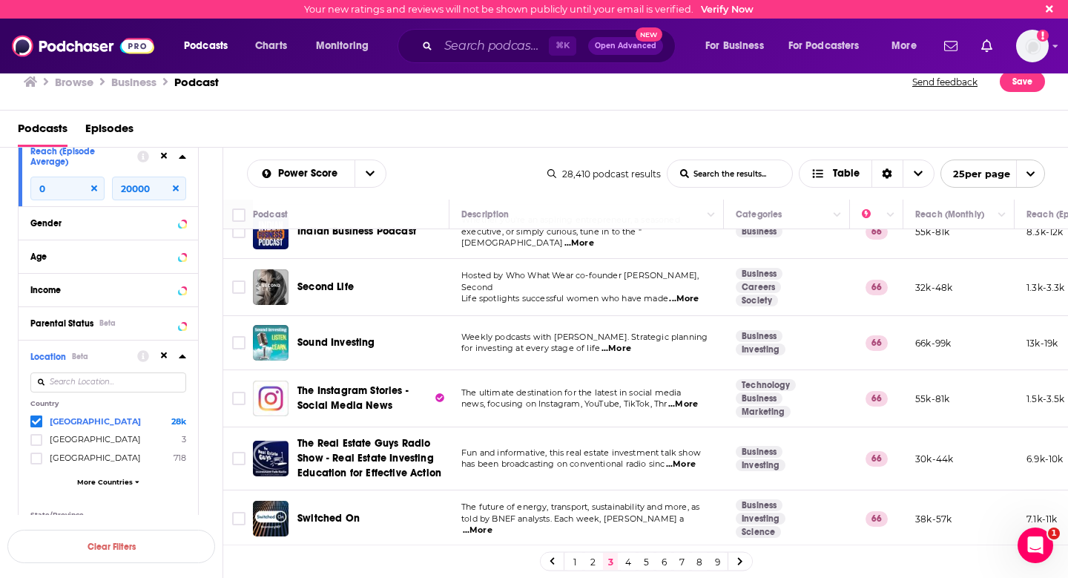
click at [690, 293] on span "...More" at bounding box center [684, 299] width 30 height 12
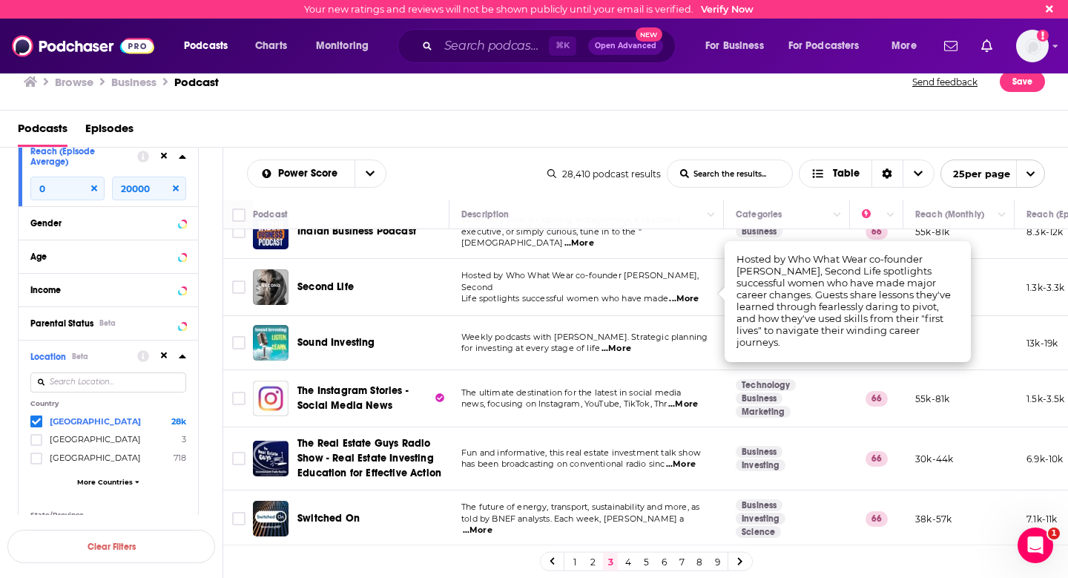
click at [690, 293] on span "...More" at bounding box center [684, 299] width 30 height 12
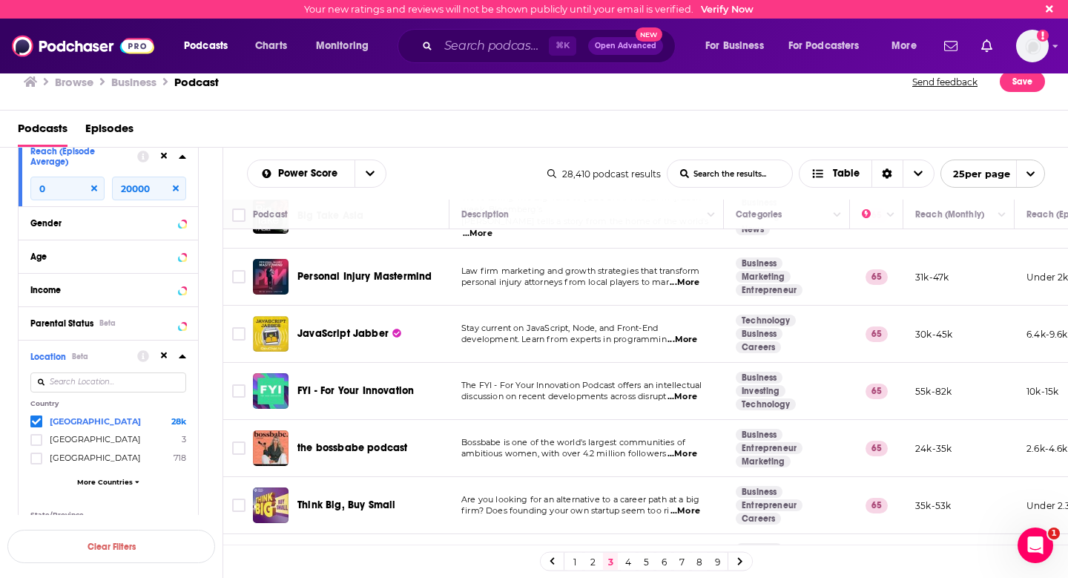
scroll to position [1103, 0]
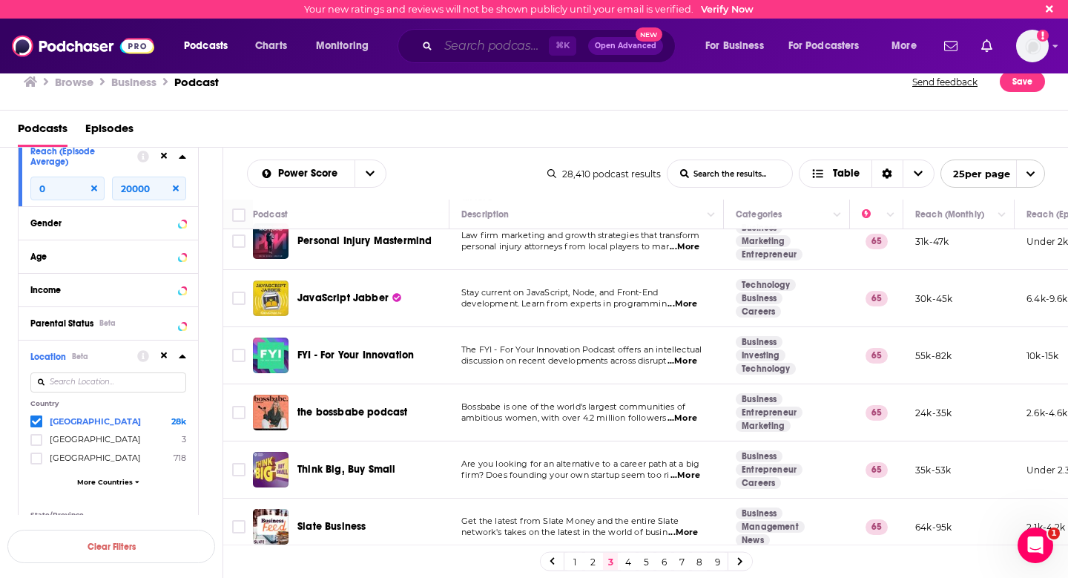
click at [504, 52] on input "Search podcasts, credits, & more..." at bounding box center [493, 46] width 110 height 24
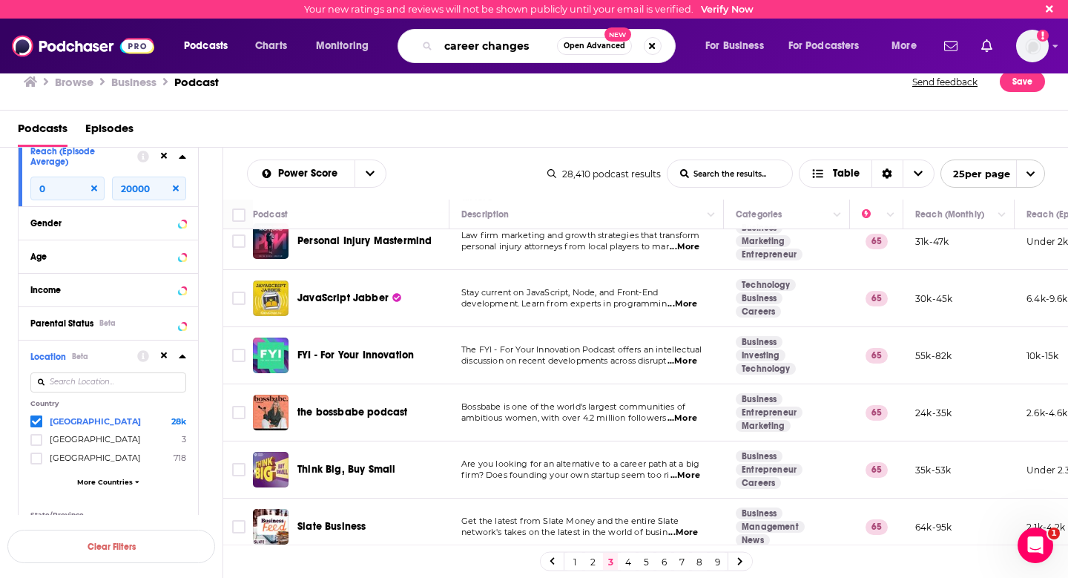
type input "career changes"
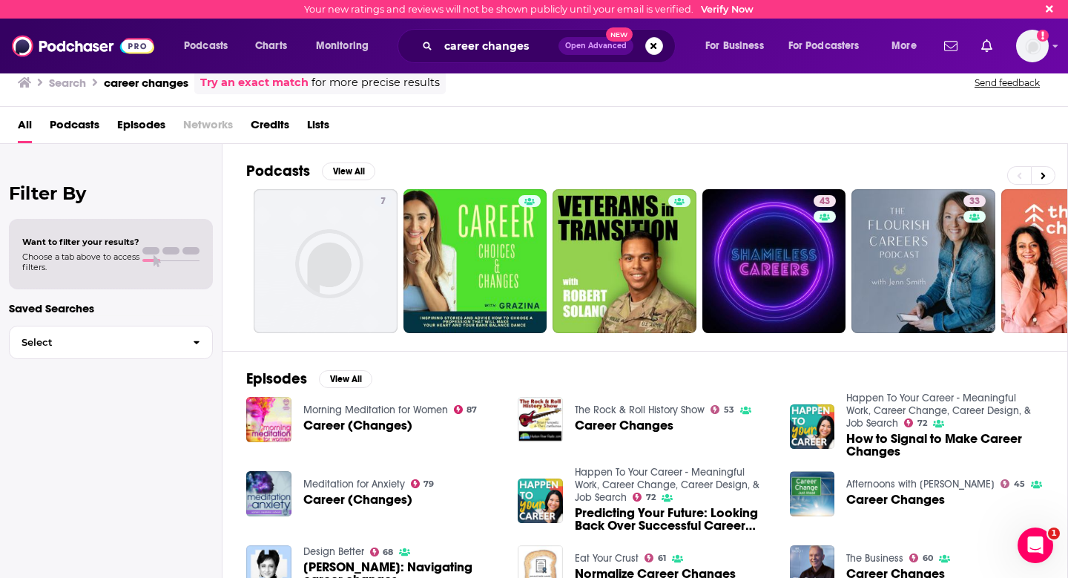
scroll to position [259, 0]
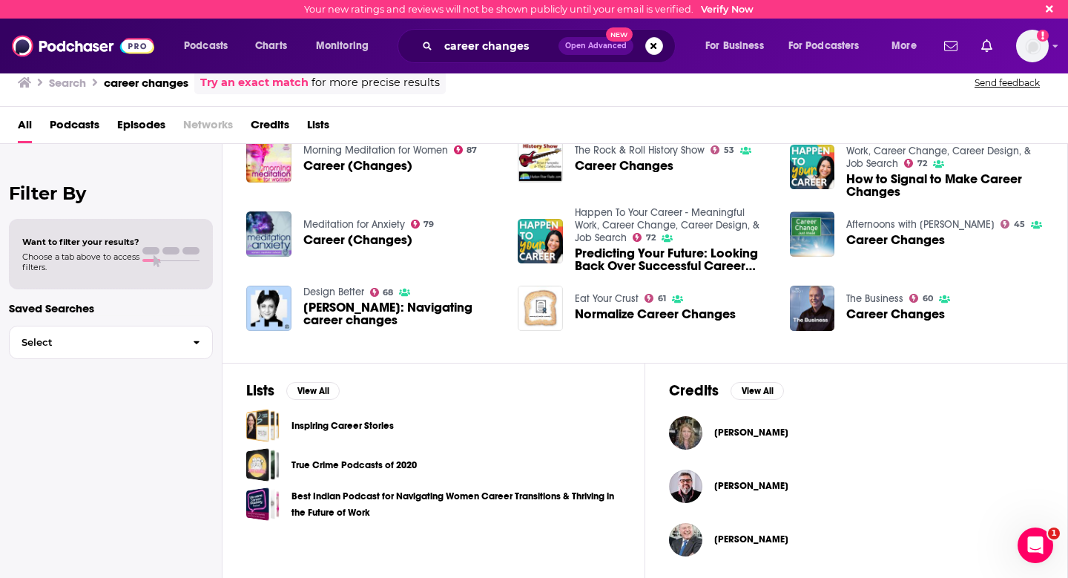
click at [867, 314] on span "Career Changes" at bounding box center [895, 314] width 99 height 13
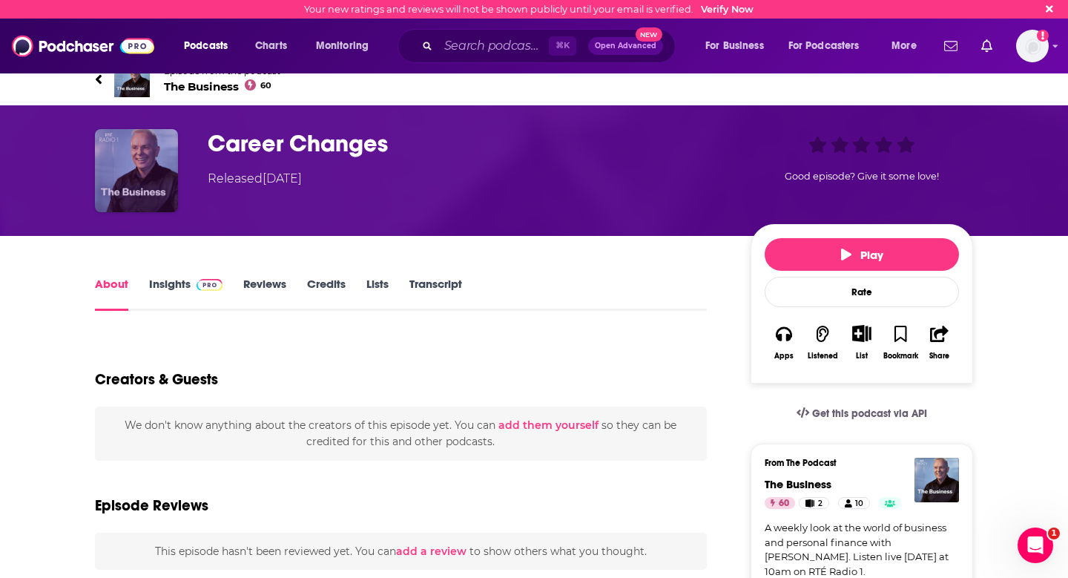
click at [133, 163] on img "Career Changes" at bounding box center [136, 170] width 83 height 83
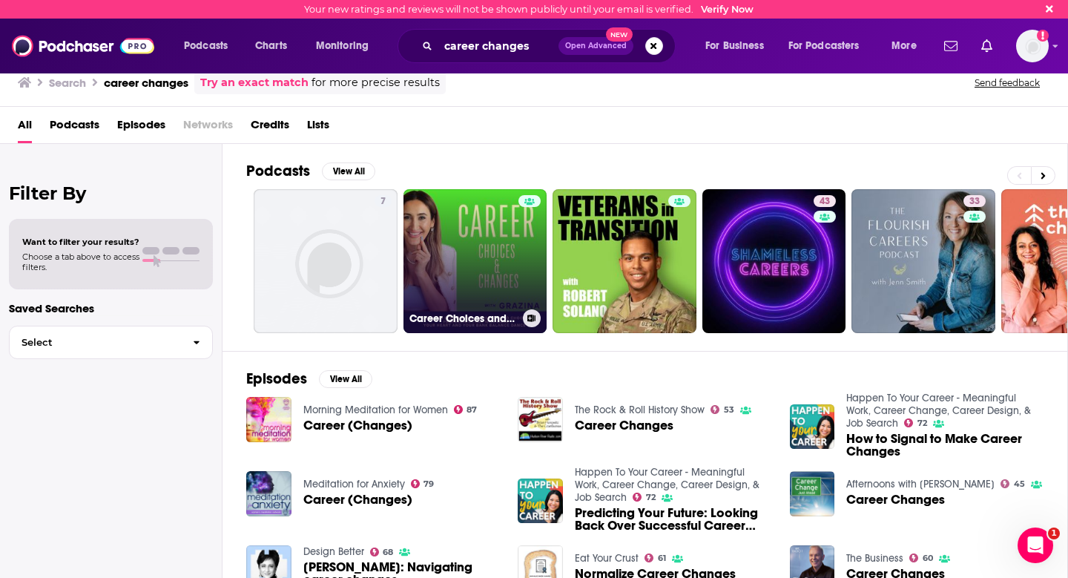
click at [486, 262] on link "Career Choices and Changes" at bounding box center [475, 261] width 144 height 144
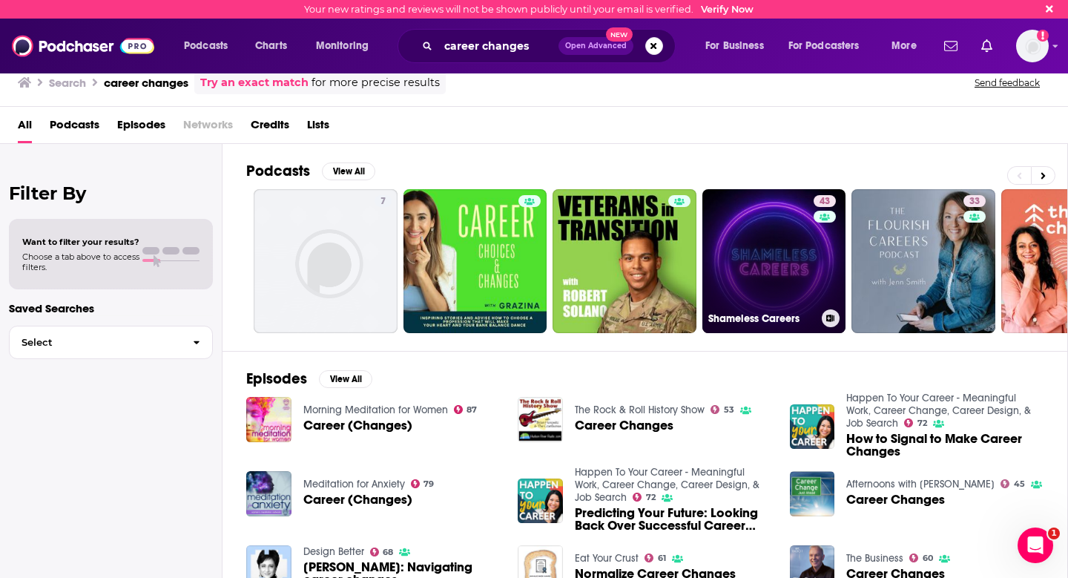
click at [822, 254] on div "43" at bounding box center [826, 252] width 26 height 114
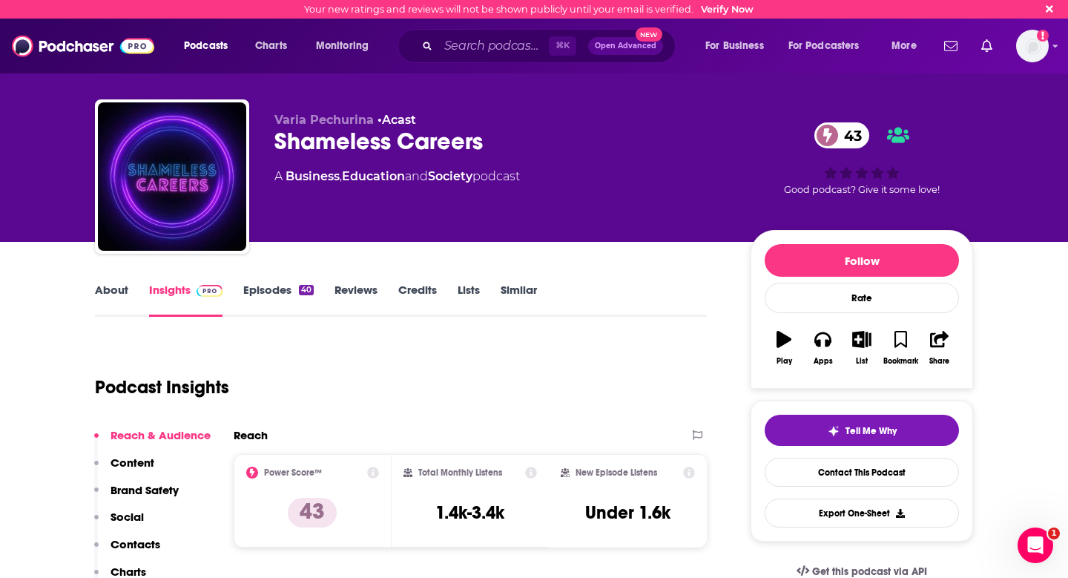
click at [275, 288] on link "Episodes 40" at bounding box center [278, 299] width 70 height 34
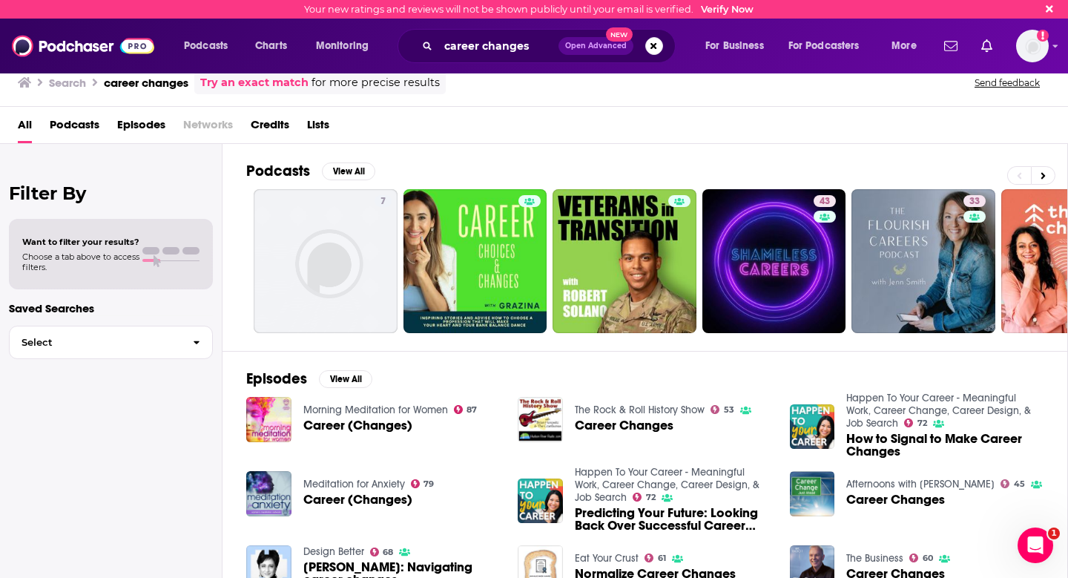
scroll to position [259, 0]
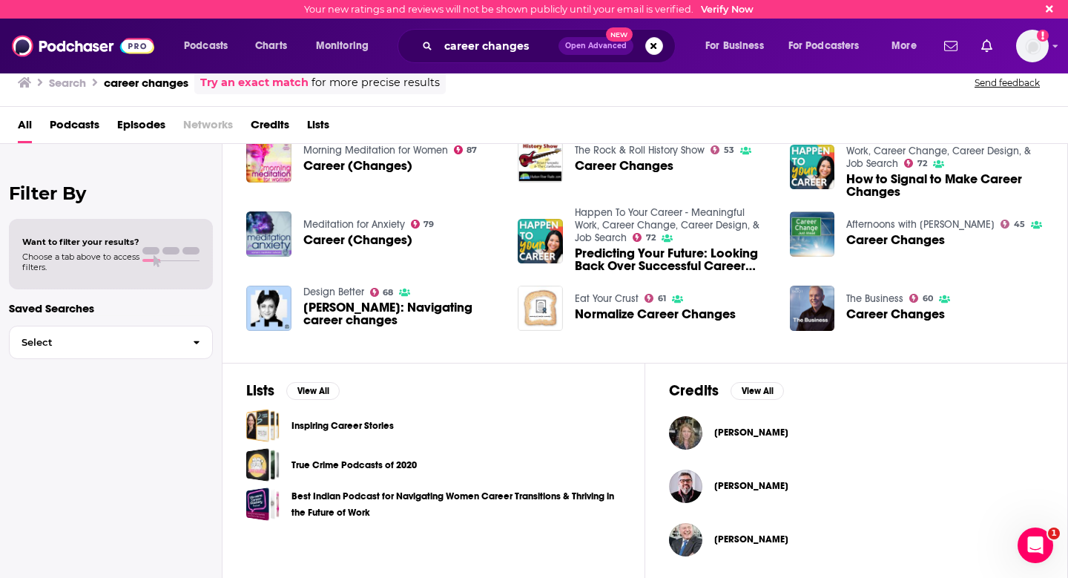
click at [874, 238] on span "Career Changes" at bounding box center [895, 240] width 99 height 13
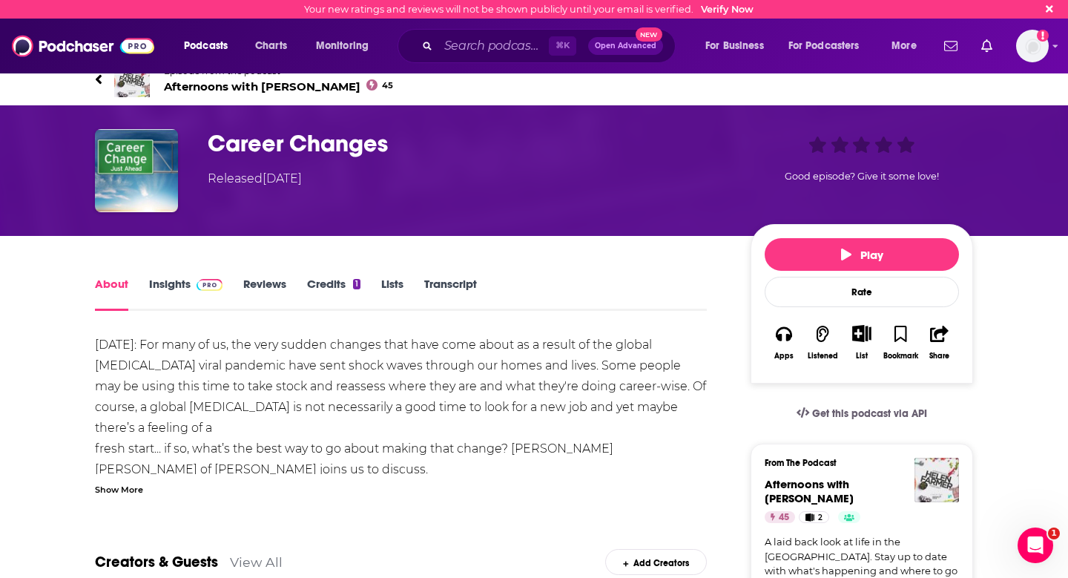
click at [262, 279] on link "Reviews" at bounding box center [264, 294] width 43 height 34
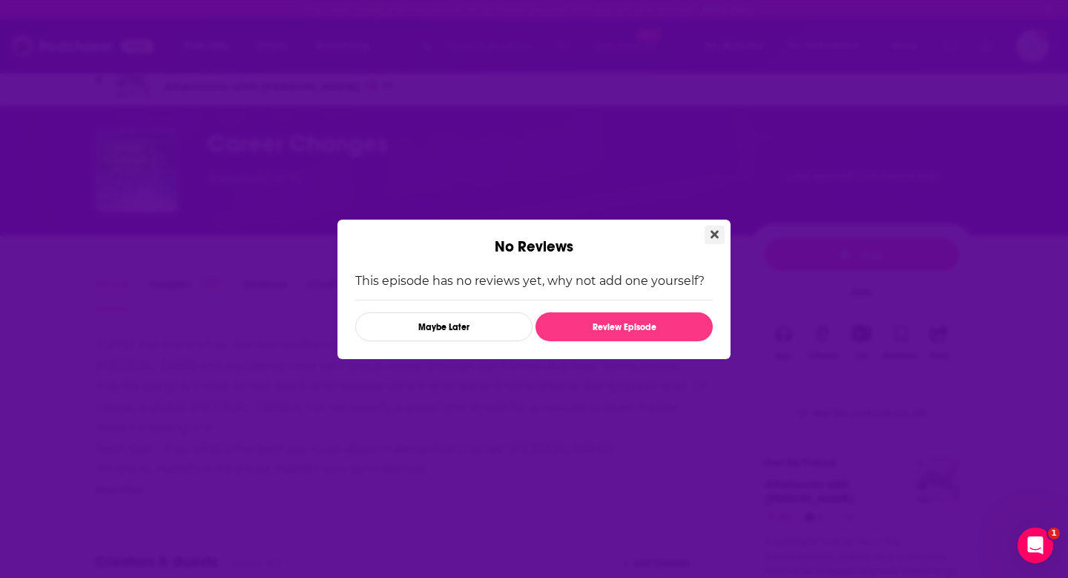
click at [712, 228] on icon "Close" at bounding box center [714, 234] width 8 height 12
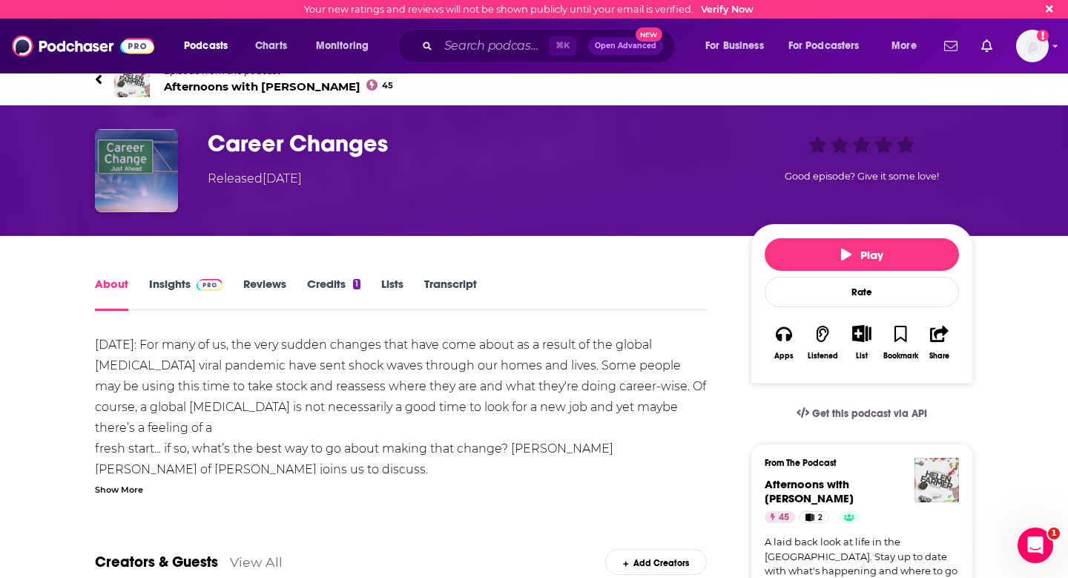
click at [145, 169] on img "Career Changes" at bounding box center [136, 170] width 83 height 83
click at [231, 93] on link "Episode from the podcast Afternoons with Helen Farmer 45" at bounding box center [534, 80] width 878 height 36
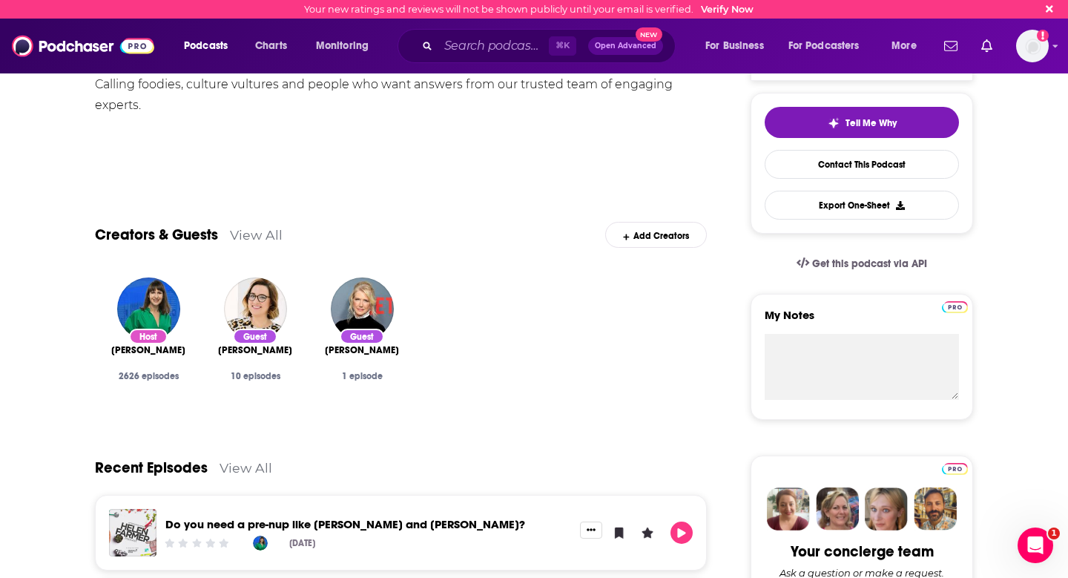
scroll to position [154, 0]
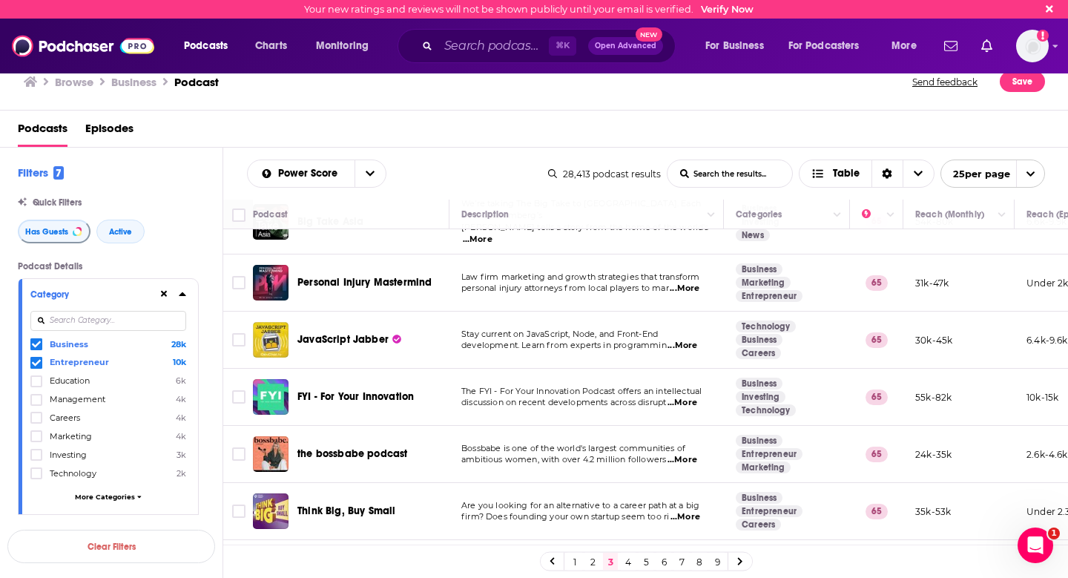
scroll to position [1103, 0]
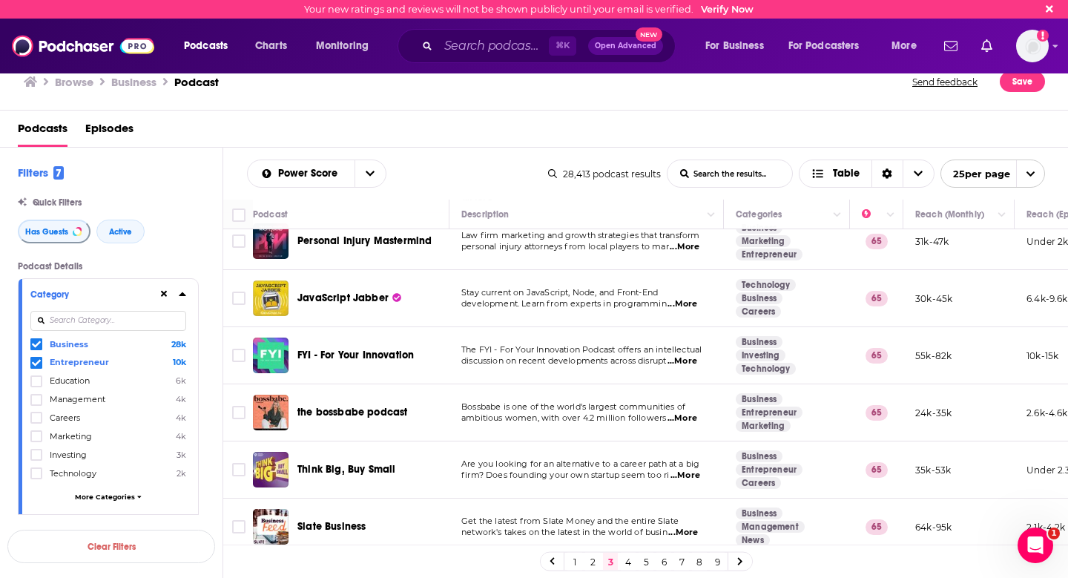
click at [629, 563] on link "4" at bounding box center [628, 561] width 15 height 18
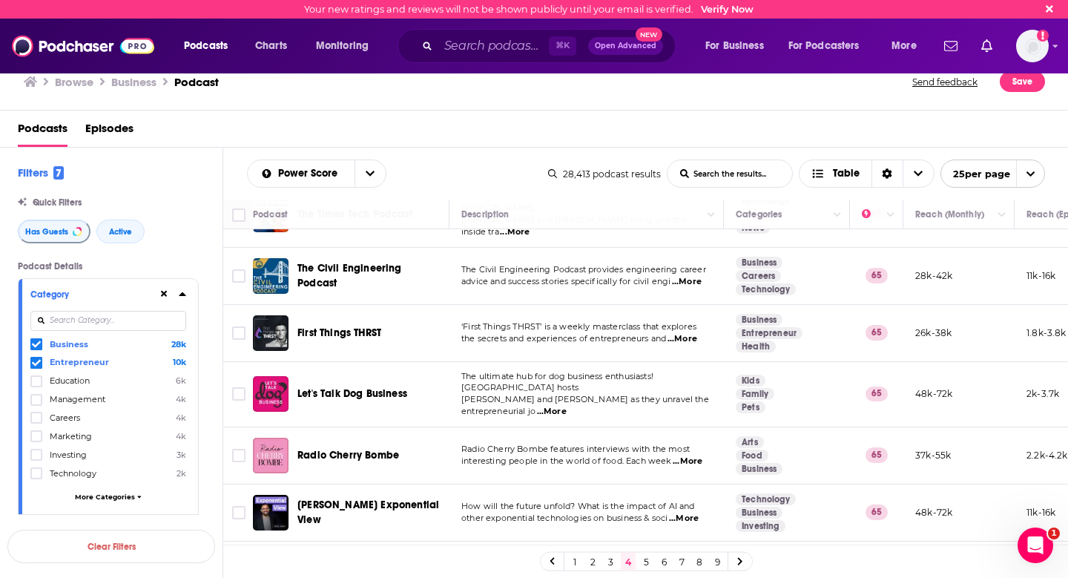
scroll to position [1109, 0]
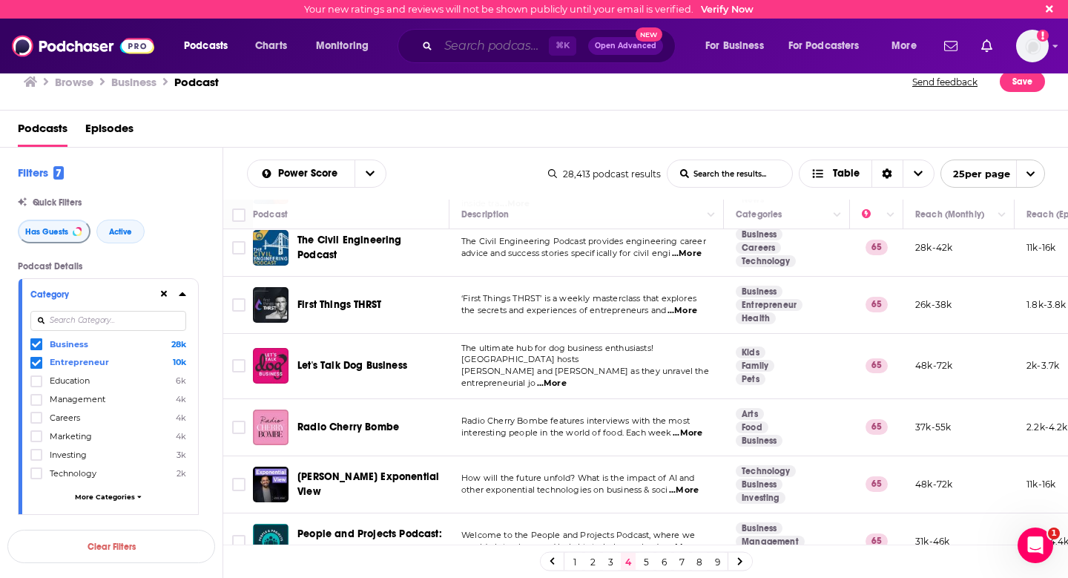
click at [495, 55] on input "Search podcasts, credits, & more..." at bounding box center [493, 46] width 110 height 24
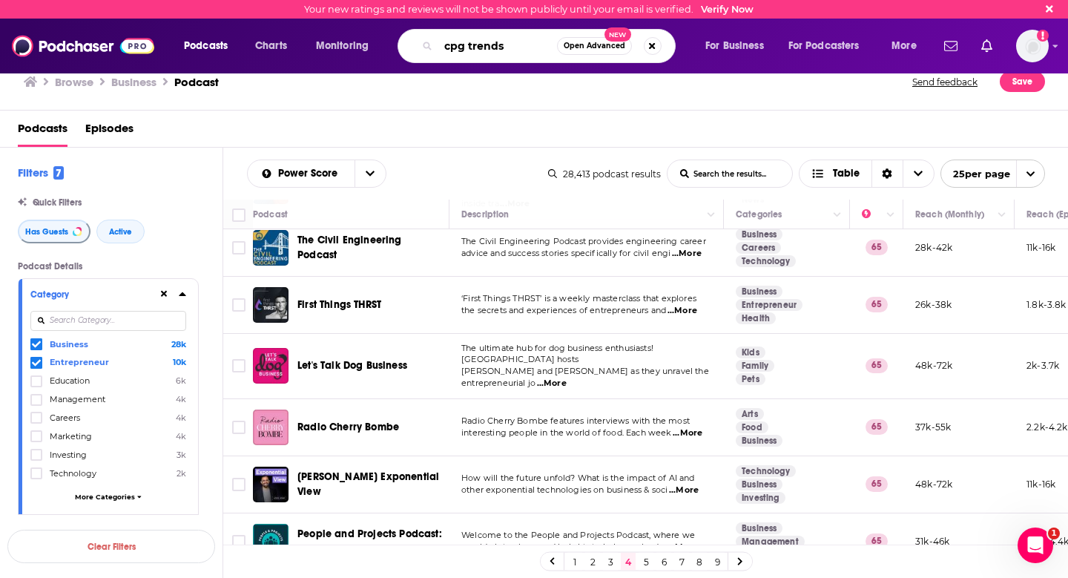
type input "cpg trends"
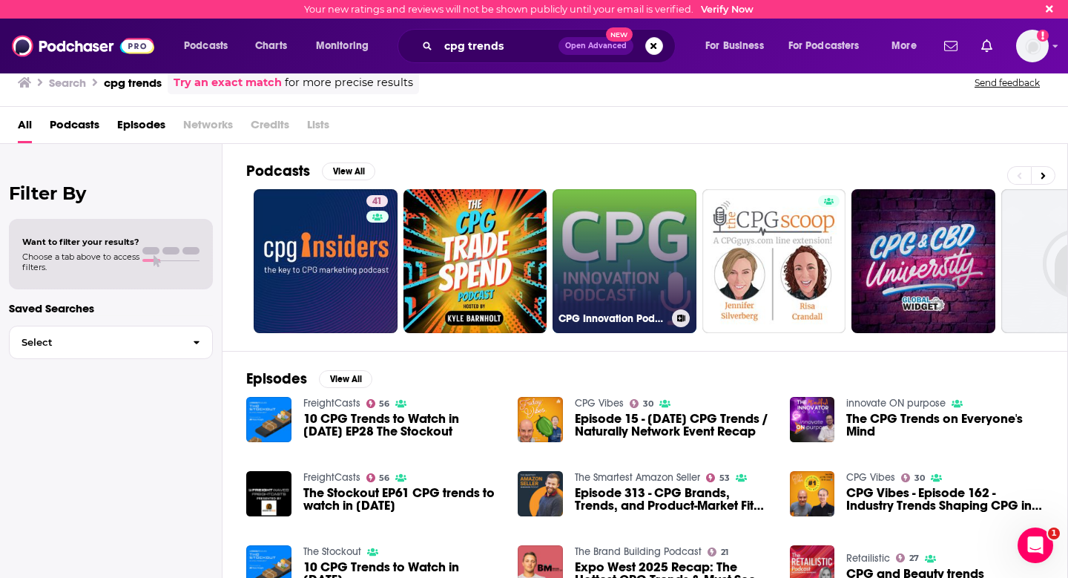
click at [677, 234] on link "CPG Innovation Podcast" at bounding box center [624, 261] width 144 height 144
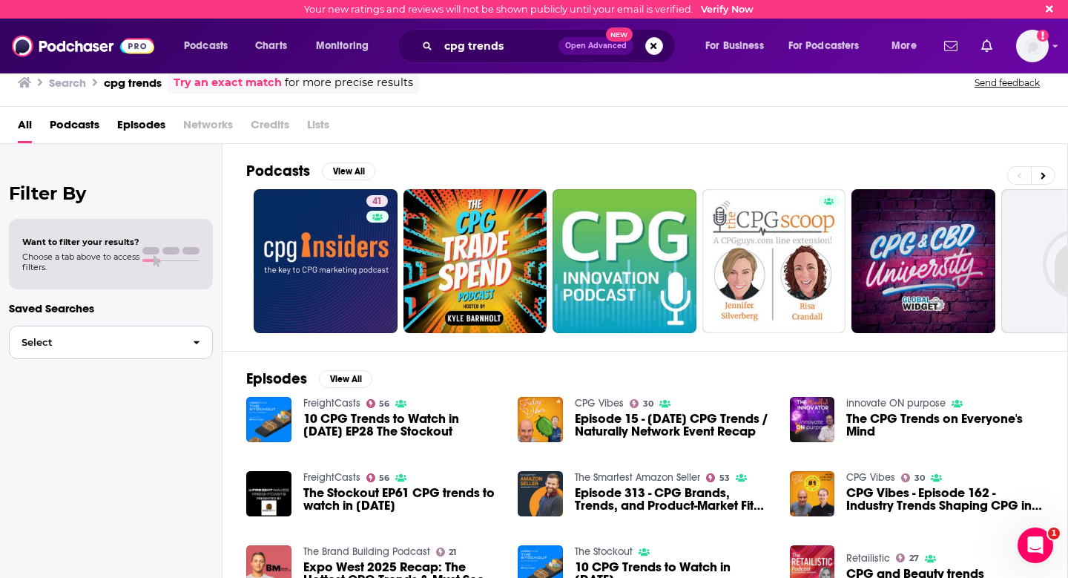
click at [133, 348] on button "Select" at bounding box center [111, 341] width 204 height 33
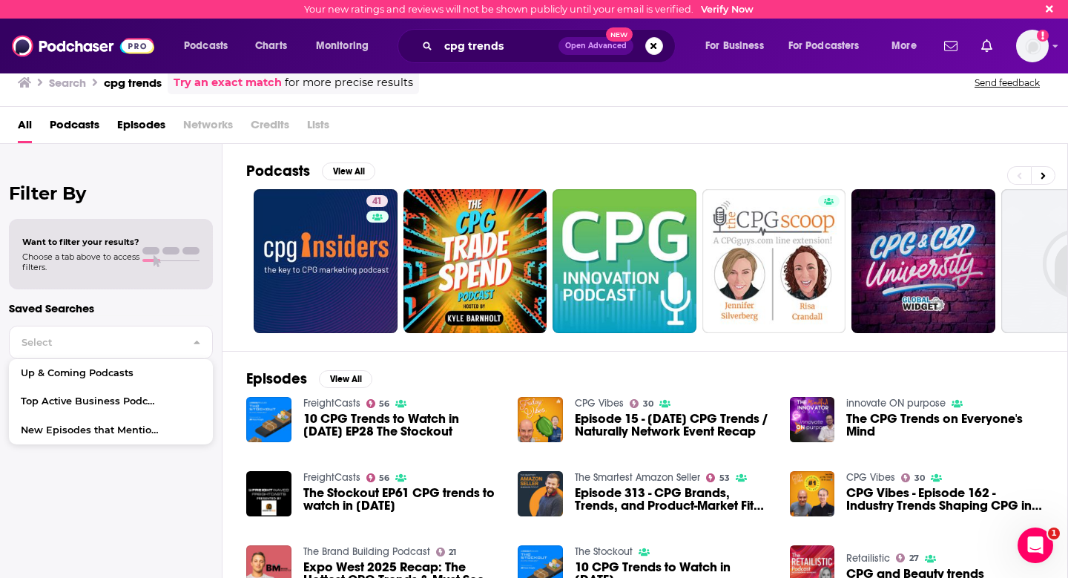
click at [87, 116] on span "Podcasts" at bounding box center [75, 128] width 50 height 30
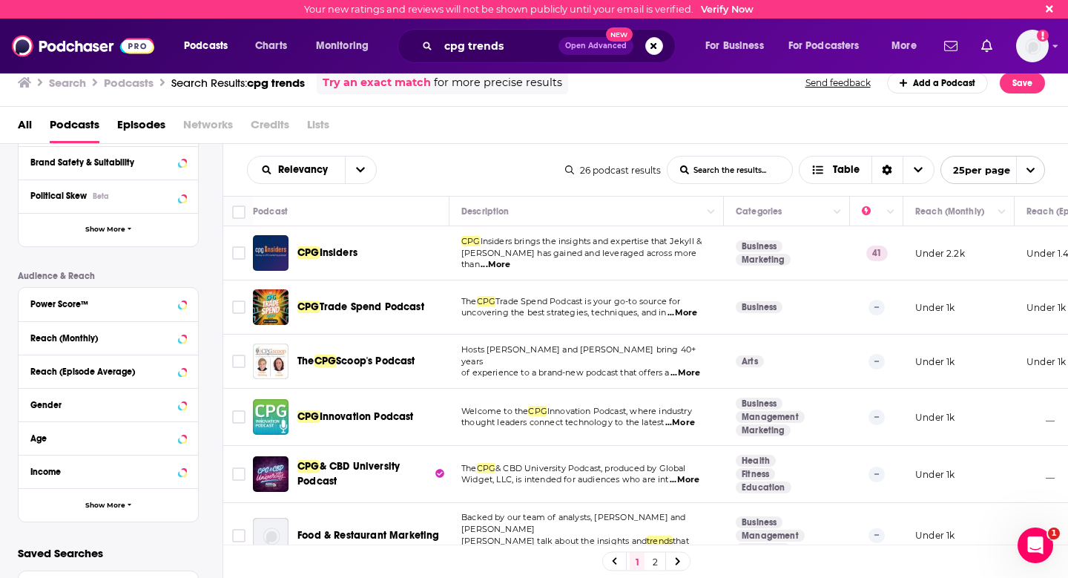
scroll to position [277, 0]
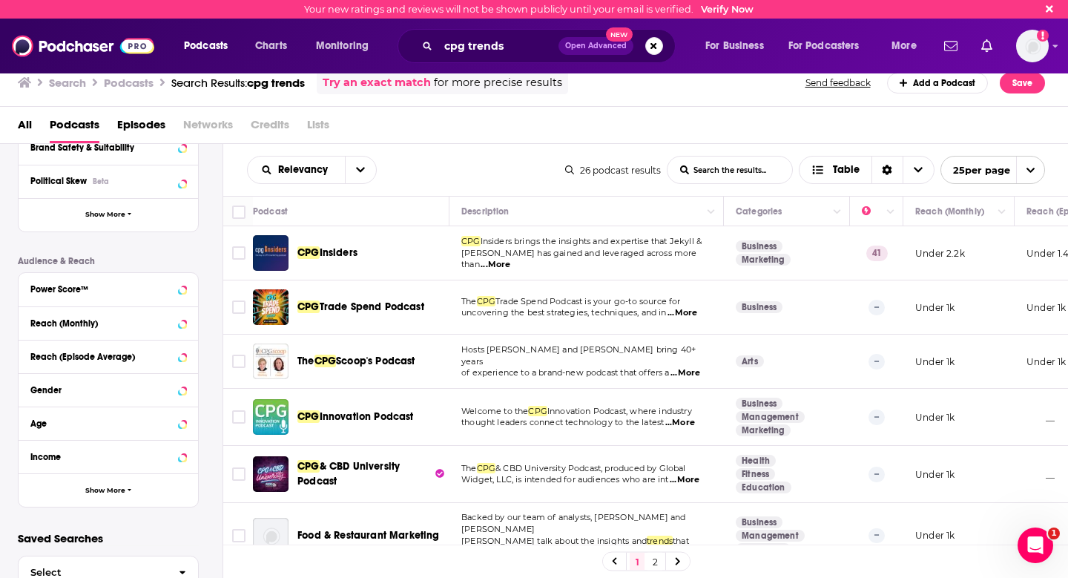
click at [109, 509] on div "Filter By Quick Filters Has Guests Active Podcast Details Category Active Statu…" at bounding box center [120, 207] width 205 height 647
click at [109, 488] on span "Show More" at bounding box center [105, 490] width 40 height 8
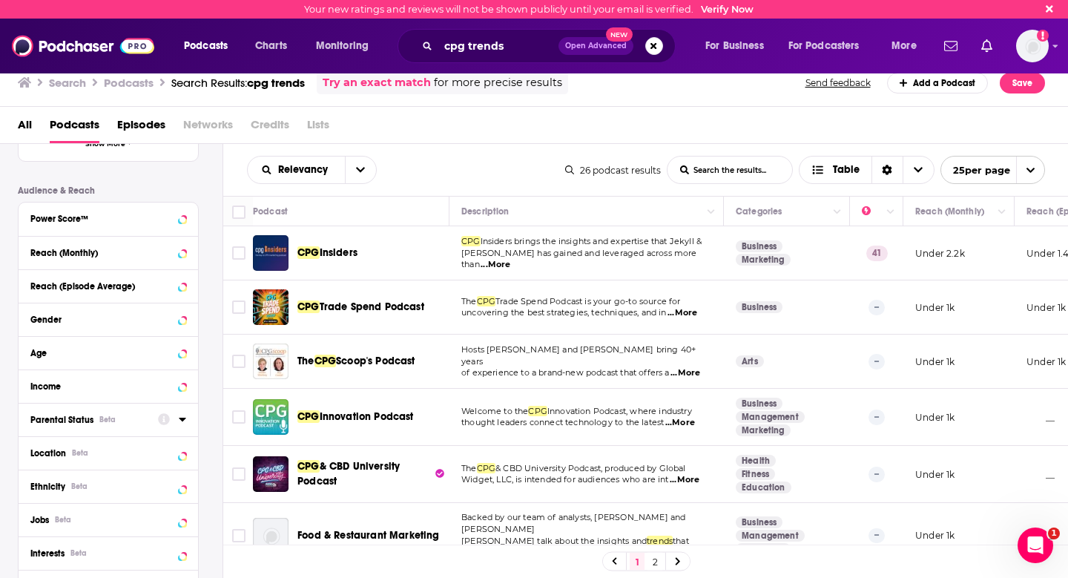
scroll to position [491, 0]
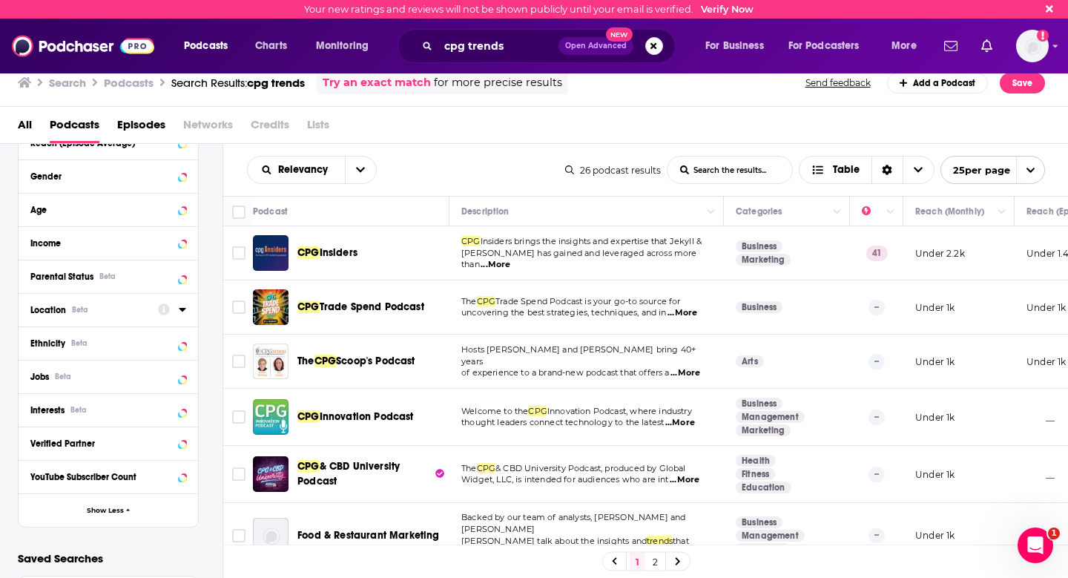
click at [182, 314] on icon at bounding box center [182, 309] width 7 height 12
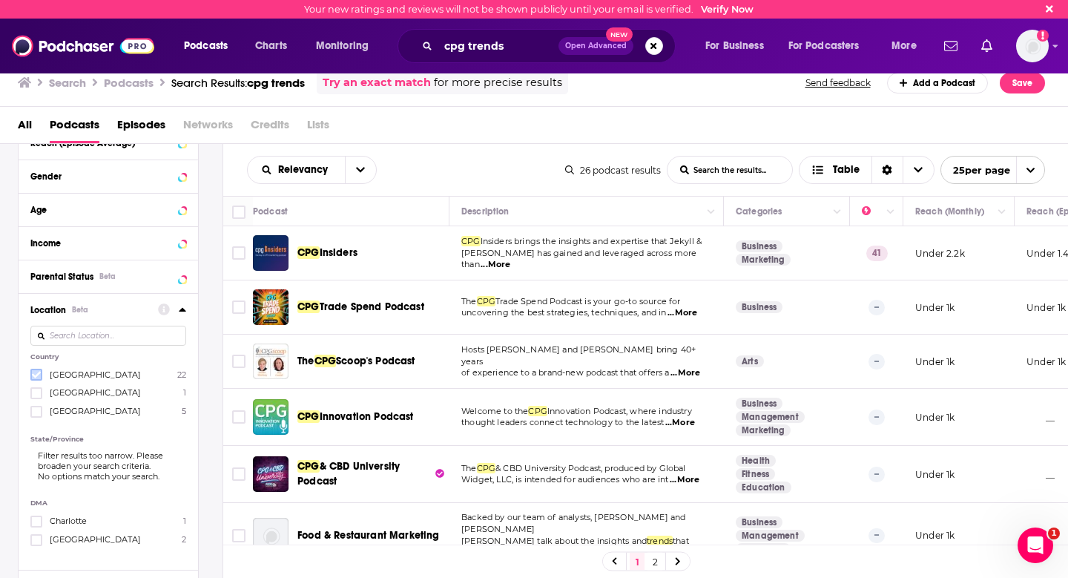
click at [36, 376] on icon at bounding box center [36, 374] width 9 height 7
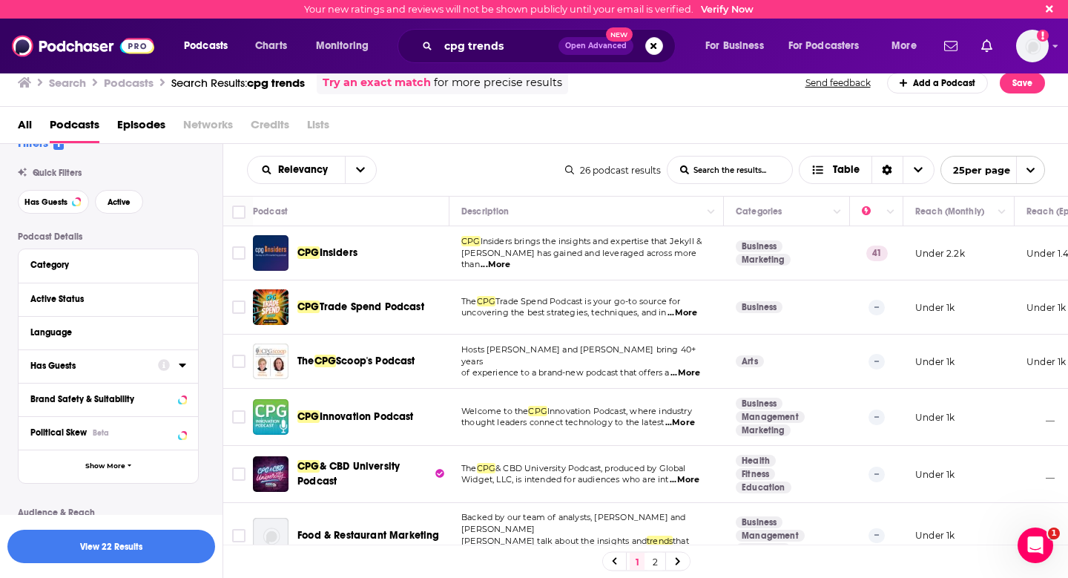
scroll to position [52, 0]
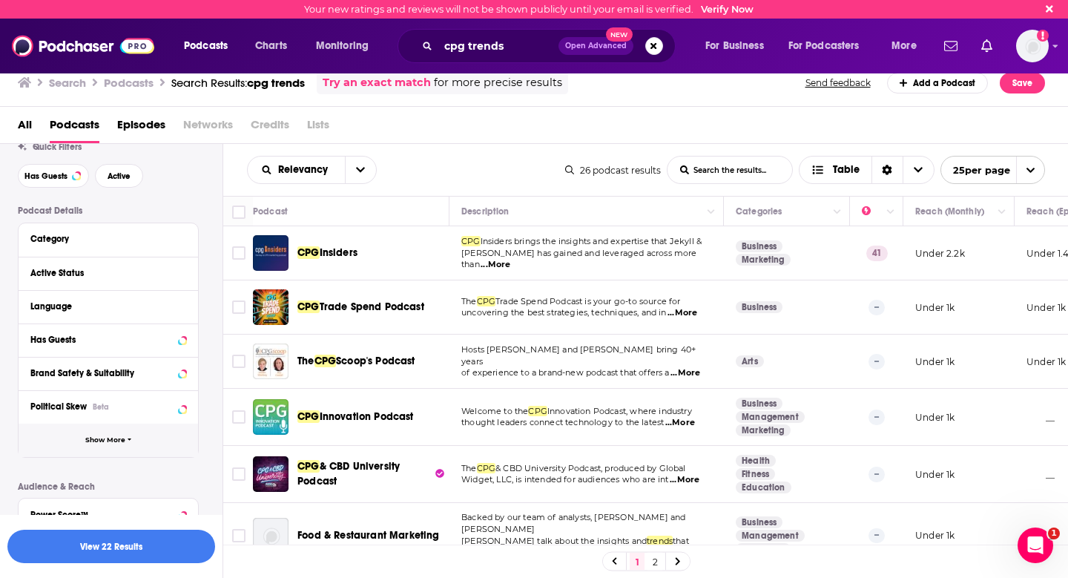
click at [128, 444] on span "button" at bounding box center [130, 440] width 4 height 8
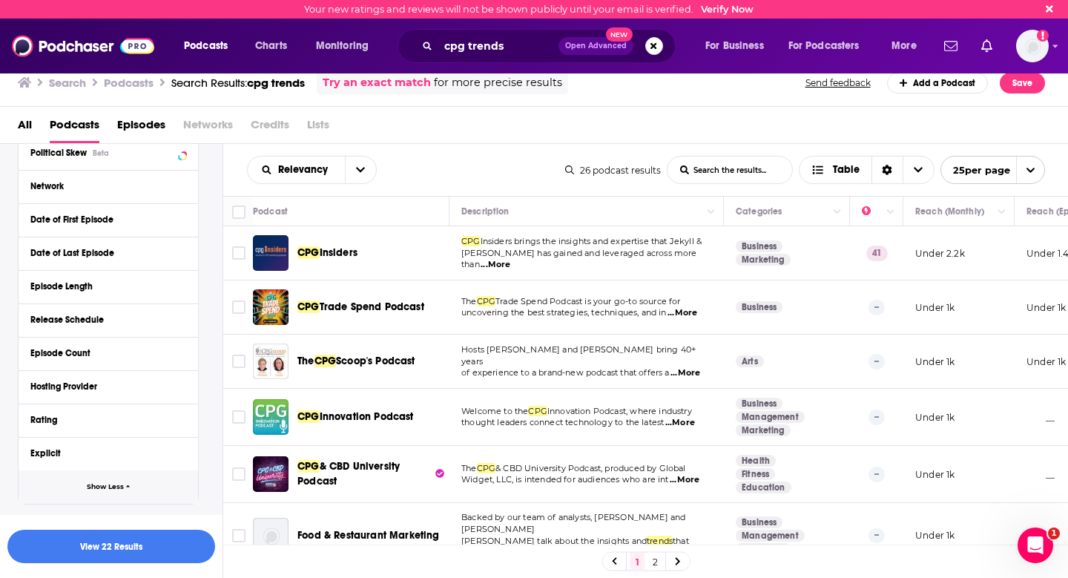
scroll to position [228, 0]
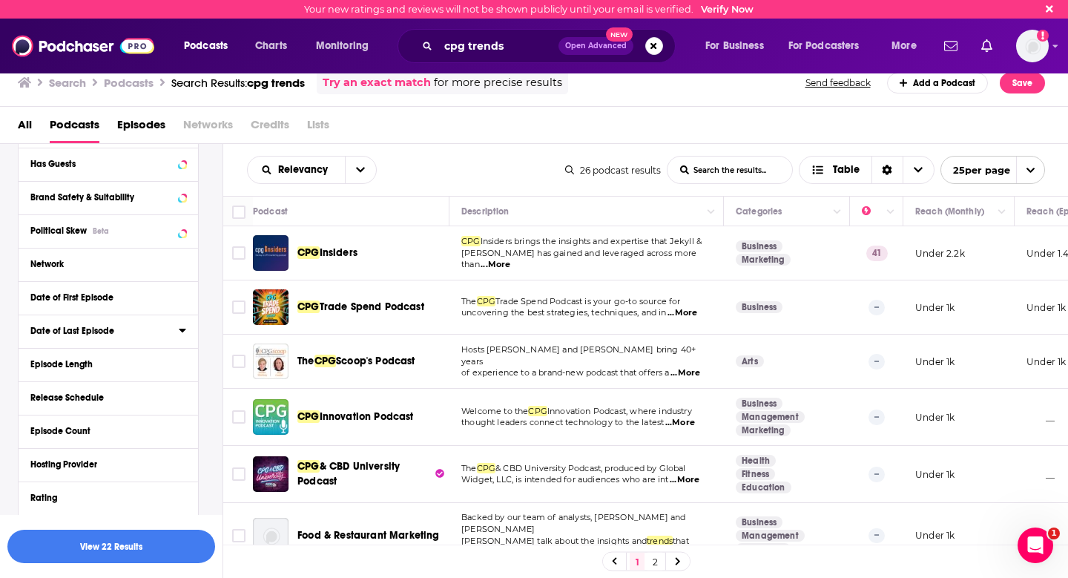
click at [177, 331] on button "Date of Last Episode" at bounding box center [104, 330] width 148 height 19
click at [105, 364] on button "30D" at bounding box center [111, 357] width 29 height 24
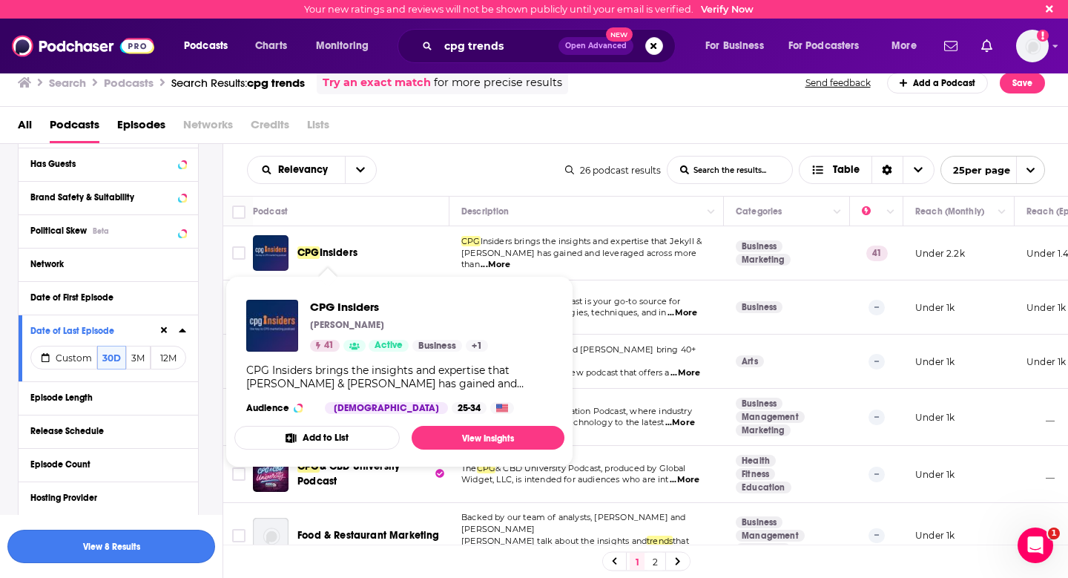
click at [183, 547] on button "View 8 Results" at bounding box center [111, 545] width 208 height 33
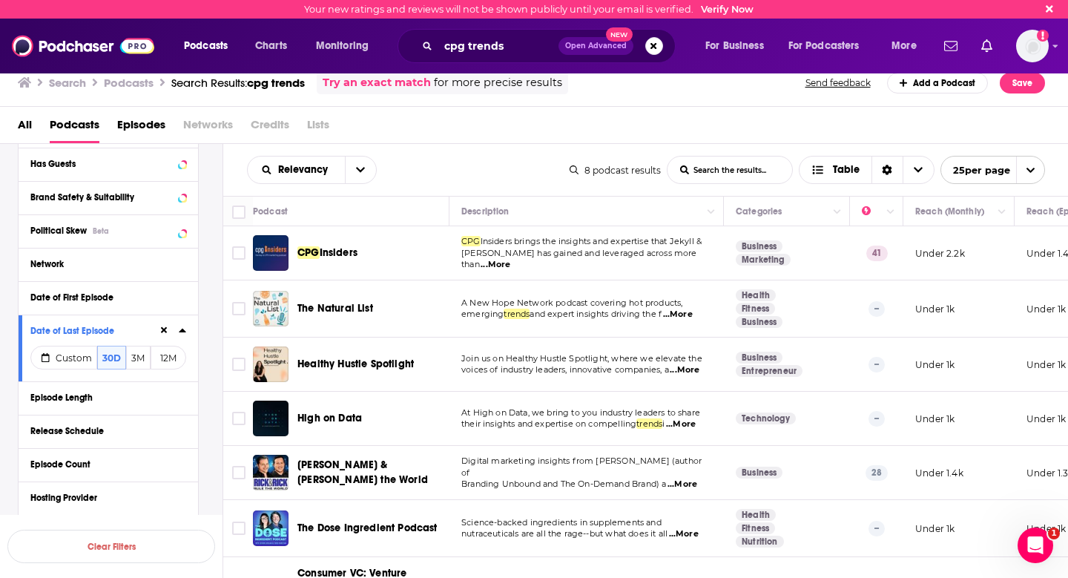
click at [314, 255] on span "CPG" at bounding box center [308, 252] width 22 height 13
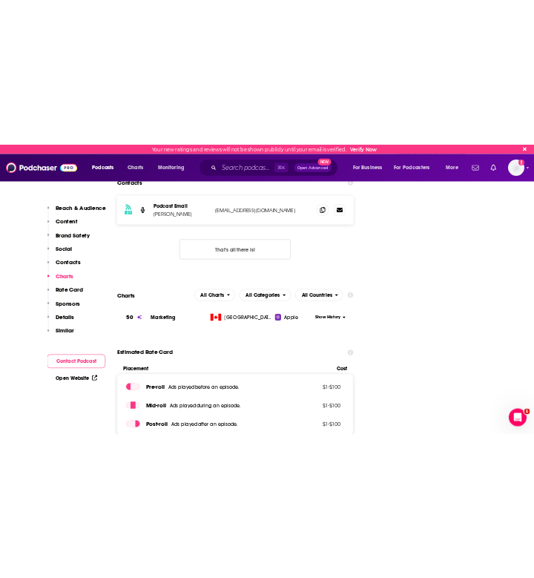
scroll to position [1160, 0]
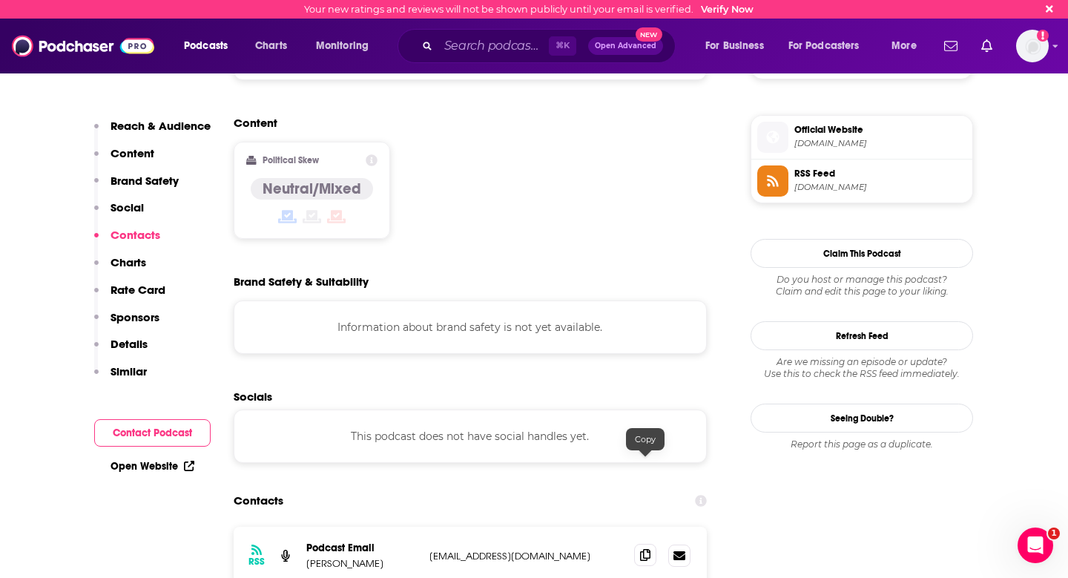
click at [644, 549] on icon at bounding box center [645, 555] width 10 height 12
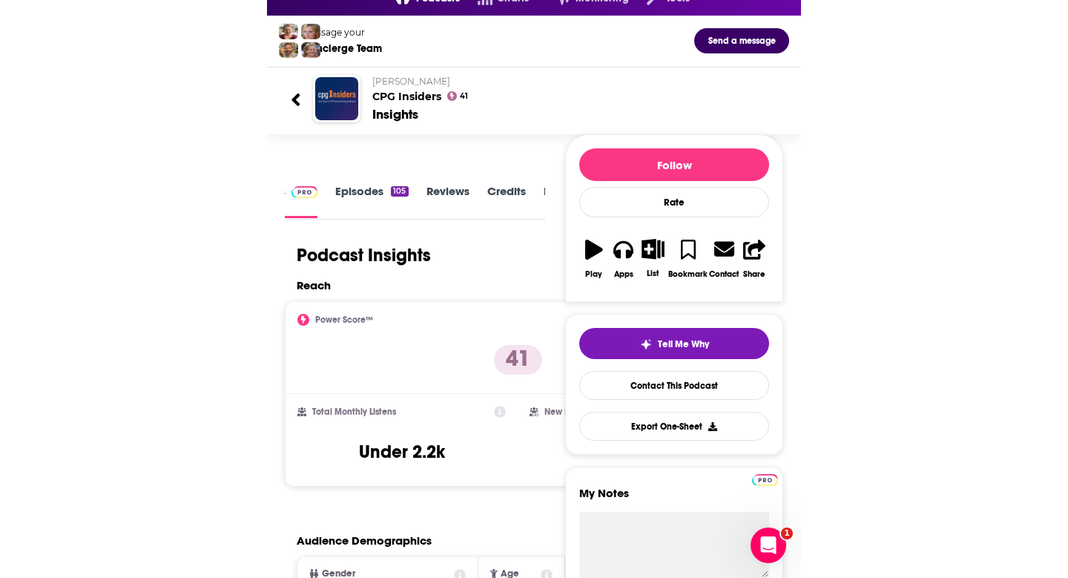
scroll to position [0, 0]
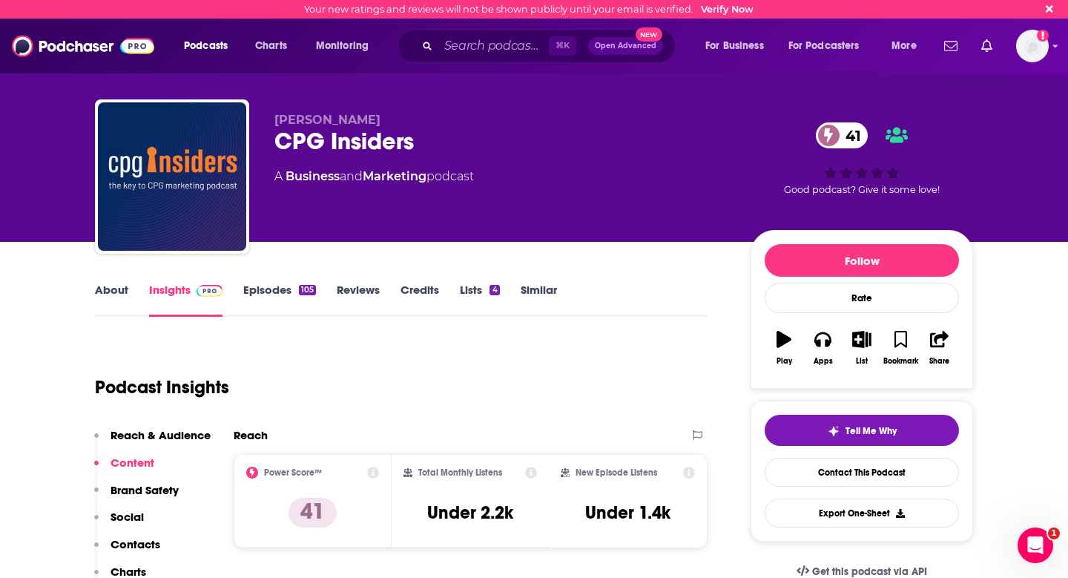
click at [101, 288] on link "About" at bounding box center [111, 299] width 33 height 34
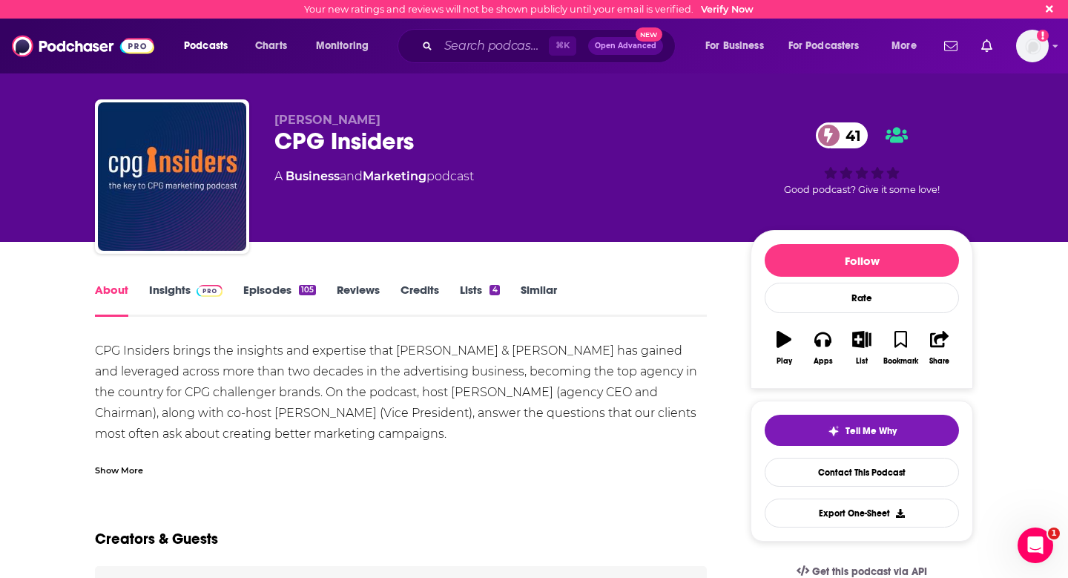
click at [538, 204] on div "Mark Young CPG Insiders 41 A Business and Marketing podcast" at bounding box center [500, 172] width 452 height 119
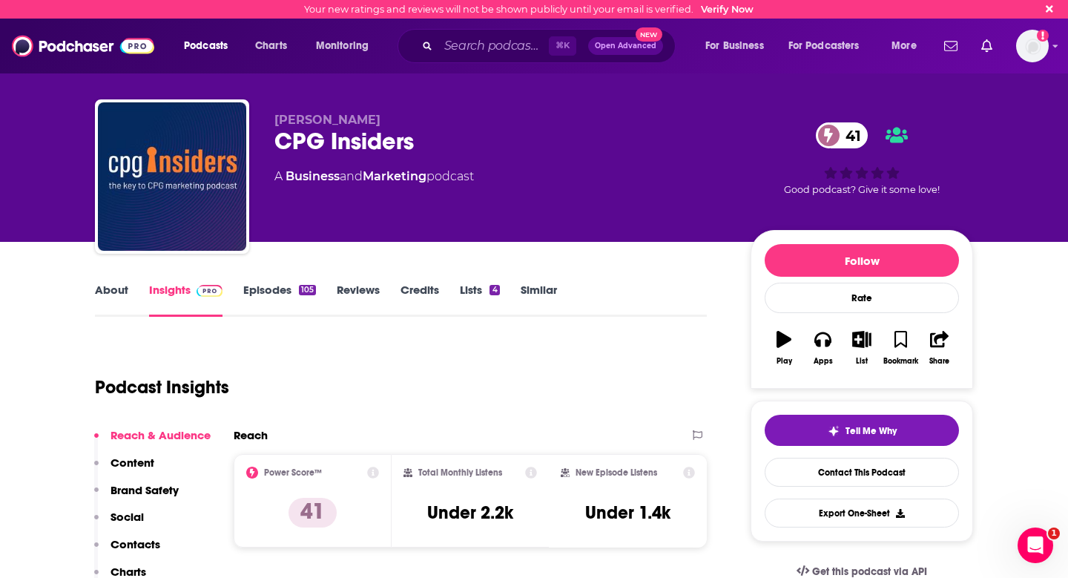
scroll to position [189, 0]
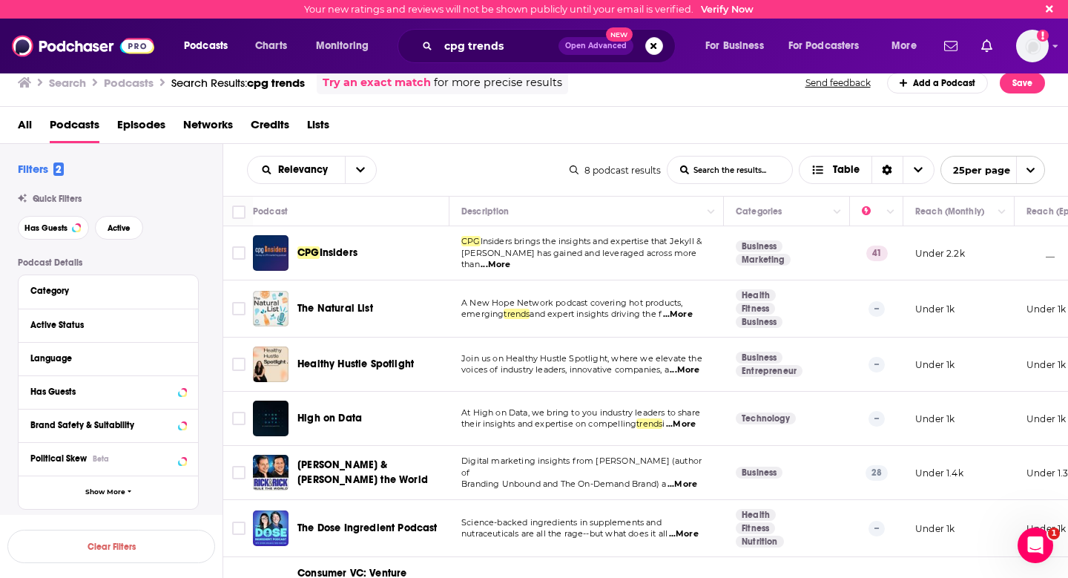
scroll to position [125, 0]
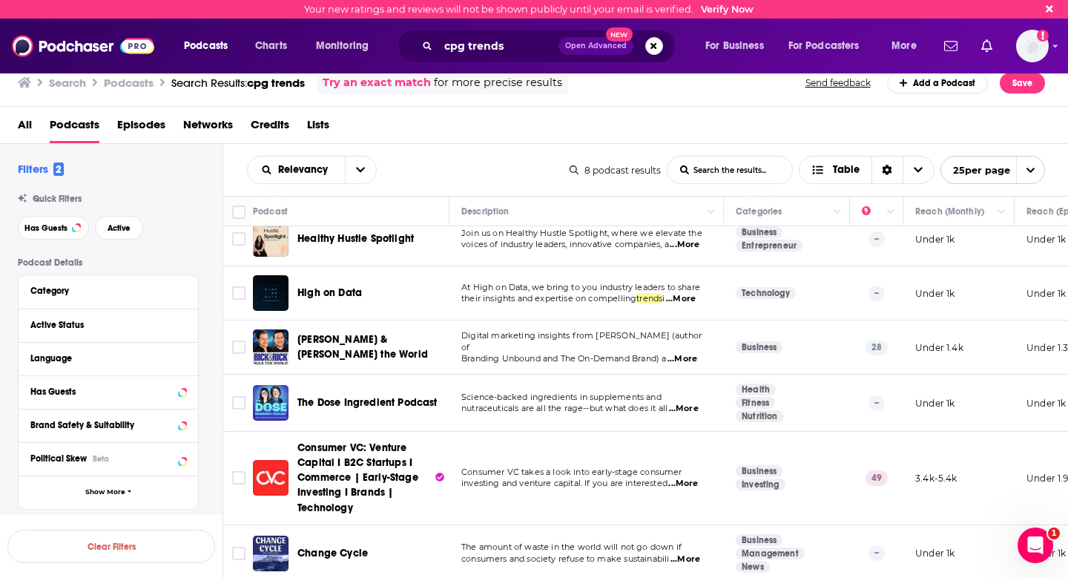
click at [684, 480] on span "...More" at bounding box center [683, 483] width 30 height 12
click at [349, 469] on span "Consumer VC: Venture Capital I B2C Startups I Commerce | Early-Stage Investing …" at bounding box center [357, 477] width 121 height 72
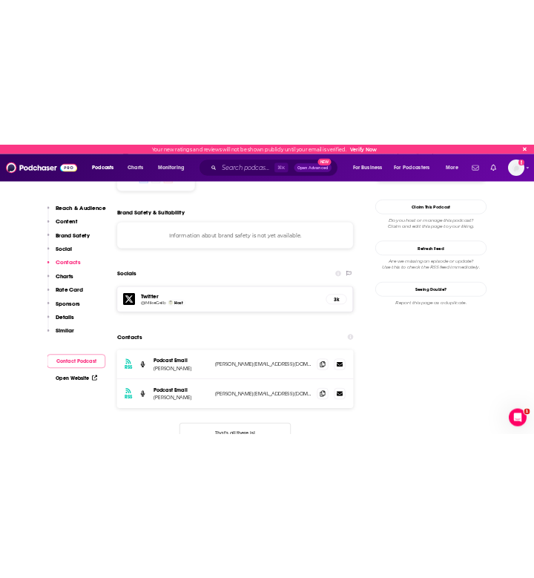
scroll to position [1466, 0]
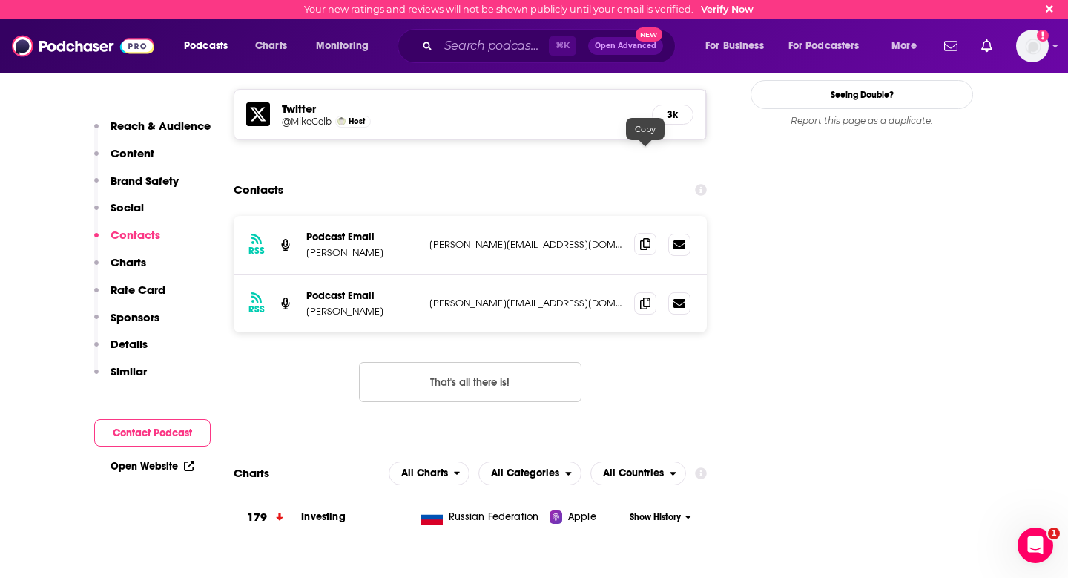
click at [645, 238] on icon at bounding box center [645, 244] width 10 height 12
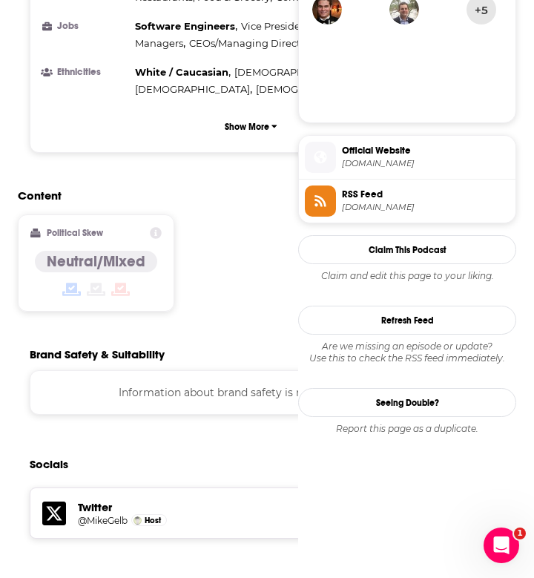
scroll to position [1387, 0]
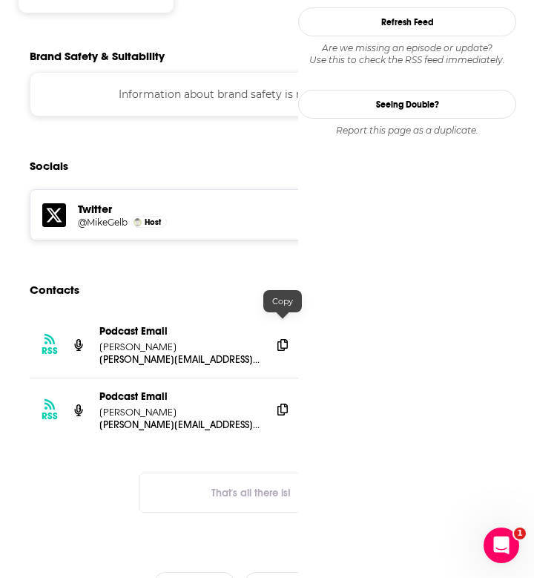
click at [282, 403] on icon at bounding box center [282, 409] width 10 height 12
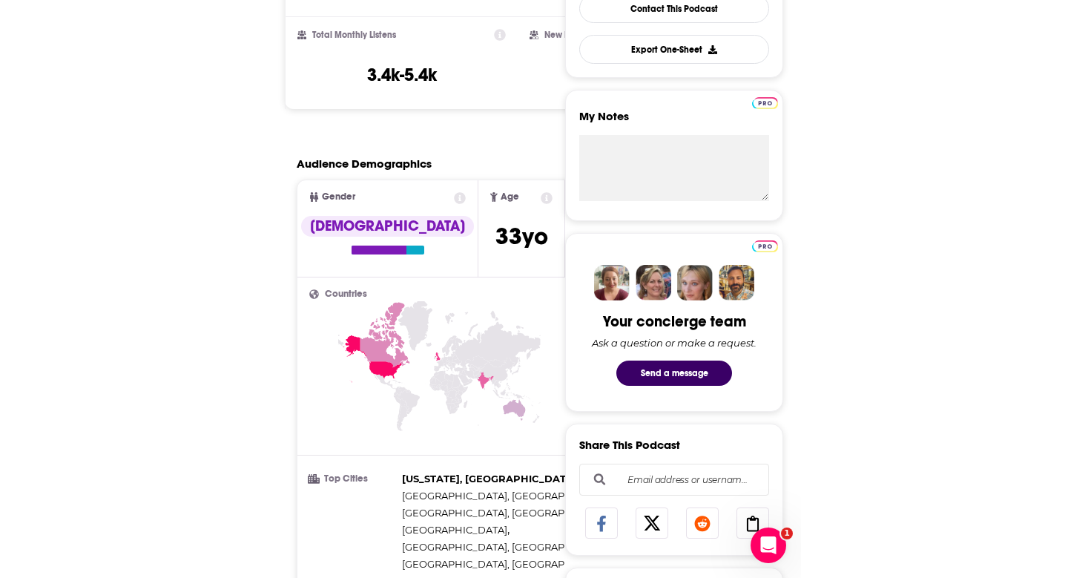
scroll to position [0, 0]
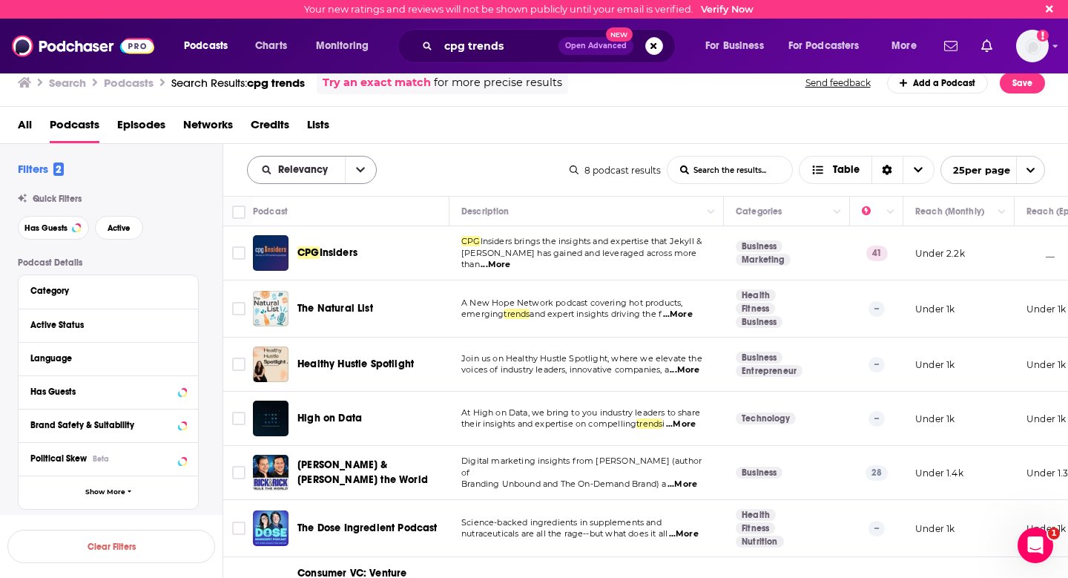
scroll to position [125, 0]
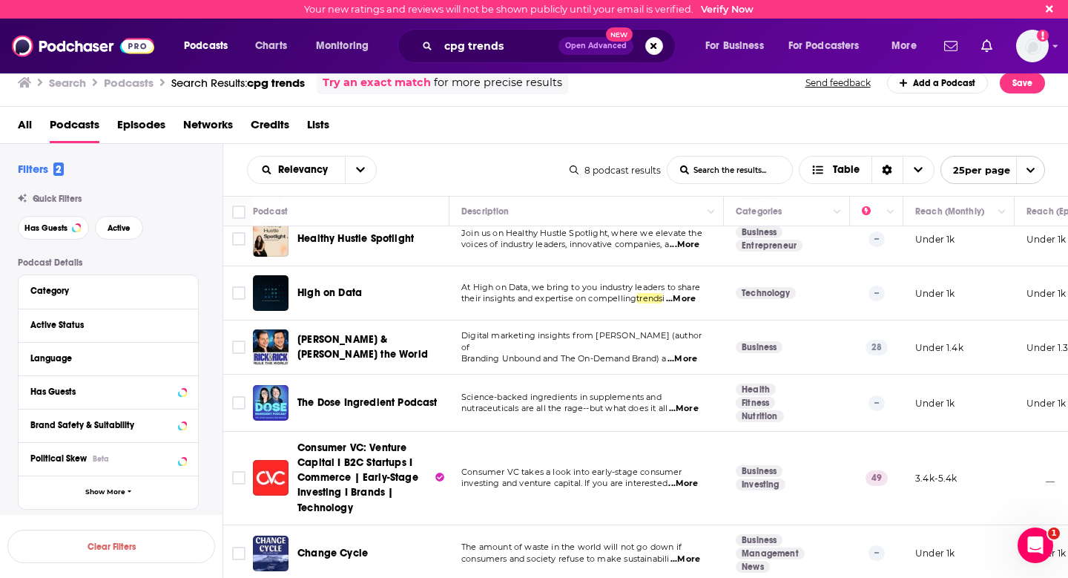
click at [694, 411] on span "...More" at bounding box center [684, 409] width 30 height 12
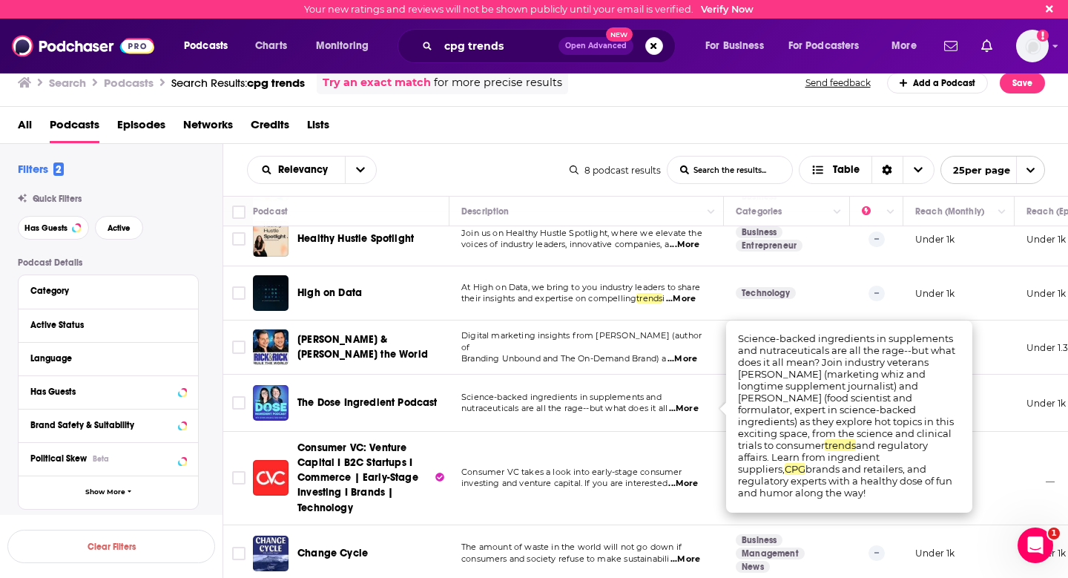
click at [394, 406] on span "The Dose Ingredient Podcast" at bounding box center [367, 402] width 140 height 13
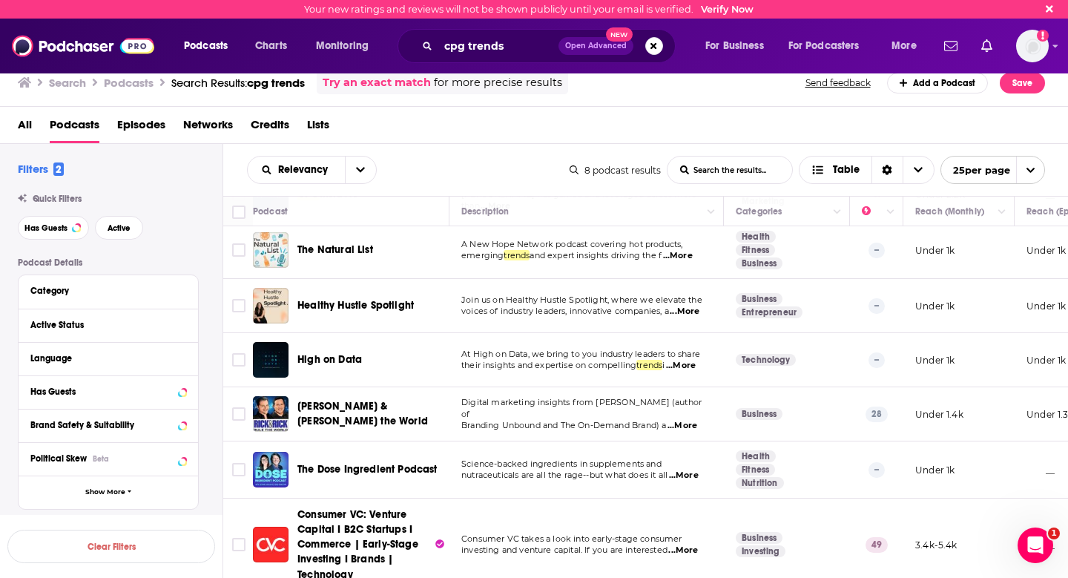
scroll to position [51, 0]
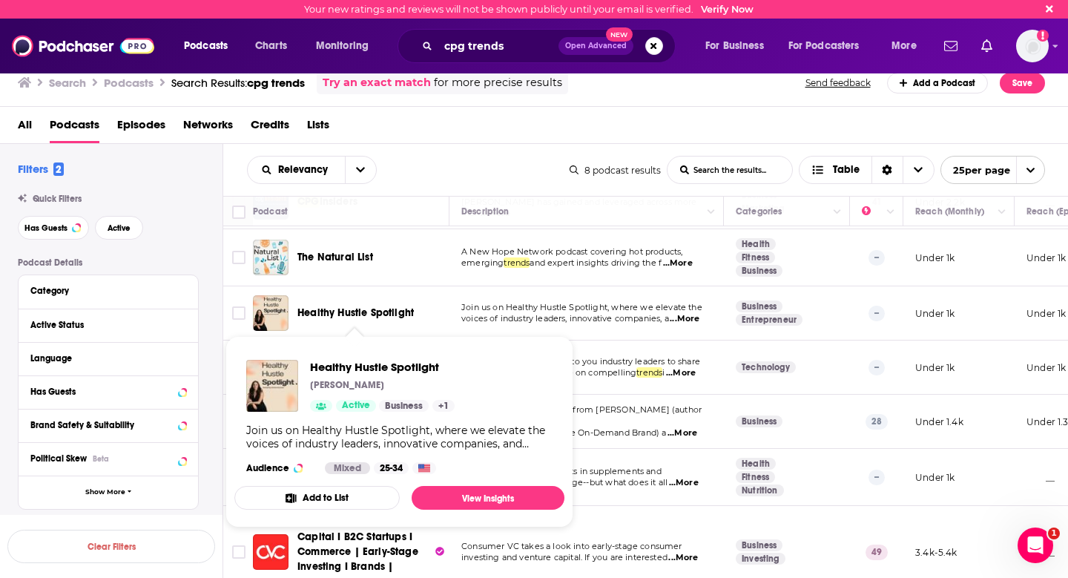
click at [319, 311] on span "Healthy Hustle Spotlight" at bounding box center [355, 312] width 116 height 13
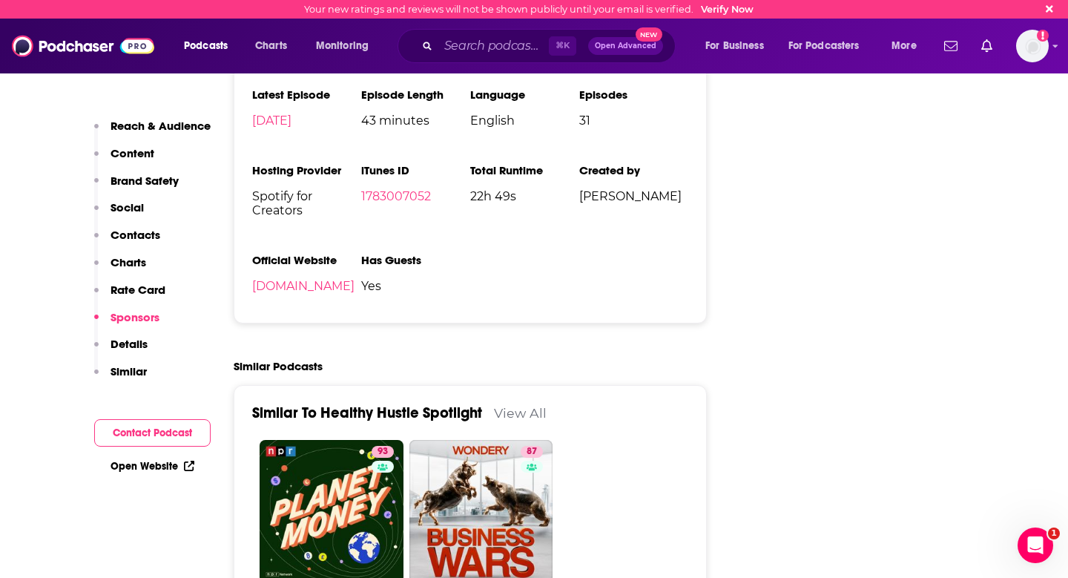
scroll to position [1163, 0]
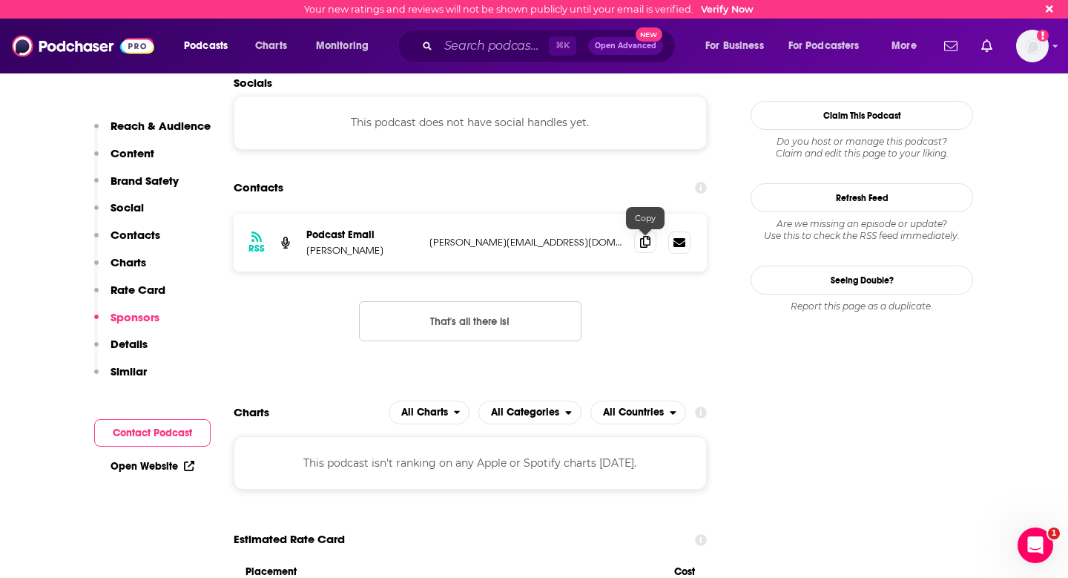
click at [648, 244] on icon at bounding box center [645, 242] width 10 height 12
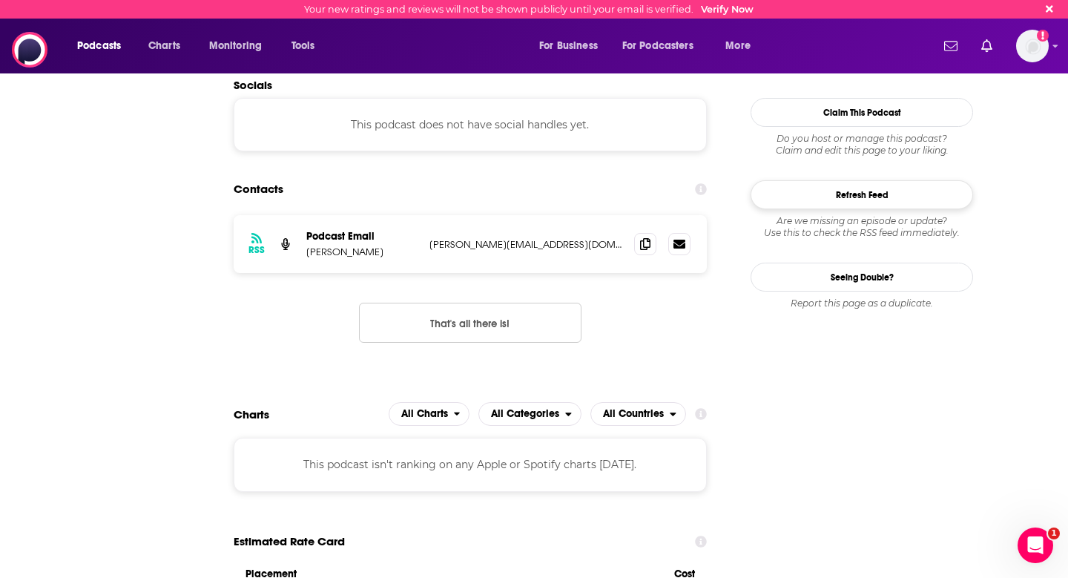
scroll to position [0, 0]
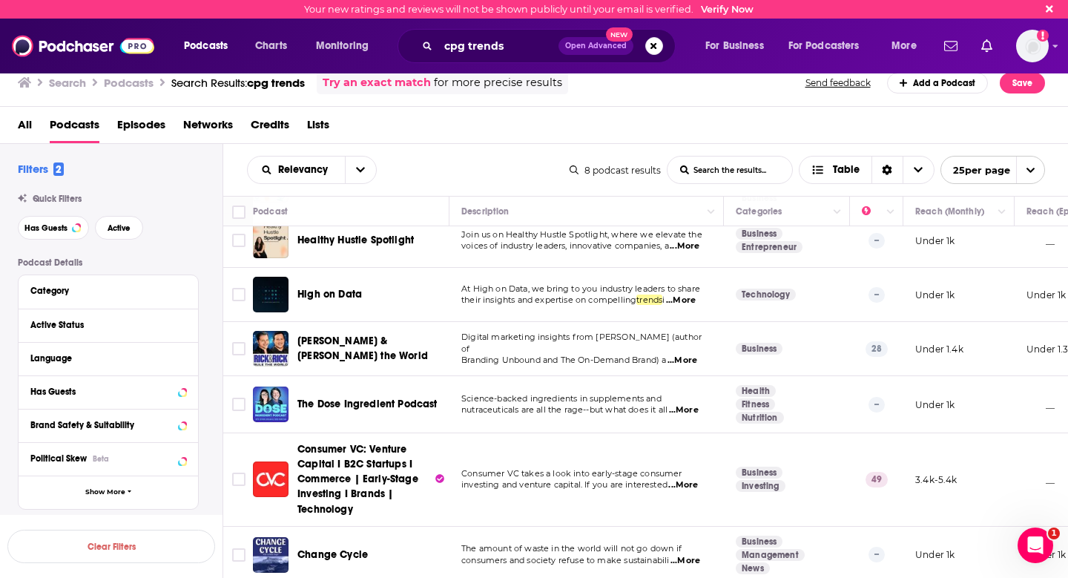
scroll to position [125, 0]
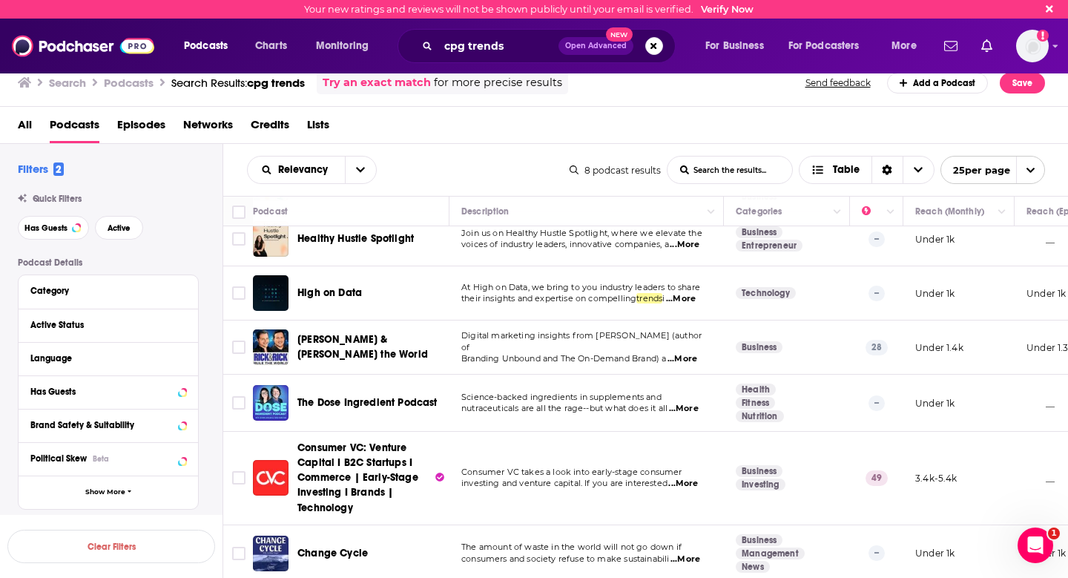
click at [689, 353] on span "...More" at bounding box center [682, 359] width 30 height 12
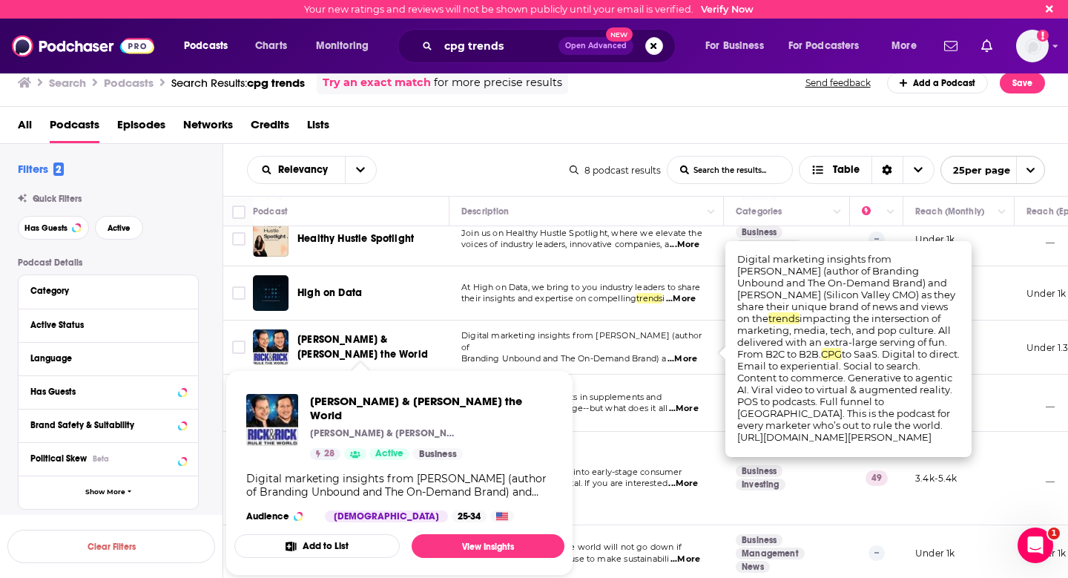
click at [322, 342] on span "Rick & Rick Rule the World" at bounding box center [362, 346] width 130 height 27
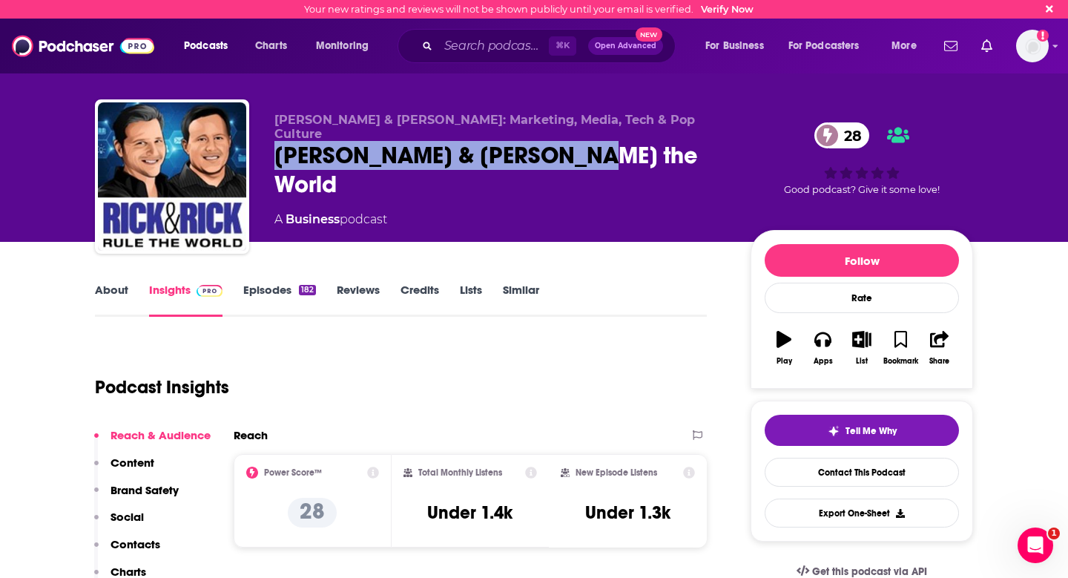
drag, startPoint x: 566, startPoint y: 142, endPoint x: 257, endPoint y: 145, distance: 308.4
click at [257, 145] on div "Rick & Rick: Marketing, Media, Tech & Pop Culture Rick & Rick Rule the World 28…" at bounding box center [534, 179] width 878 height 160
copy h2 "Rick & Rick Rule the World"
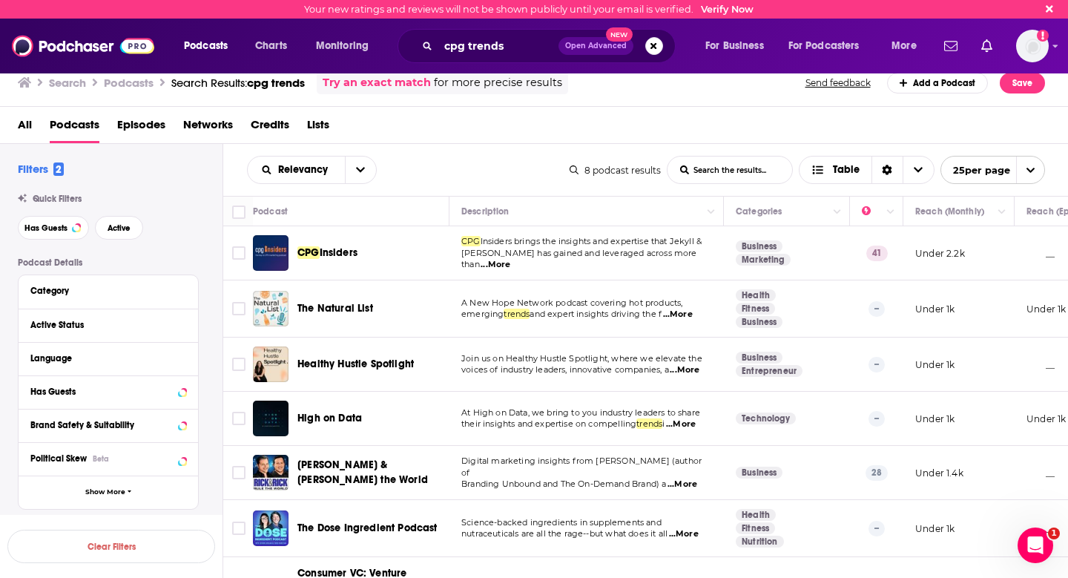
click at [687, 423] on span "...More" at bounding box center [681, 424] width 30 height 12
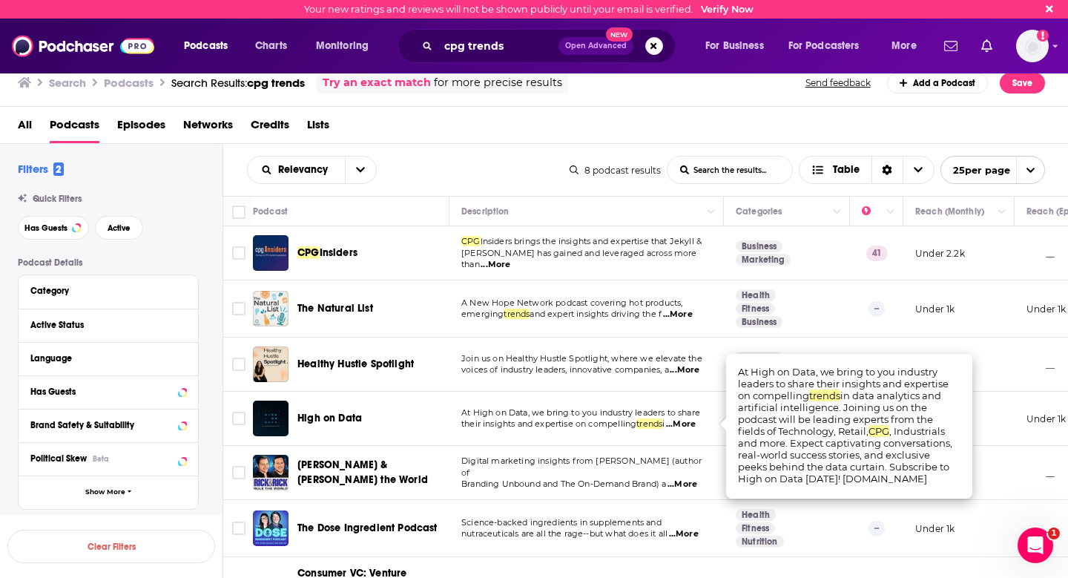
click at [457, 301] on td "A New Hope Network podcast covering hot products, emerging trends and expert in…" at bounding box center [586, 308] width 274 height 57
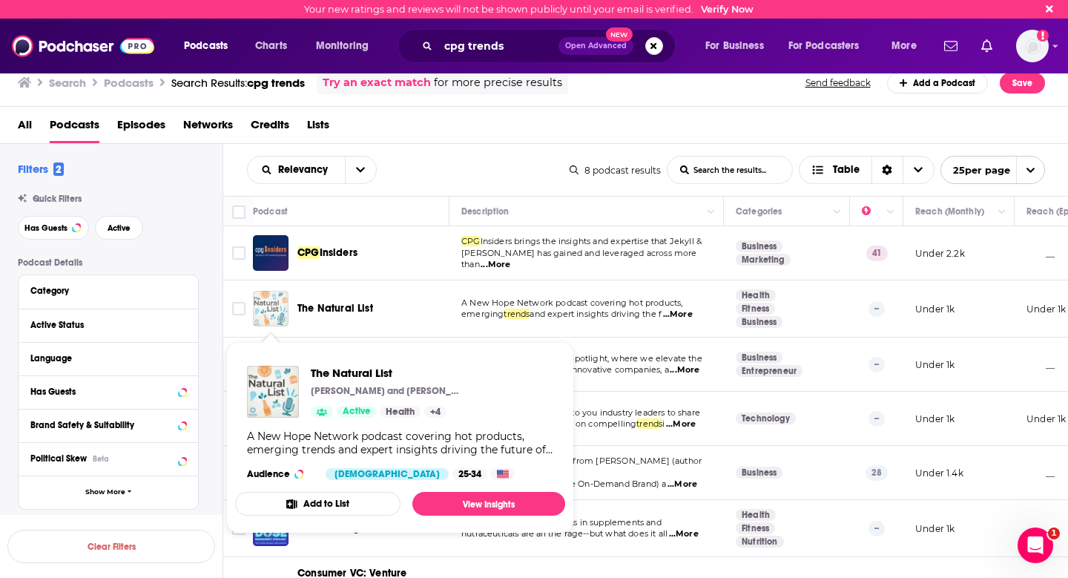
click at [274, 308] on img "The Natural List" at bounding box center [271, 309] width 36 height 36
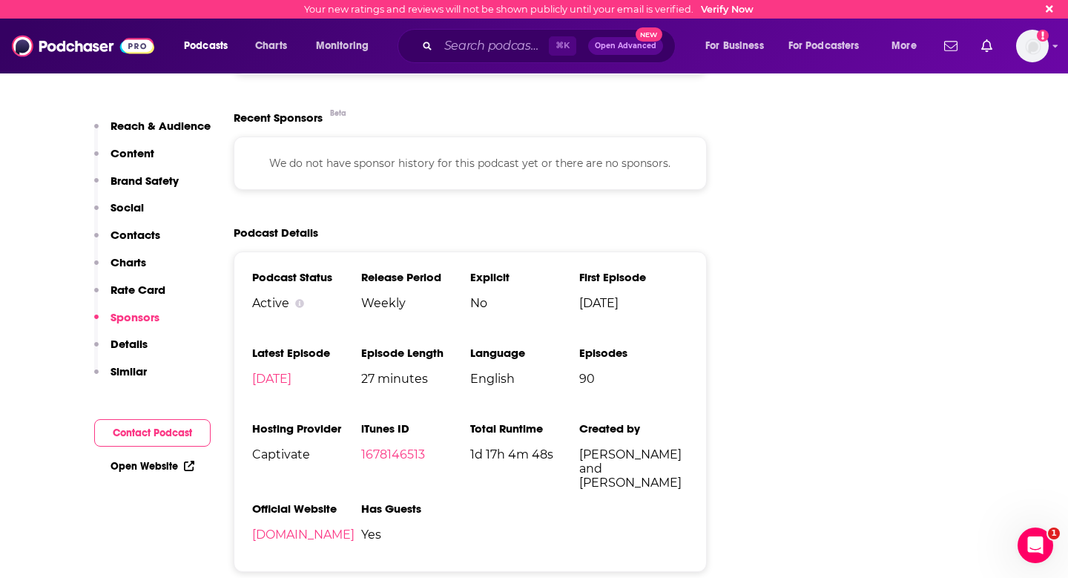
scroll to position [1068, 0]
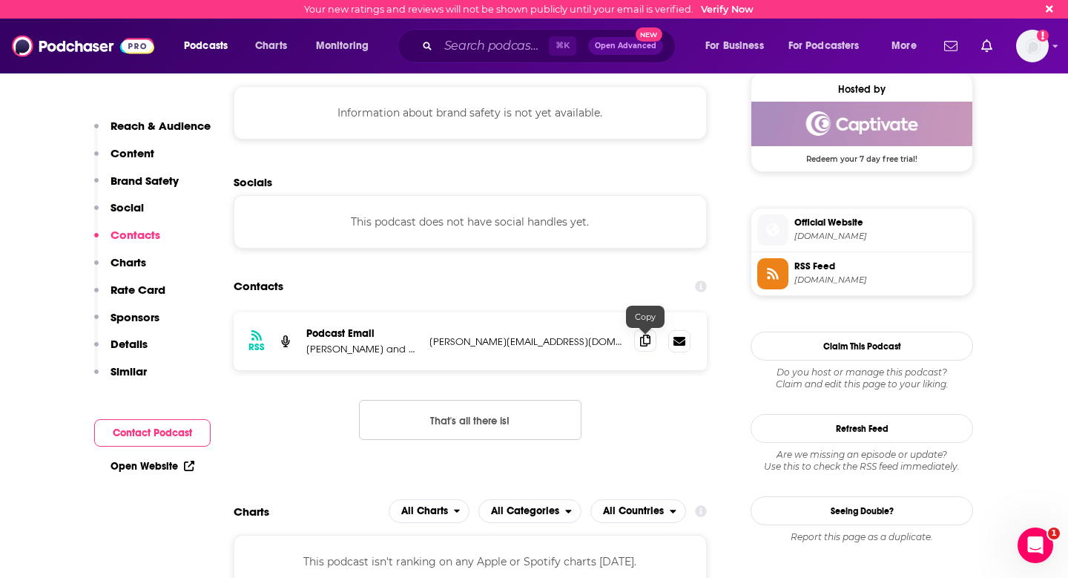
click at [647, 340] on icon at bounding box center [645, 340] width 10 height 12
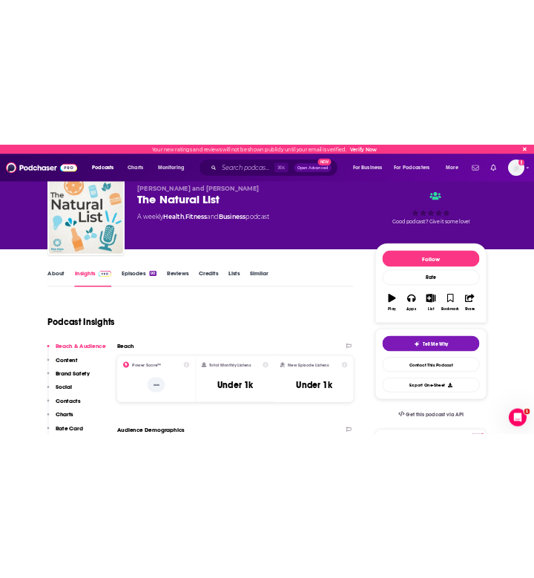
scroll to position [0, 0]
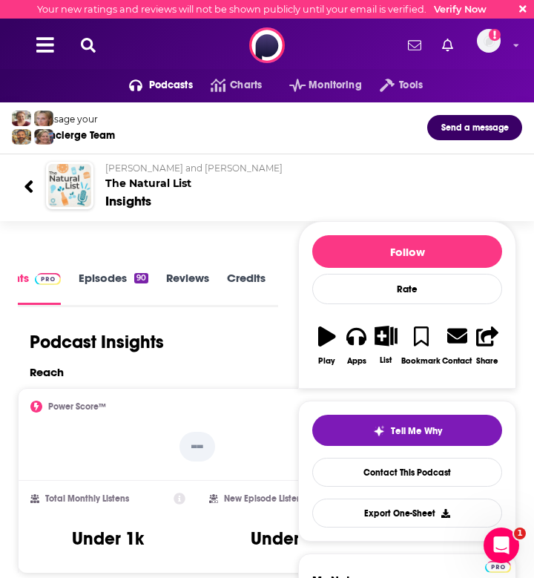
click at [196, 170] on span "Jessica Rubino and Adrienne Smith" at bounding box center [193, 167] width 177 height 11
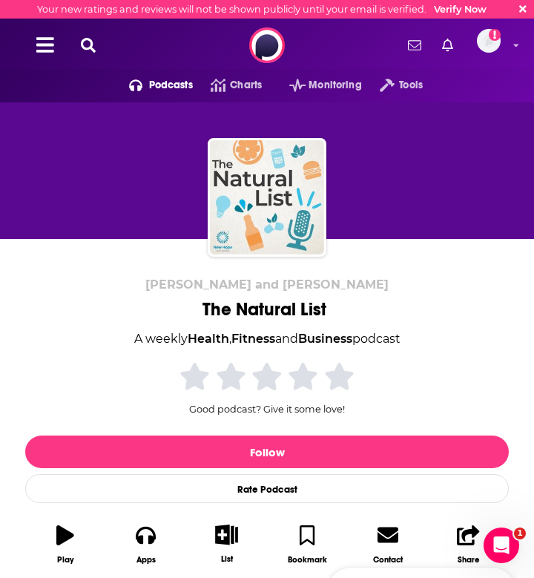
click at [361, 285] on span "Jessica Rubino and Adrienne Smith" at bounding box center [266, 284] width 243 height 14
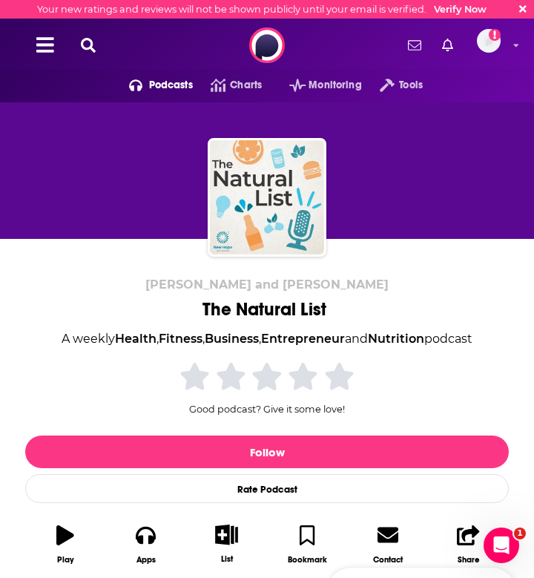
click at [361, 285] on span "Jessica Rubino and Adrienne Smith" at bounding box center [266, 284] width 243 height 14
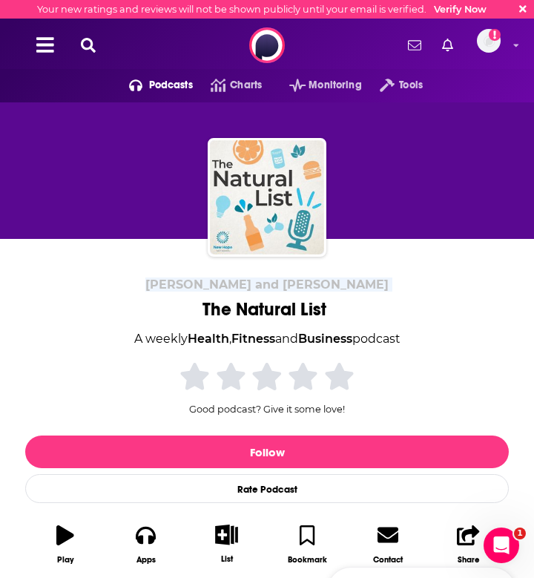
click at [361, 285] on span "Jessica Rubino and Adrienne Smith" at bounding box center [266, 284] width 243 height 14
copy p "Jessica Rubino and Adrienne Smith"
